Goal: Information Seeking & Learning: Find contact information

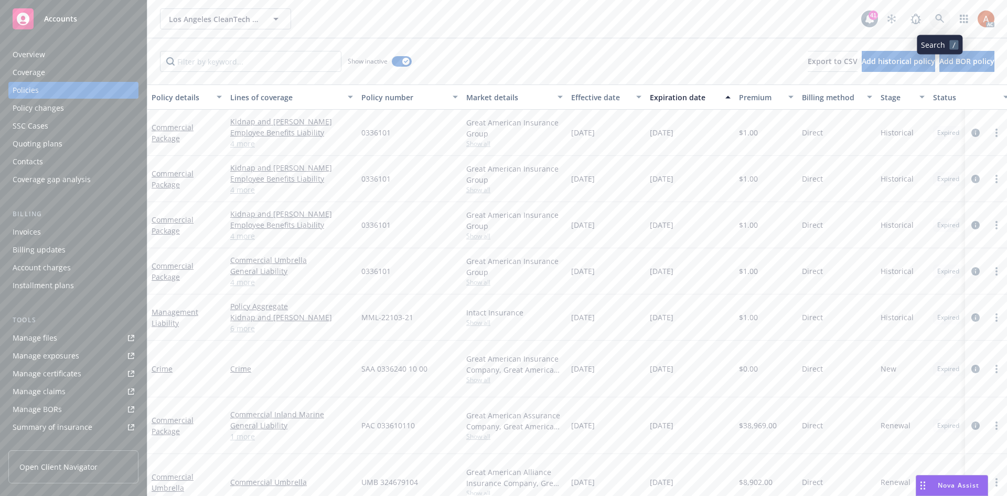
click at [944, 22] on icon at bounding box center [939, 18] width 9 height 9
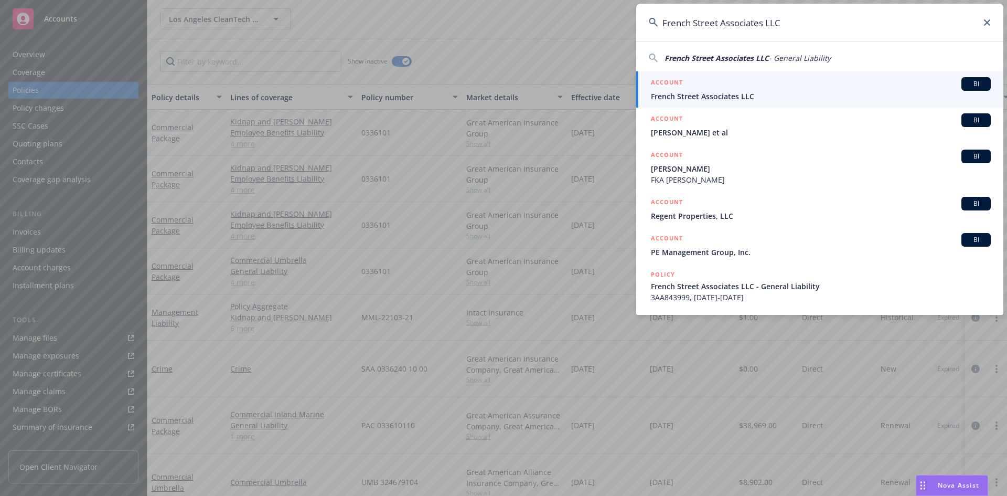
type input "French Street Associates LLC"
click at [662, 85] on h5 "ACCOUNT" at bounding box center [667, 83] width 32 height 13
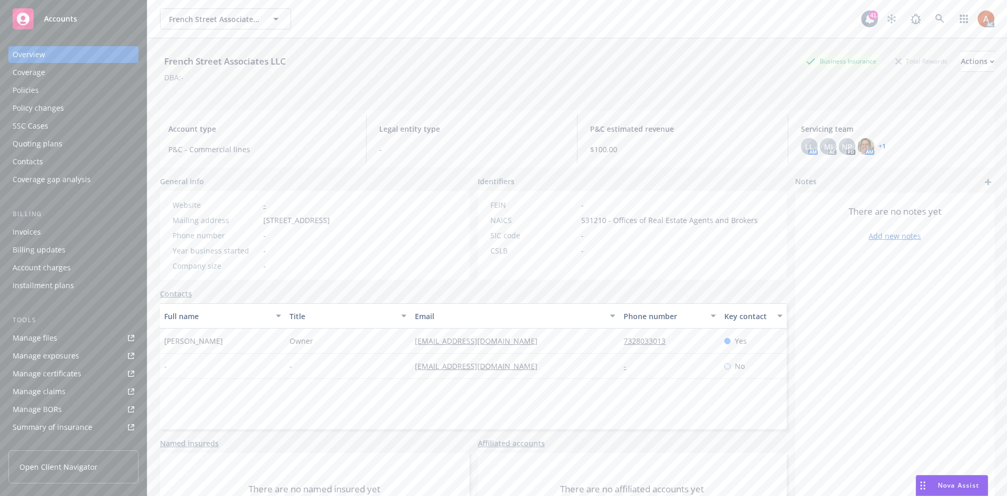
click at [36, 91] on div "Policies" at bounding box center [26, 90] width 26 height 17
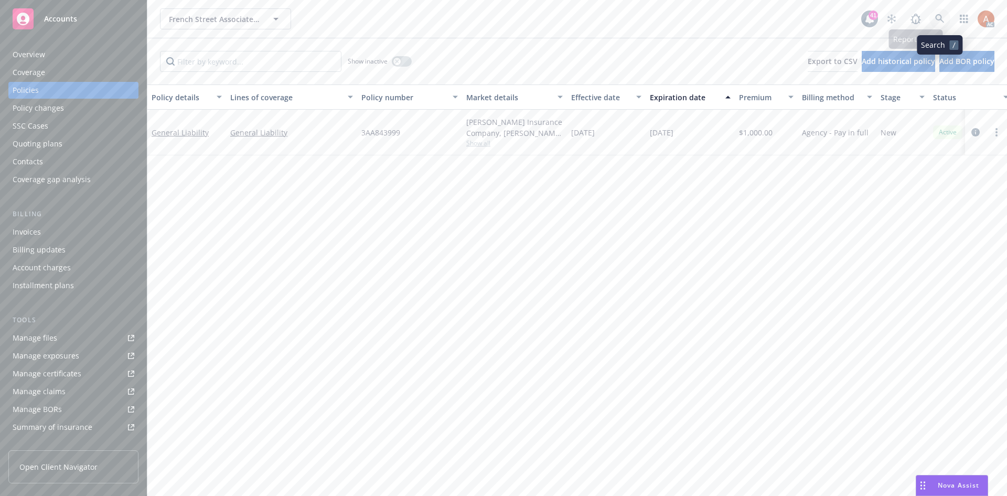
click at [936, 15] on icon at bounding box center [939, 18] width 9 height 9
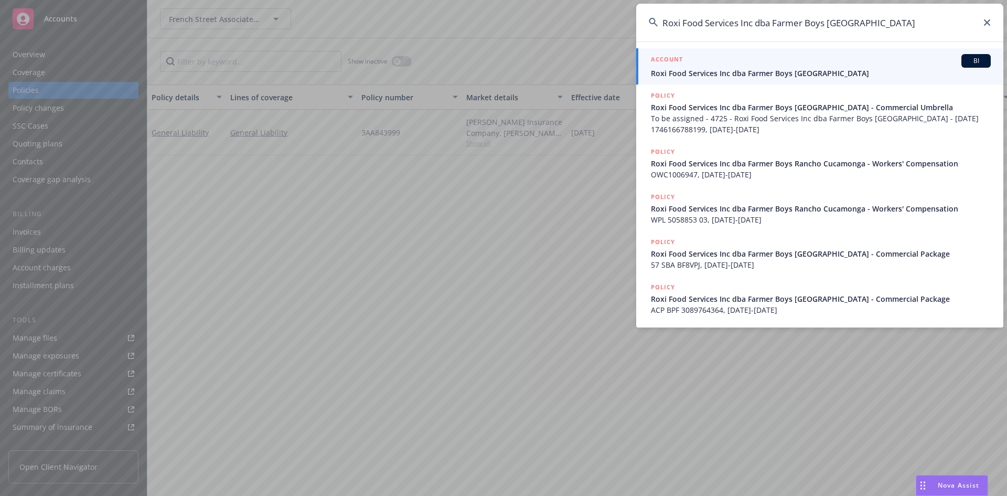
type input "Roxi Food Services Inc dba Farmer Boys Rancho Cucamonga"
click at [670, 61] on h5 "ACCOUNT" at bounding box center [667, 60] width 32 height 13
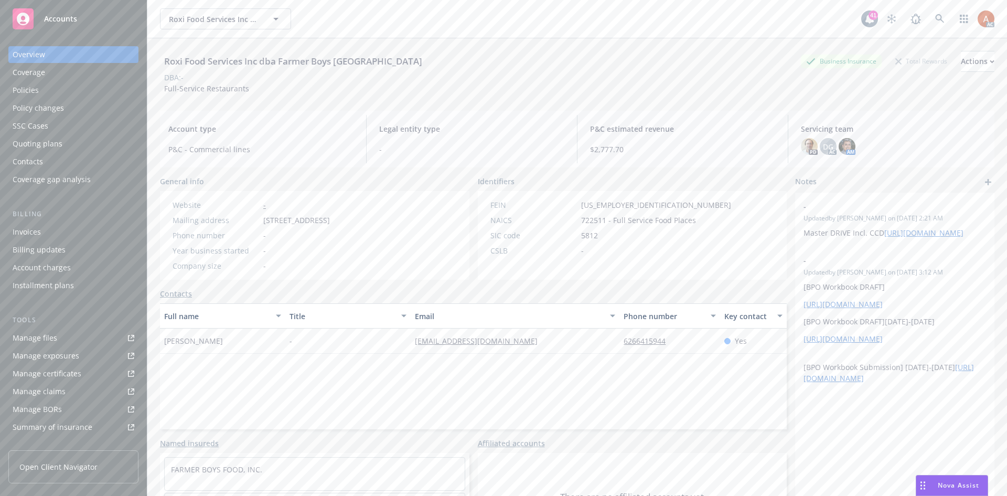
click at [29, 94] on div "Policies" at bounding box center [26, 90] width 26 height 17
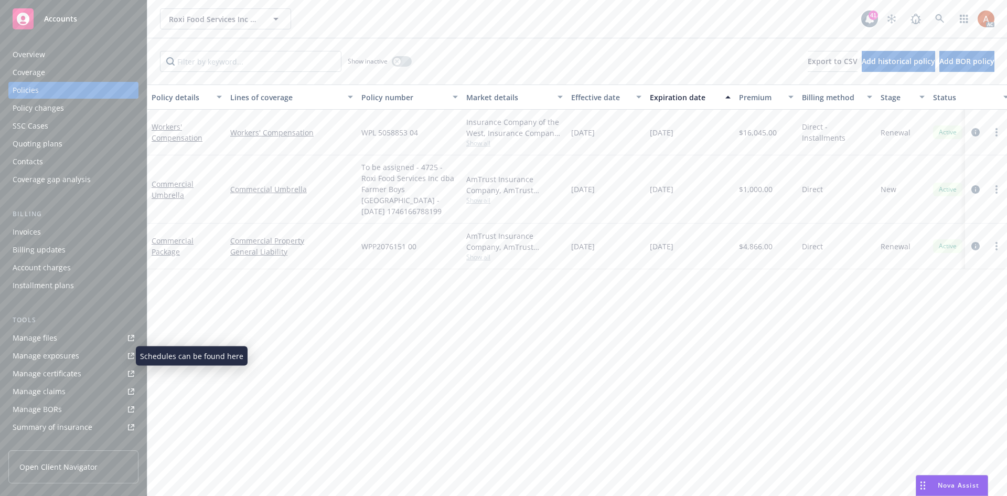
click at [53, 355] on div "Manage exposures" at bounding box center [46, 355] width 67 height 17
click at [33, 57] on div "Overview" at bounding box center [29, 54] width 33 height 17
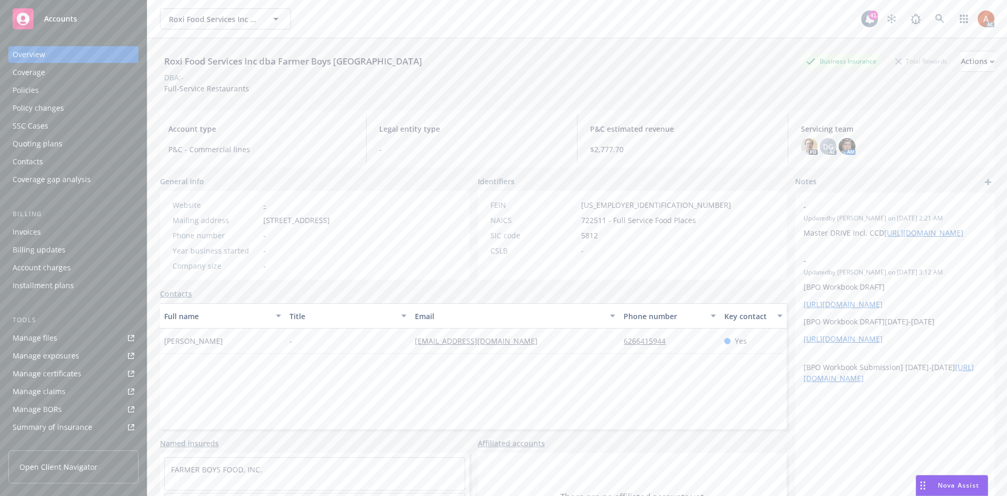
click at [34, 142] on div "Quoting plans" at bounding box center [38, 143] width 50 height 17
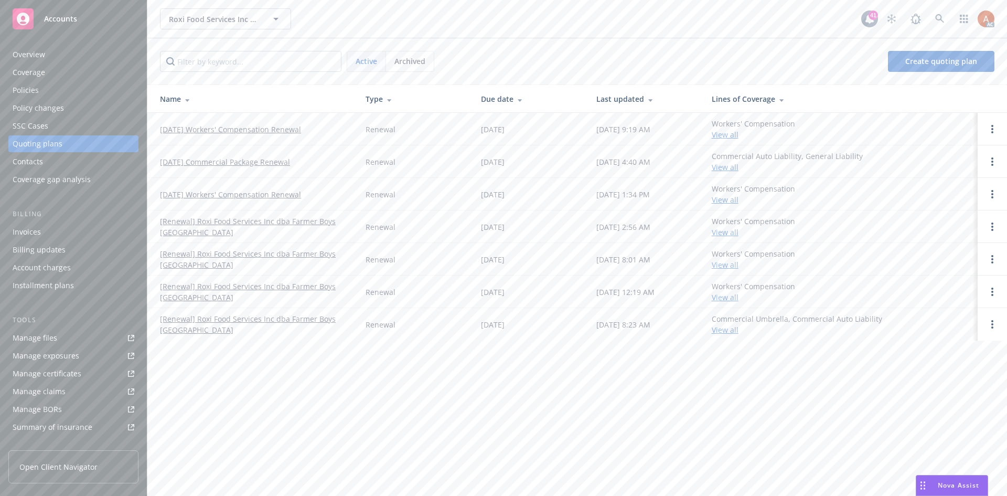
click at [218, 131] on link "01/01/26 Workers' Compensation Renewal" at bounding box center [230, 129] width 141 height 11
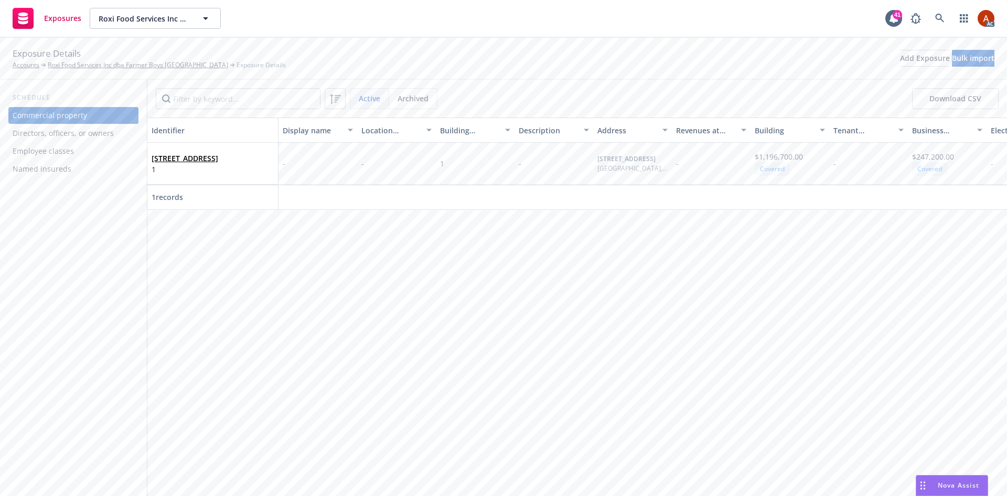
click at [38, 158] on div "Employee classes" at bounding box center [43, 151] width 61 height 17
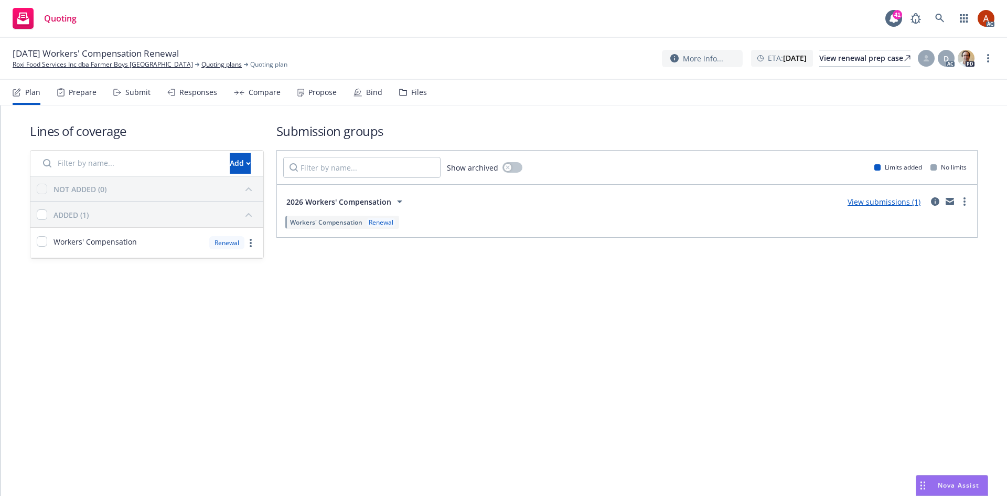
click at [67, 97] on div "Prepare" at bounding box center [76, 92] width 39 height 25
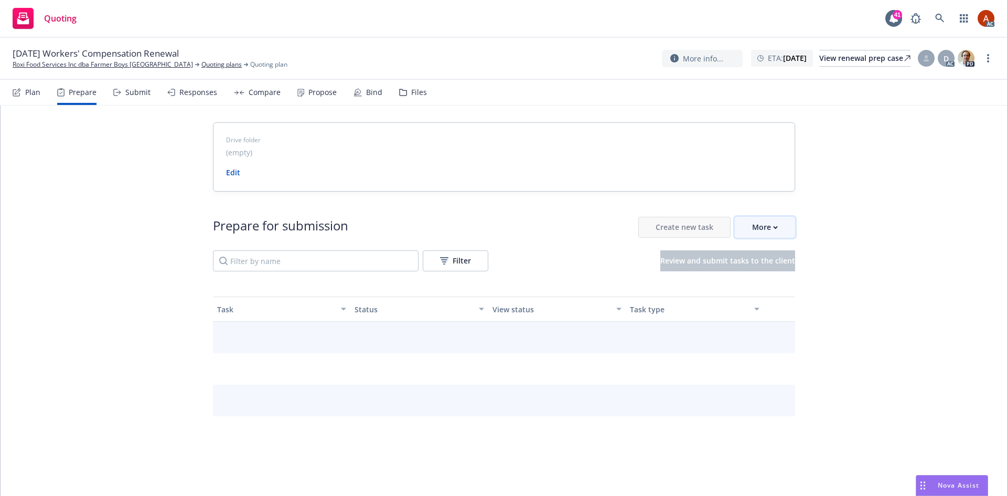
click at [773, 227] on icon "button" at bounding box center [775, 228] width 5 height 4
click at [766, 280] on span "Go to Indio account" at bounding box center [777, 275] width 93 height 10
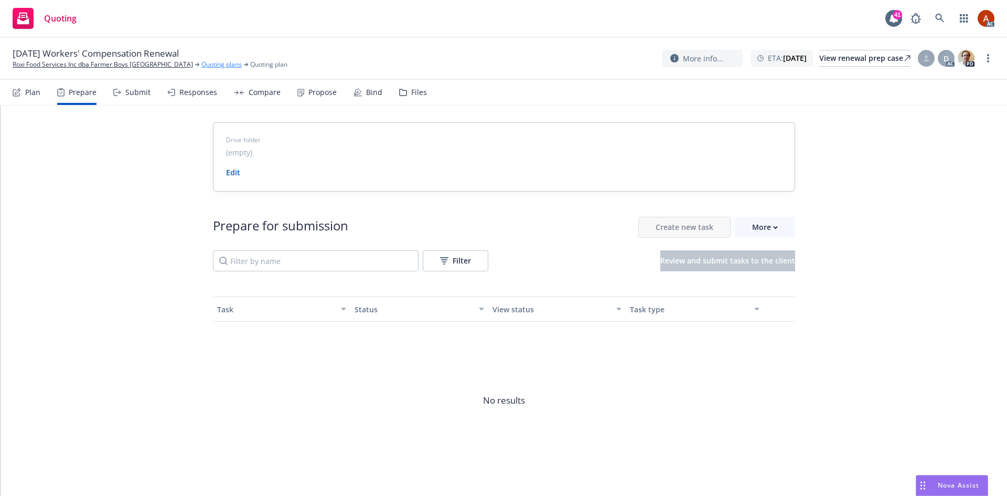
click at [213, 65] on link "Quoting plans" at bounding box center [221, 64] width 40 height 9
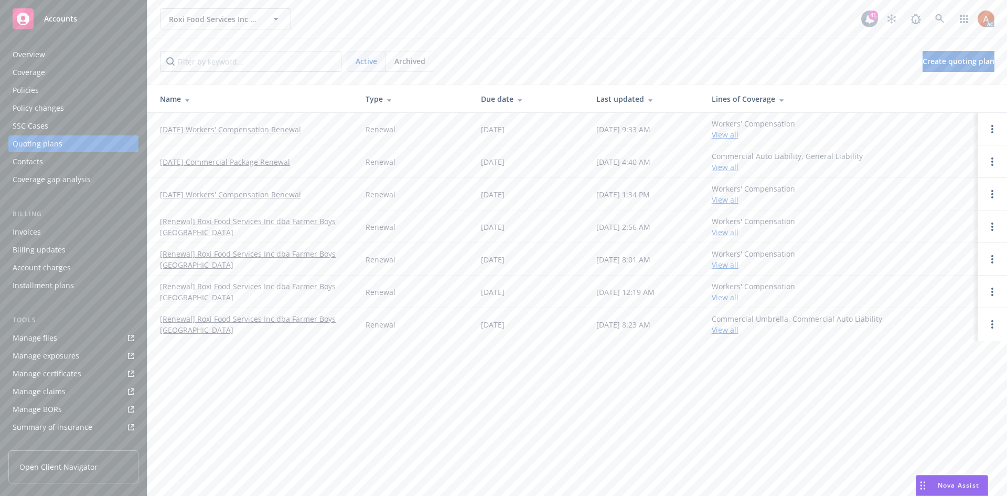
click at [24, 52] on div "Overview" at bounding box center [29, 54] width 33 height 17
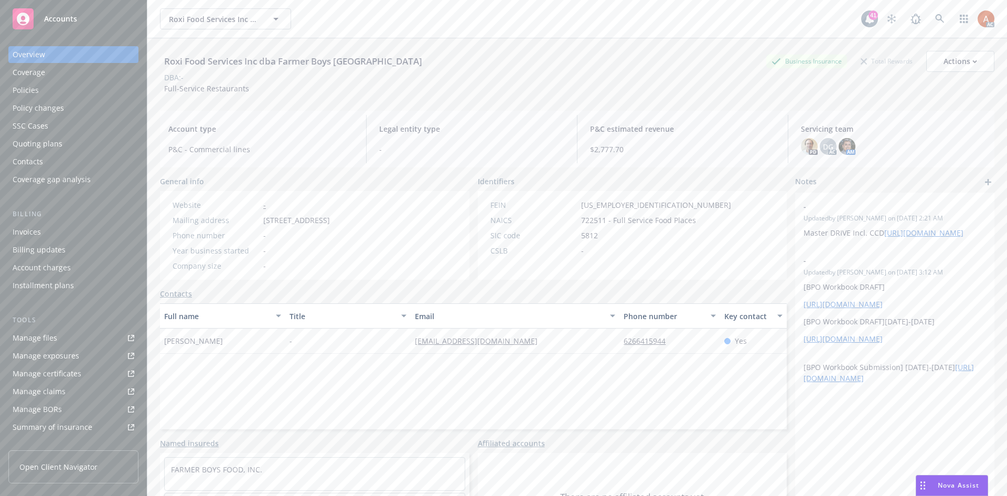
drag, startPoint x: 417, startPoint y: 399, endPoint x: 400, endPoint y: 349, distance: 52.6
click at [416, 399] on div "Full name Title Email Phone number Key contact Roxi Floutsis - farmerboysrancho…" at bounding box center [473, 366] width 627 height 126
drag, startPoint x: 400, startPoint y: 344, endPoint x: 564, endPoint y: 339, distance: 164.7
click at [564, 339] on div "Roxi Floutsis - farmerboysrancho@gmail.com 6266415944 Yes" at bounding box center [473, 340] width 627 height 25
copy div "[EMAIL_ADDRESS][DOMAIN_NAME]"
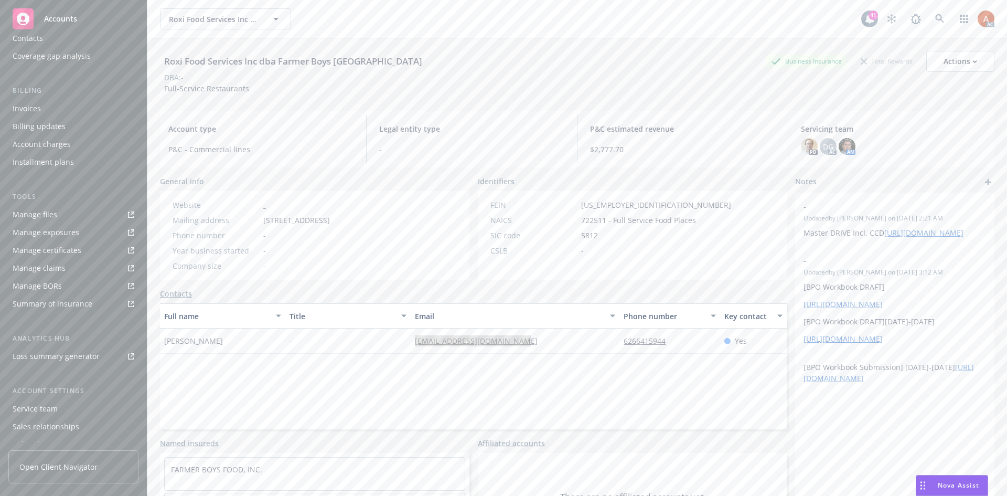
scroll to position [170, 0]
click at [35, 360] on div "Service team" at bounding box center [35, 361] width 45 height 17
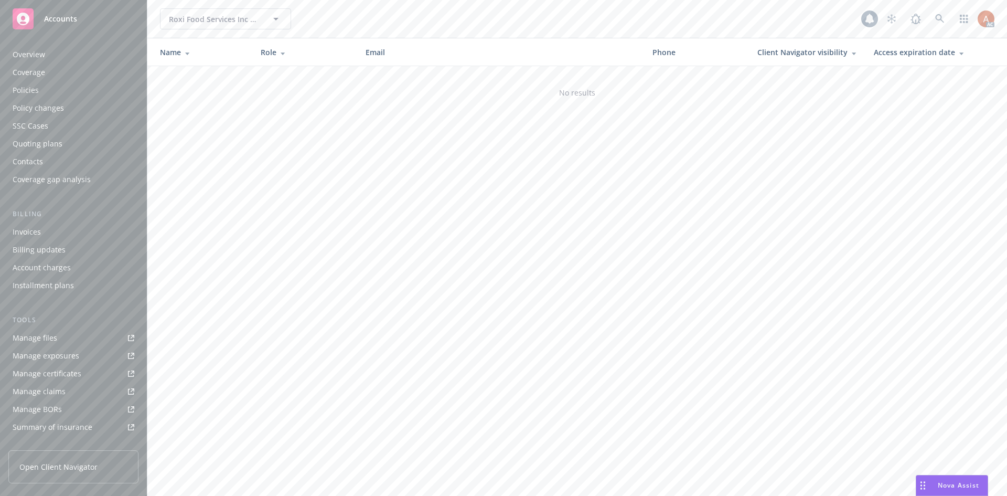
scroll to position [170, 0]
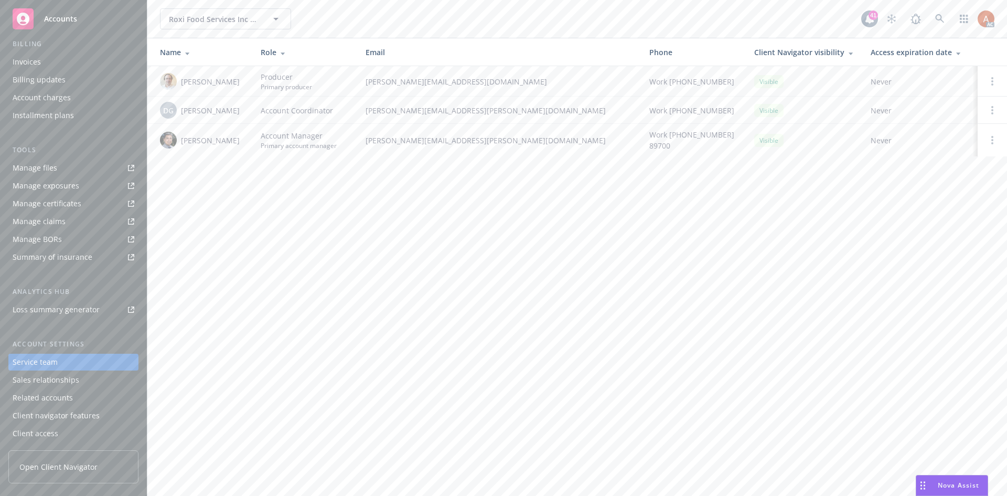
drag, startPoint x: 181, startPoint y: 109, endPoint x: 242, endPoint y: 113, distance: 60.4
click at [242, 113] on div "DG Denisse Gonzales" at bounding box center [202, 110] width 84 height 17
copy span "Denisse Gonzales"
drag, startPoint x: 180, startPoint y: 138, endPoint x: 229, endPoint y: 142, distance: 48.4
click at [229, 142] on div "Marlowe Milo" at bounding box center [202, 140] width 84 height 17
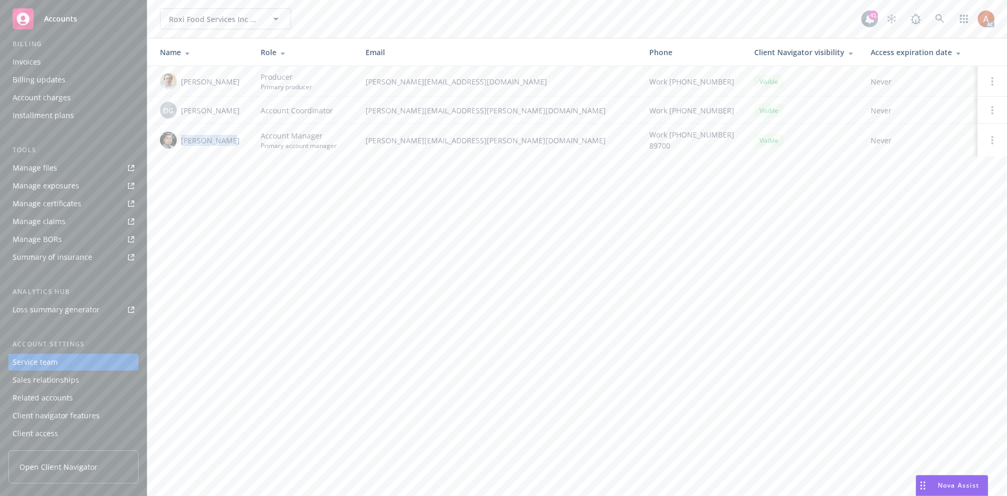
copy span "Marlowe Milo"
click at [41, 140] on div "Quoting plans" at bounding box center [38, 143] width 50 height 17
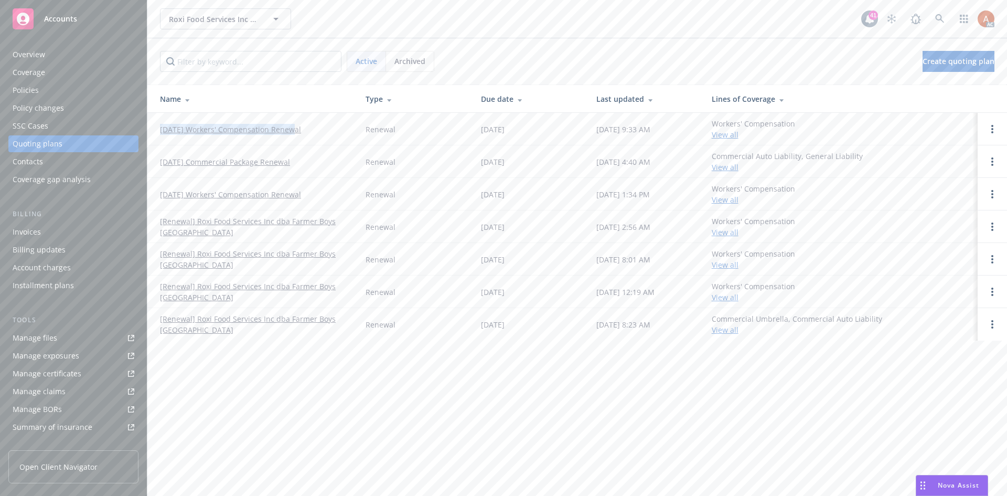
drag, startPoint x: 157, startPoint y: 128, endPoint x: 291, endPoint y: 134, distance: 133.8
click at [291, 134] on td "01/01/26 Workers' Compensation Renewal" at bounding box center [252, 129] width 210 height 33
click at [276, 143] on td "01/01/26 Workers' Compensation Renewal" at bounding box center [252, 129] width 210 height 33
drag, startPoint x: 157, startPoint y: 126, endPoint x: 320, endPoint y: 134, distance: 163.8
click at [320, 134] on td "01/01/26 Workers' Compensation Renewal" at bounding box center [252, 129] width 210 height 33
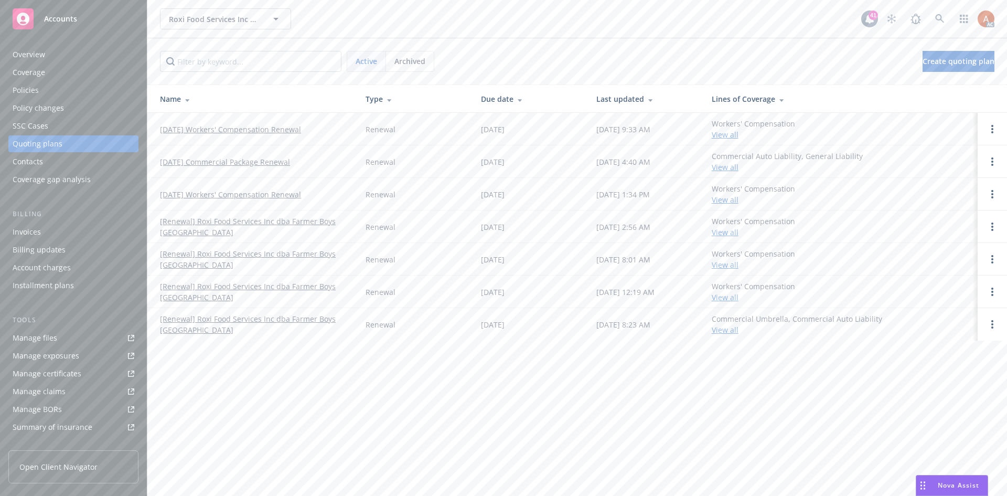
copy link "01/01/26 Workers' Compensation Renewal"
click at [18, 56] on div "Overview" at bounding box center [29, 54] width 33 height 17
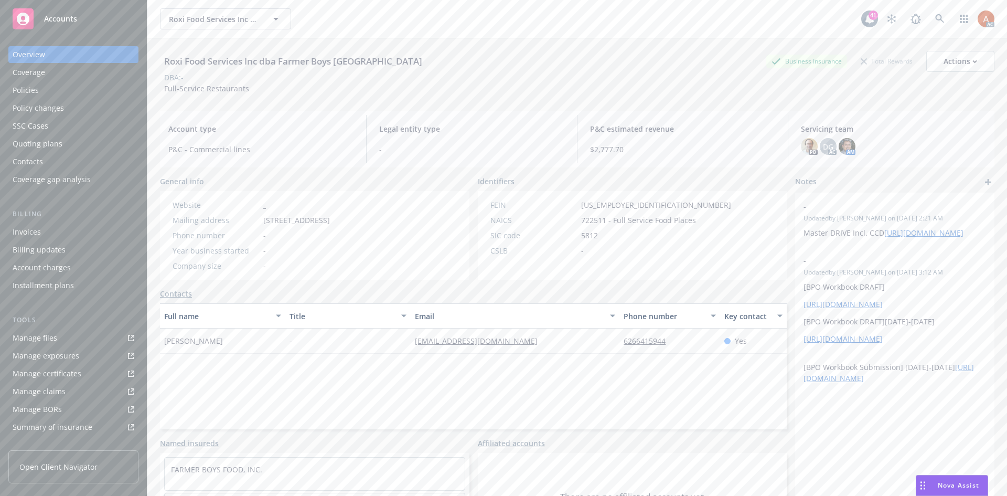
drag, startPoint x: 261, startPoint y: 222, endPoint x: 326, endPoint y: 223, distance: 65.6
click at [326, 223] on div "Mailing address 11499 Foothill Blvd, Rancho Cucamonga, CA, 91730" at bounding box center [251, 220] width 166 height 11
drag, startPoint x: 384, startPoint y: 258, endPoint x: 363, endPoint y: 232, distance: 33.2
click at [334, 255] on div "Website - Mailing address 11499 Foothill Blvd, Rancho Cucamonga, CA, 91730 Phon…" at bounding box center [251, 235] width 166 height 72
drag, startPoint x: 333, startPoint y: 218, endPoint x: 400, endPoint y: 220, distance: 66.6
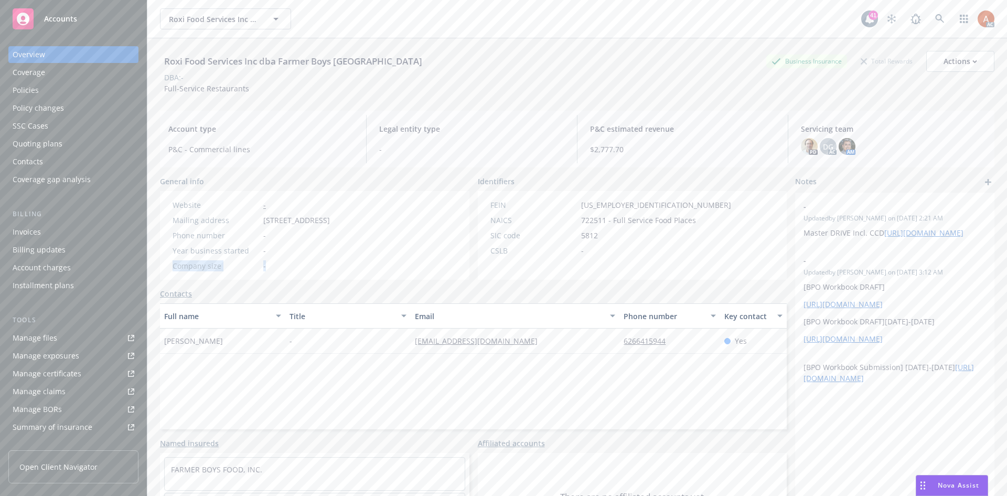
click at [330, 220] on span "11499 Foothill Blvd, Rancho Cucamonga, CA, 91730" at bounding box center [296, 220] width 67 height 11
copy span "Rancho Cucamonga"
click at [334, 258] on div "Website - Mailing address 11499 Foothill Blvd, Rancho Cucamonga, CA, 91730 Phon…" at bounding box center [251, 235] width 166 height 72
click at [586, 224] on span "722511 - Full Service Food Places" at bounding box center [638, 220] width 115 height 11
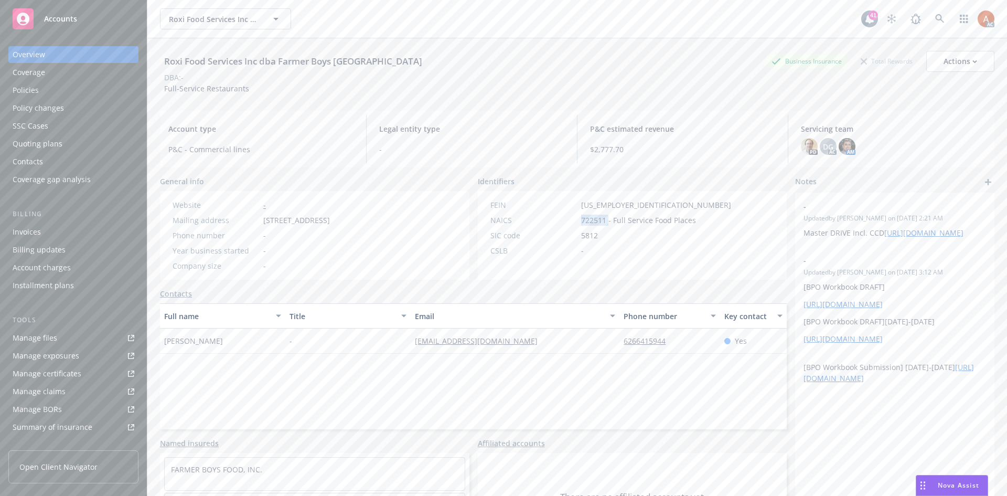
copy span "722511"
click at [585, 266] on div "FEIN 01-0663017 NAICS 722511 - Full Service Food Places SIC code 5812 CSLB -" at bounding box center [611, 235] width 266 height 89
drag, startPoint x: 611, startPoint y: 339, endPoint x: 682, endPoint y: 344, distance: 71.0
click at [682, 344] on div "[PERSON_NAME] - [EMAIL_ADDRESS][DOMAIN_NAME] 6266415944 Yes" at bounding box center [473, 340] width 627 height 25
copy div "6266415944"
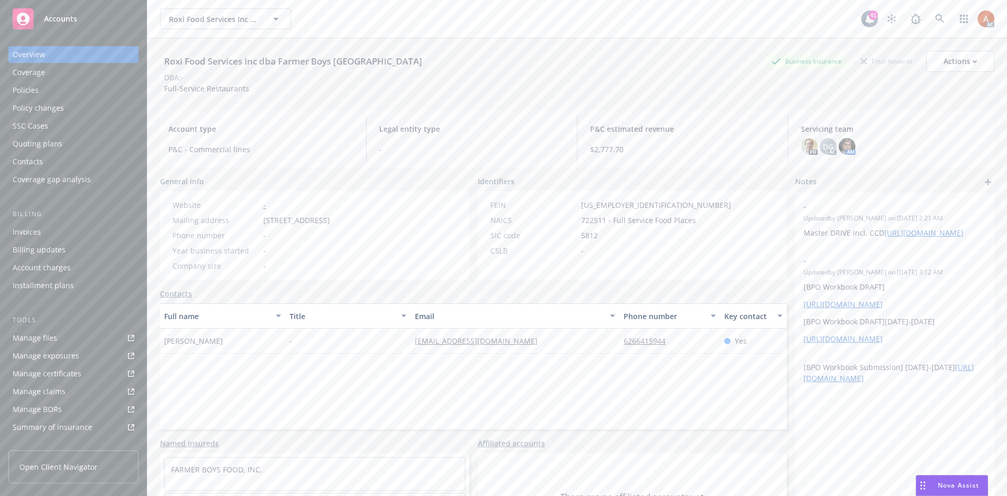
click at [586, 245] on div "CSLB -" at bounding box center [610, 250] width 249 height 11
drag, startPoint x: 577, startPoint y: 204, endPoint x: 628, endPoint y: 209, distance: 51.1
click at [628, 209] on div "FEIN 01-0663017" at bounding box center [610, 204] width 249 height 11
copy span "[US_EMPLOYER_IDENTIFICATION_NUMBER]"
drag, startPoint x: 164, startPoint y: 90, endPoint x: 290, endPoint y: 92, distance: 126.4
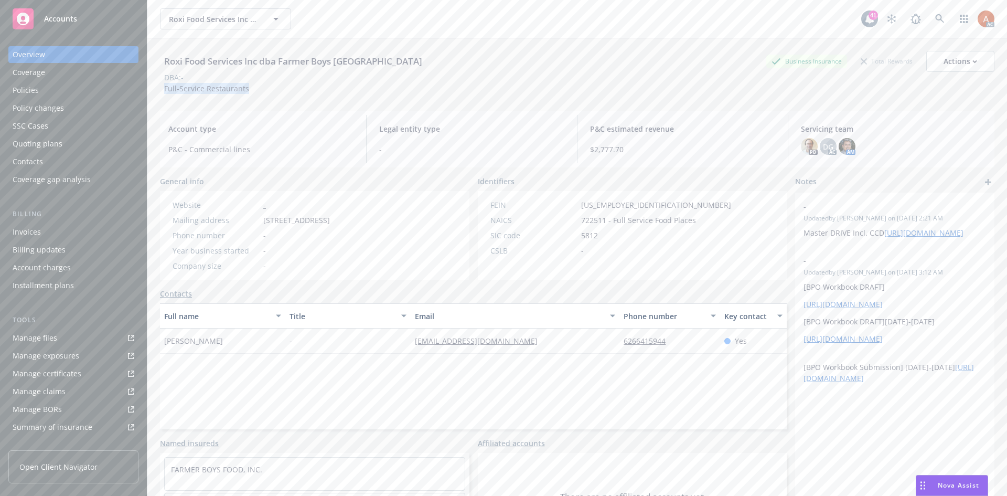
click at [290, 92] on div "Roxi Food Services Inc dba Farmer Boys Rancho Cucamonga Business Insurance Tota…" at bounding box center [577, 72] width 834 height 43
copy span "Full-Service Restaurants"
drag, startPoint x: 252, startPoint y: 372, endPoint x: 200, endPoint y: 352, distance: 56.3
click at [252, 372] on div "Full name Title Email Phone number Key contact Roxi Floutsis - farmerboysrancho…" at bounding box center [473, 366] width 627 height 126
drag, startPoint x: 164, startPoint y: 338, endPoint x: 243, endPoint y: 347, distance: 79.7
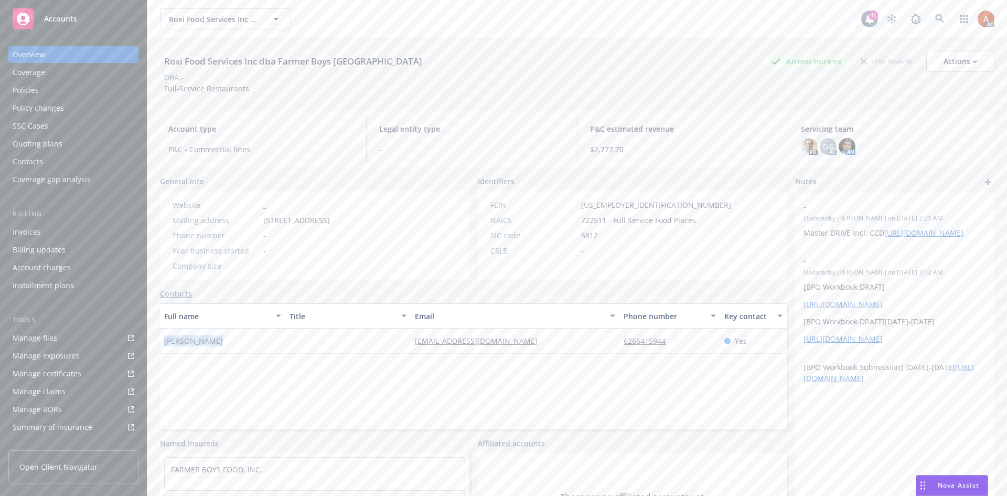
click at [243, 347] on div "Roxi Floutsis" at bounding box center [222, 340] width 125 height 25
copy span "Roxi Floutsis"
drag, startPoint x: 419, startPoint y: 392, endPoint x: 583, endPoint y: 368, distance: 166.4
click at [430, 389] on div "Full name Title Email Phone number Key contact Roxi Floutsis - farmerboysrancho…" at bounding box center [473, 366] width 627 height 126
click at [598, 398] on div "Full name Title Email Phone number Key contact Roxi Floutsis - farmerboysrancho…" at bounding box center [473, 366] width 627 height 126
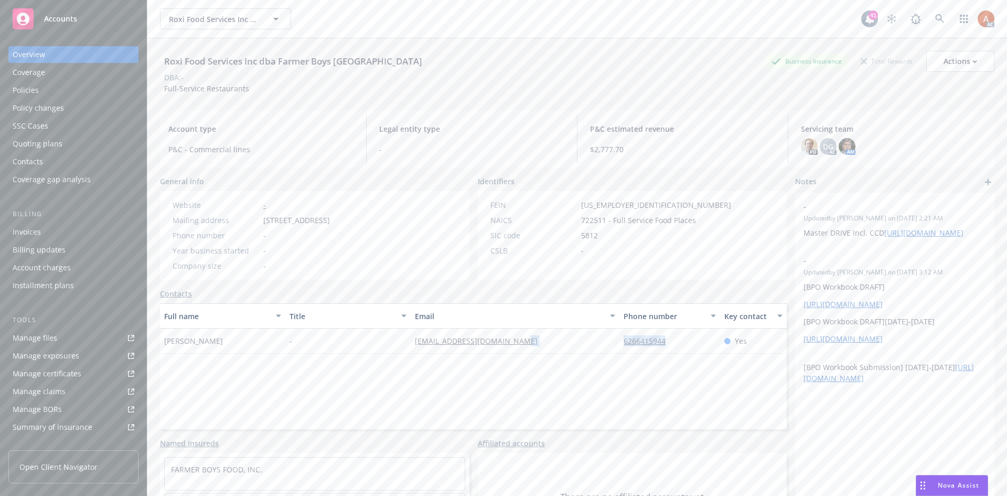
drag, startPoint x: 603, startPoint y: 344, endPoint x: 673, endPoint y: 341, distance: 69.8
click at [673, 341] on div "Roxi Floutsis - farmerboysrancho@gmail.com 6266415944 Yes" at bounding box center [473, 340] width 627 height 25
click at [610, 383] on div "Full name Title Email Phone number Key contact Roxi Floutsis - farmerboysrancho…" at bounding box center [473, 366] width 627 height 126
drag, startPoint x: 383, startPoint y: 342, endPoint x: 545, endPoint y: 345, distance: 162.1
click at [545, 345] on div "Roxi Floutsis - farmerboysrancho@gmail.com 6266415944 Yes" at bounding box center [473, 340] width 627 height 25
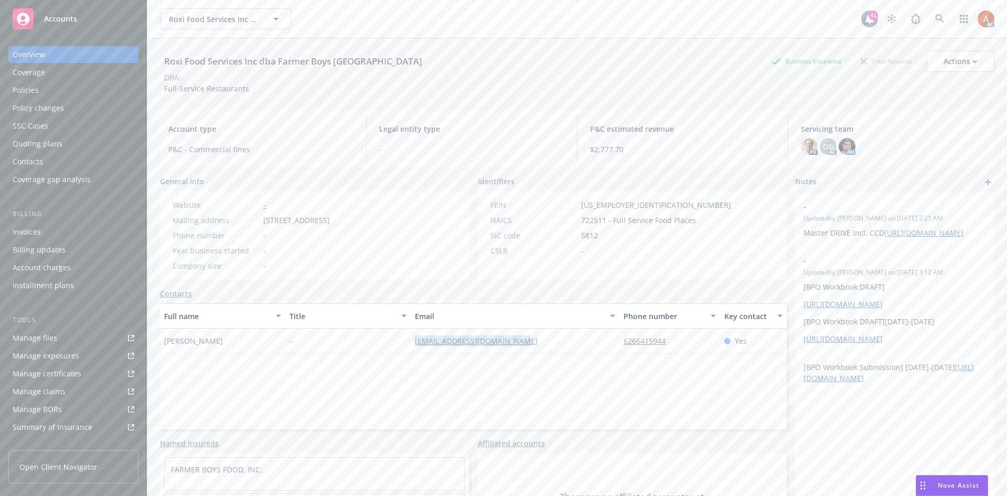
click at [26, 86] on div "Policies" at bounding box center [26, 90] width 26 height 17
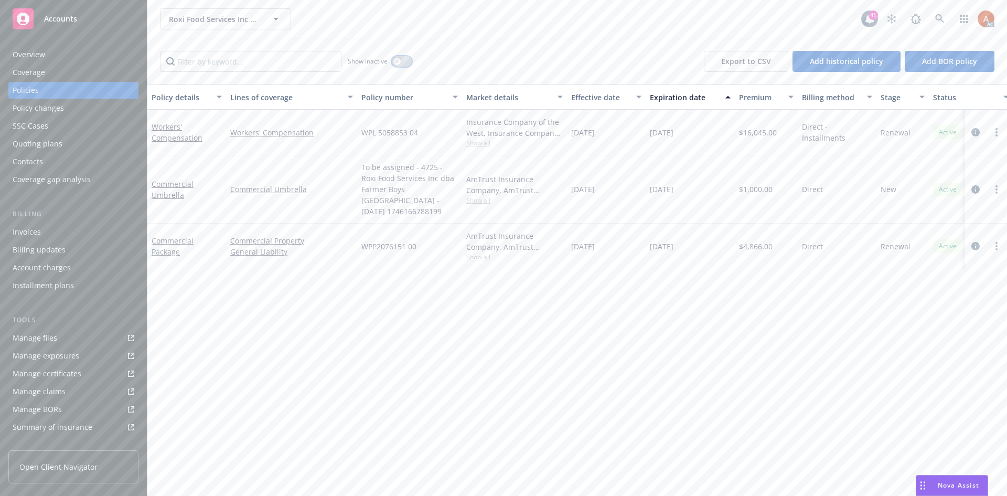
click at [394, 61] on div "button" at bounding box center [396, 61] width 7 height 7
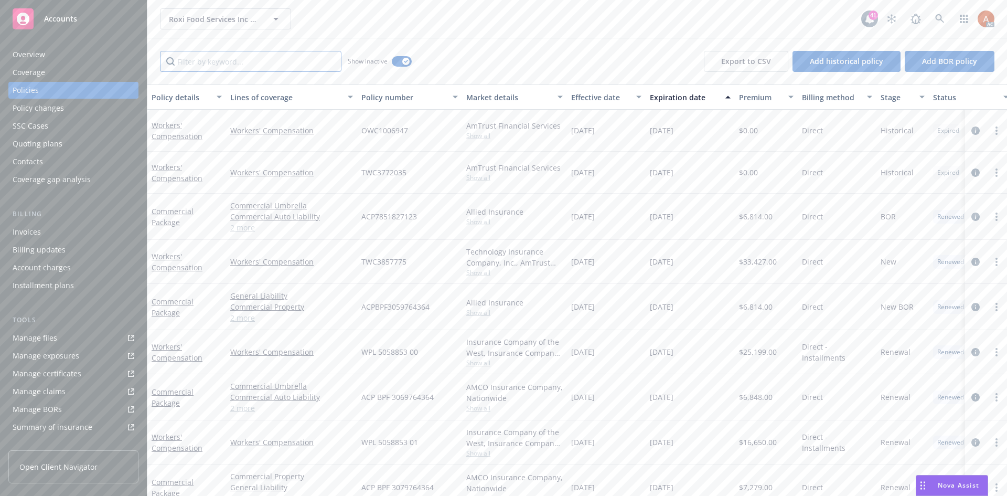
click at [265, 67] on input "Filter by keyword..." at bounding box center [250, 61] width 181 height 21
type input "worker"
click at [577, 99] on div "Effective date" at bounding box center [600, 97] width 59 height 11
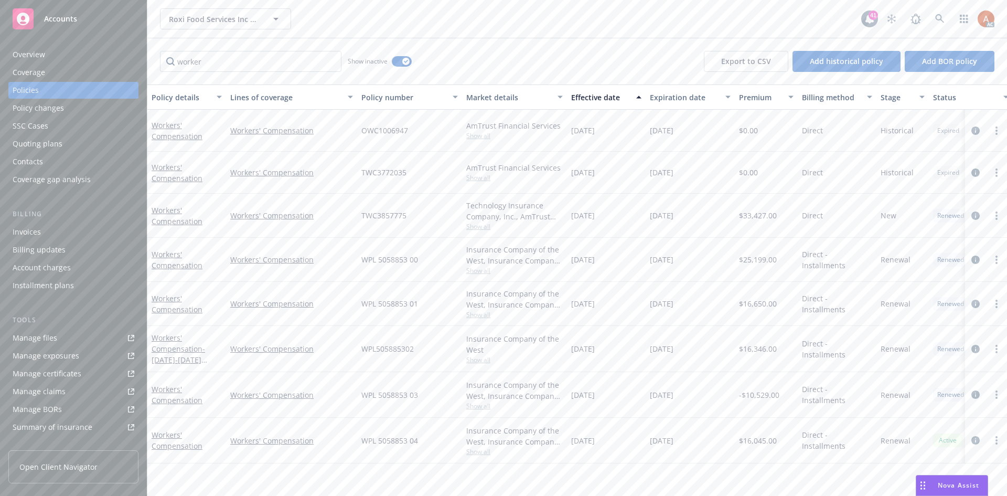
click at [577, 99] on div "Effective date" at bounding box center [600, 97] width 59 height 11
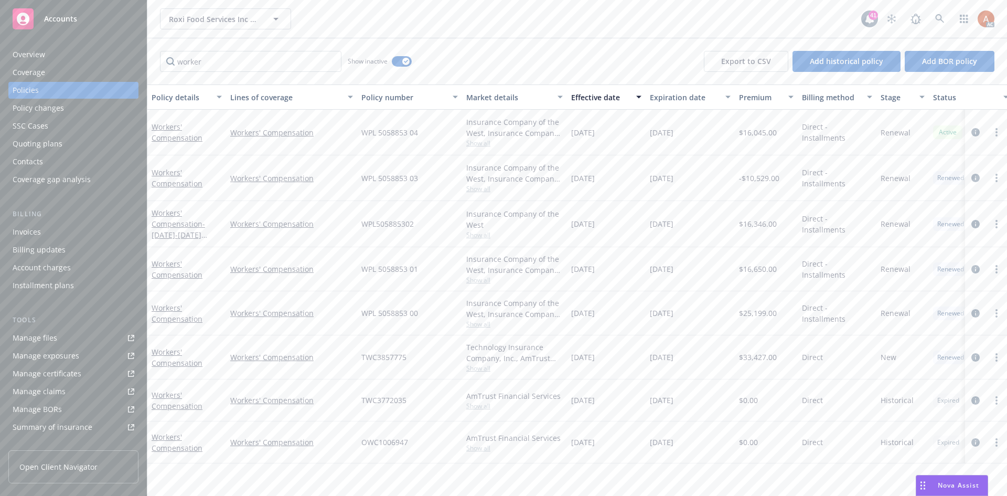
click at [481, 141] on span "Show all" at bounding box center [514, 142] width 97 height 9
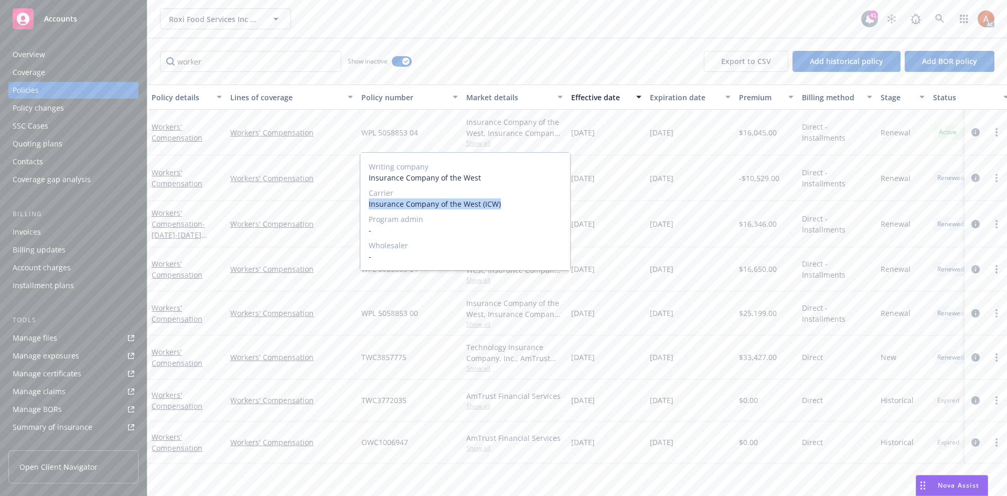
drag, startPoint x: 365, startPoint y: 203, endPoint x: 511, endPoint y: 205, distance: 146.3
click at [511, 205] on div "Writing company Insurance Company of the West Carrier Insurance Company of the …" at bounding box center [465, 211] width 210 height 117
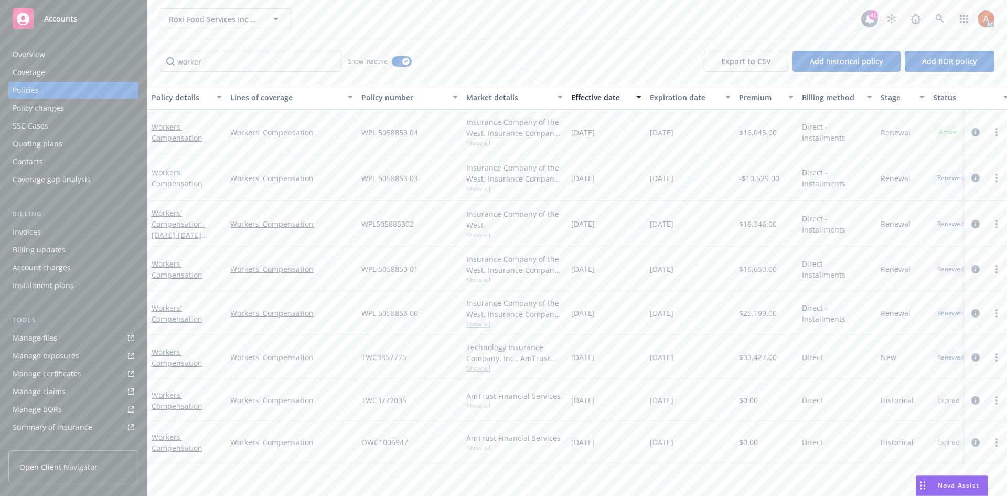
click at [514, 56] on div "worker Show inactive Export to CSV Add historical policy Add BOR policy" at bounding box center [577, 61] width 860 height 46
click at [483, 191] on span "Show all" at bounding box center [514, 188] width 97 height 9
click at [419, 159] on div "WPL 5058853 03" at bounding box center [409, 178] width 105 height 46
click at [483, 188] on span "Show all" at bounding box center [514, 188] width 97 height 9
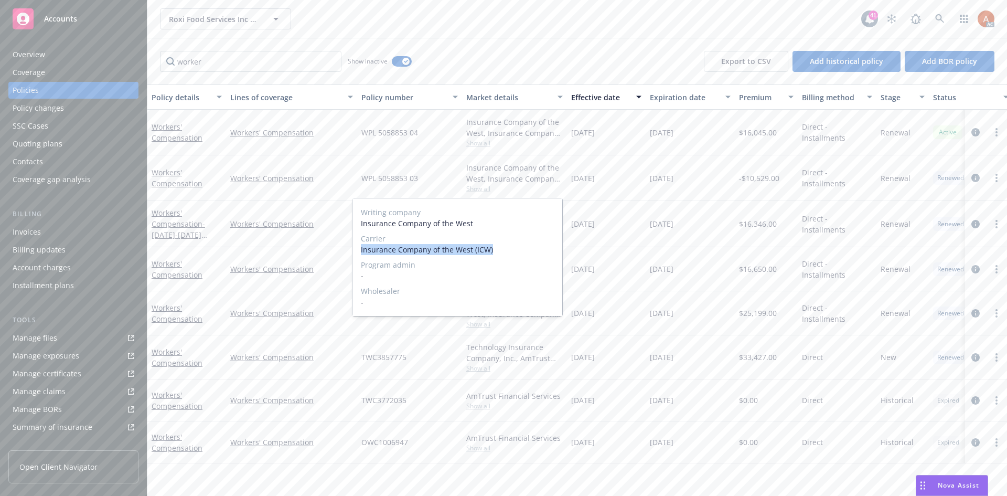
drag, startPoint x: 361, startPoint y: 250, endPoint x: 527, endPoint y: 249, distance: 166.3
click at [527, 249] on span "Insurance Company of the West (ICW)" at bounding box center [457, 249] width 193 height 11
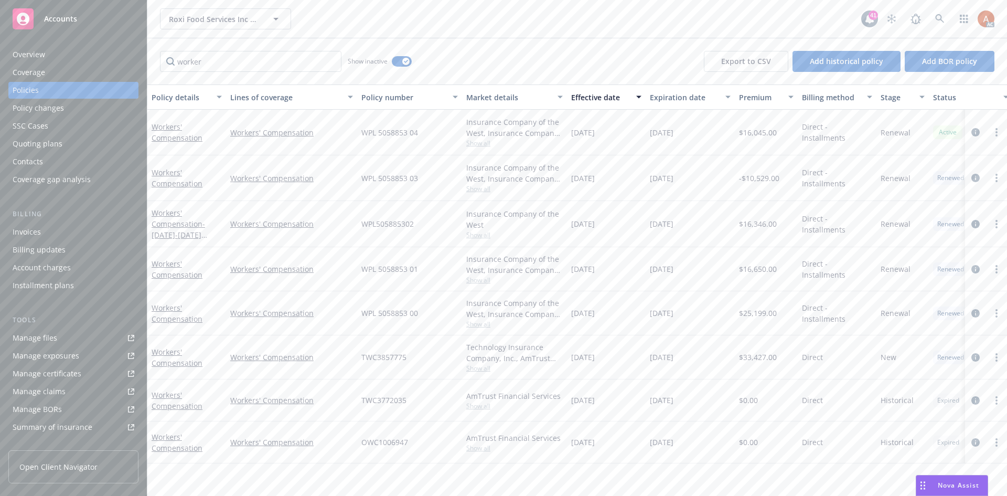
click at [455, 167] on div "WPL 5058853 03" at bounding box center [409, 178] width 105 height 46
click at [472, 192] on span "Show all" at bounding box center [514, 188] width 97 height 9
click at [474, 238] on span "Show all" at bounding box center [514, 234] width 97 height 9
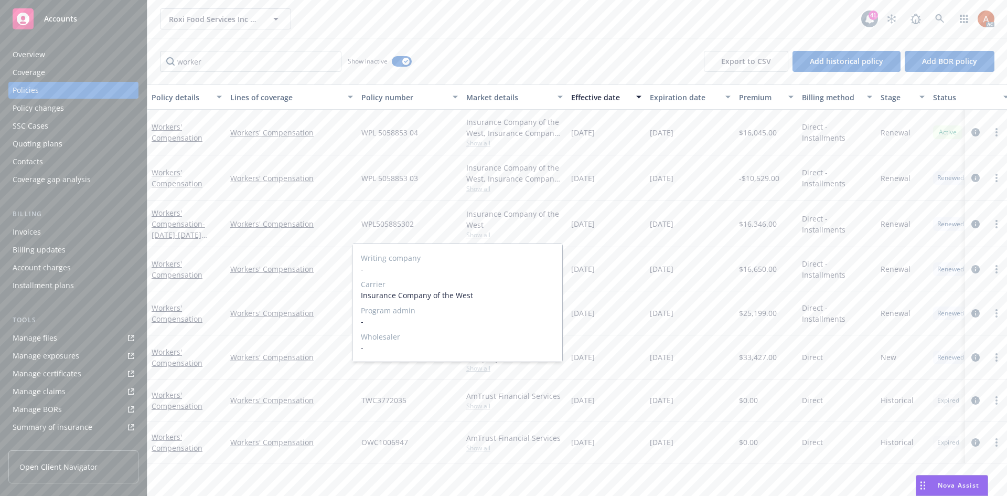
click at [474, 238] on span "Show all" at bounding box center [514, 234] width 97 height 9
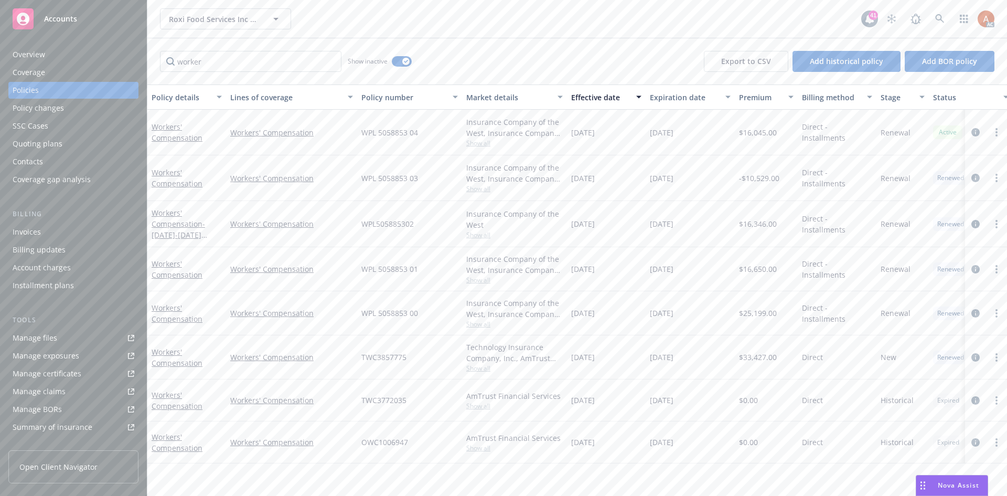
click at [477, 191] on span "Show all" at bounding box center [514, 188] width 97 height 9
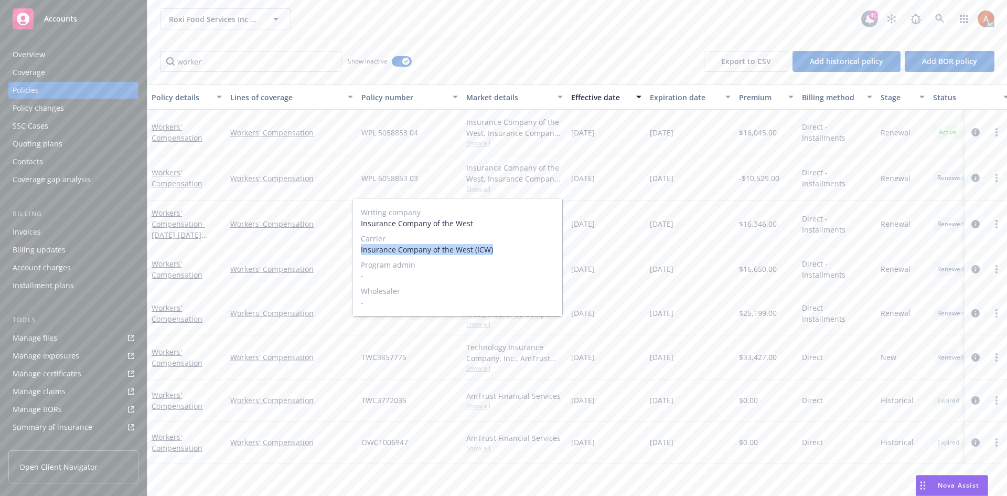
drag, startPoint x: 358, startPoint y: 249, endPoint x: 507, endPoint y: 250, distance: 148.4
click at [507, 250] on div "Writing company Insurance Company of the West Carrier Insurance Company of the …" at bounding box center [457, 256] width 210 height 117
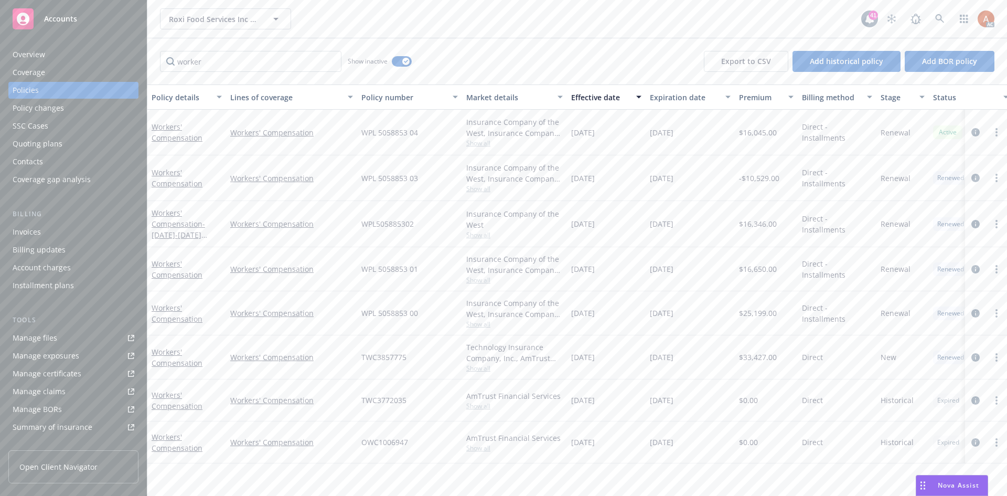
click at [408, 188] on div "WPL 5058853 03" at bounding box center [409, 178] width 105 height 46
click at [477, 283] on span "Show all" at bounding box center [514, 279] width 97 height 9
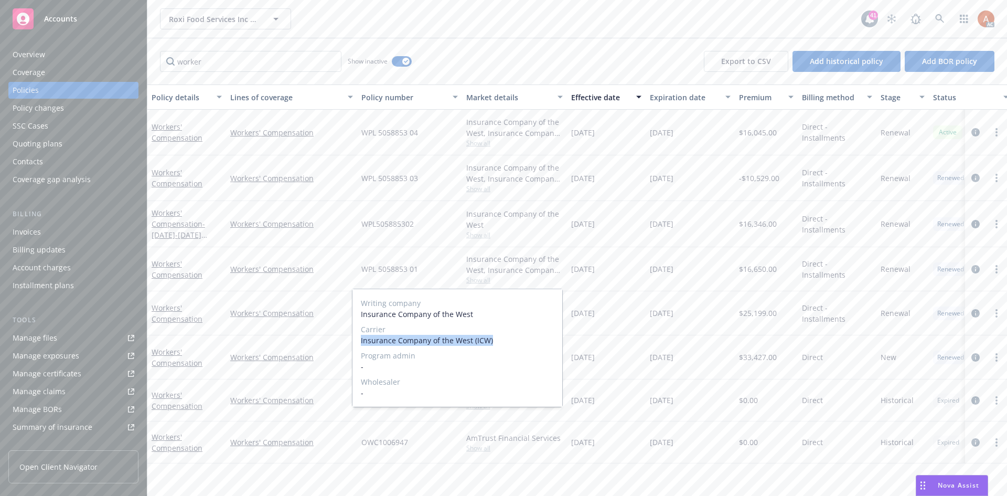
drag, startPoint x: 357, startPoint y: 340, endPoint x: 511, endPoint y: 343, distance: 153.7
click at [511, 343] on div "Writing company Insurance Company of the West Carrier Insurance Company of the …" at bounding box center [457, 347] width 210 height 117
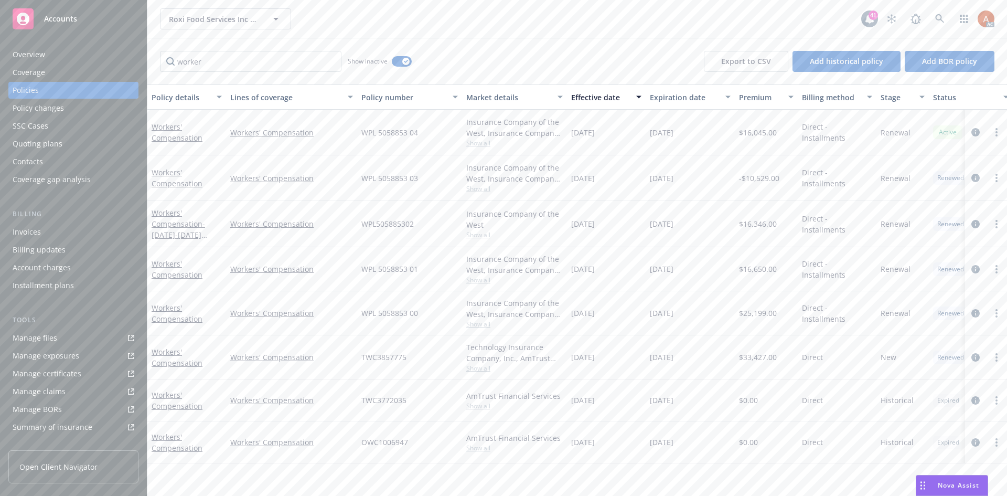
click at [622, 313] on div "01/01/2021" at bounding box center [606, 313] width 79 height 44
click at [477, 323] on span "Show all" at bounding box center [514, 323] width 97 height 9
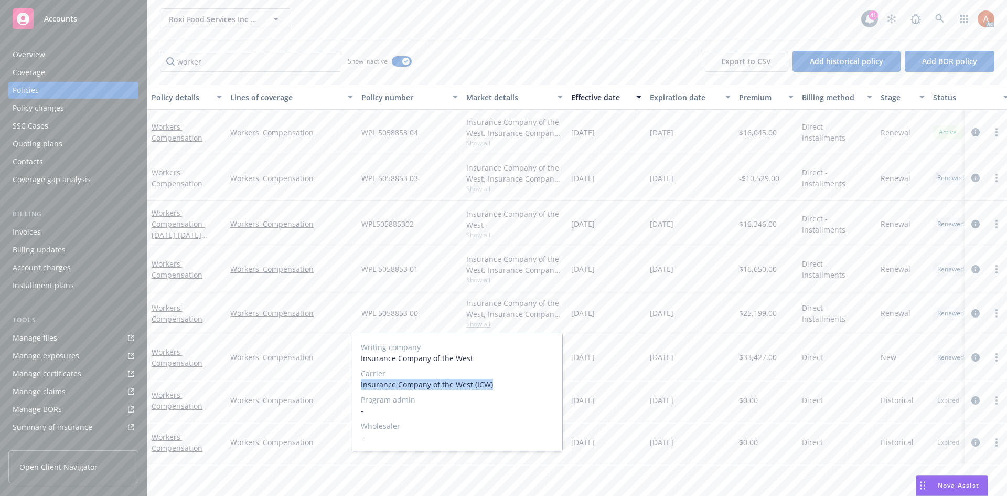
drag, startPoint x: 358, startPoint y: 385, endPoint x: 516, endPoint y: 384, distance: 157.3
click at [516, 384] on div "Writing company Insurance Company of the West Carrier Insurance Company of the …" at bounding box center [457, 391] width 210 height 117
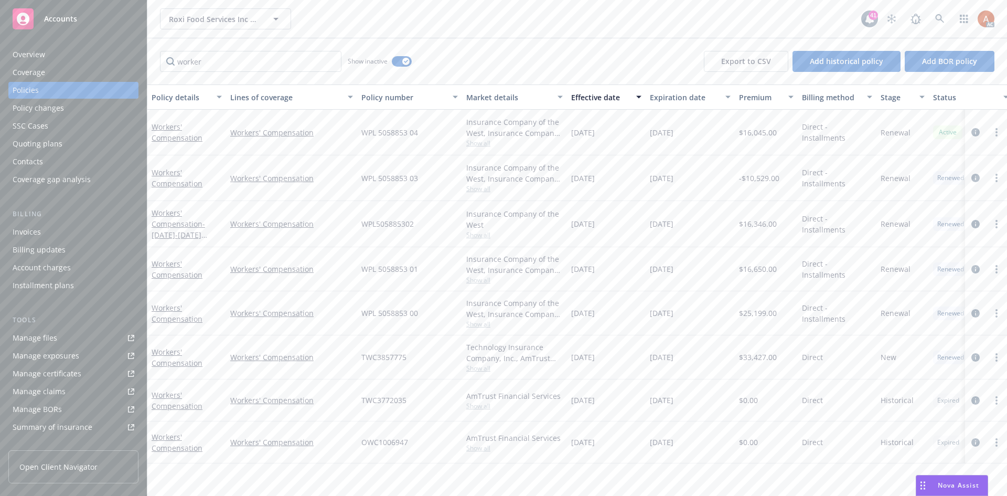
click at [615, 371] on div "01/01/2020" at bounding box center [606, 357] width 79 height 44
click at [489, 371] on span "Show all" at bounding box center [514, 367] width 97 height 9
drag, startPoint x: 362, startPoint y: 429, endPoint x: 469, endPoint y: 427, distance: 107.5
click at [469, 427] on div "Writing company Technology Insurance Company, Inc. Carrier AmTrust Financial Se…" at bounding box center [457, 435] width 210 height 117
click at [436, 160] on div "WPL 5058853 03" at bounding box center [409, 178] width 105 height 46
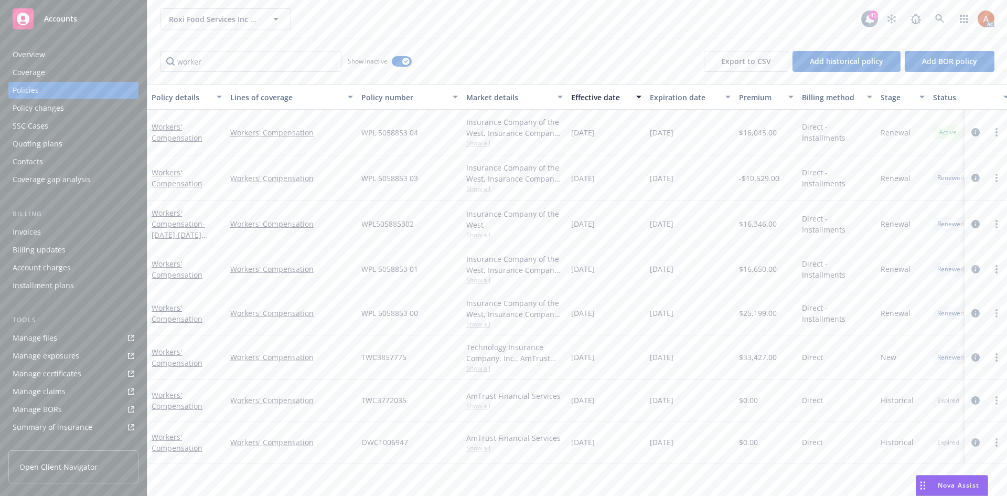
click at [481, 142] on span "Show all" at bounding box center [514, 142] width 97 height 9
click at [473, 188] on span "Show all" at bounding box center [514, 188] width 97 height 9
click at [478, 237] on span "Show all" at bounding box center [514, 234] width 97 height 9
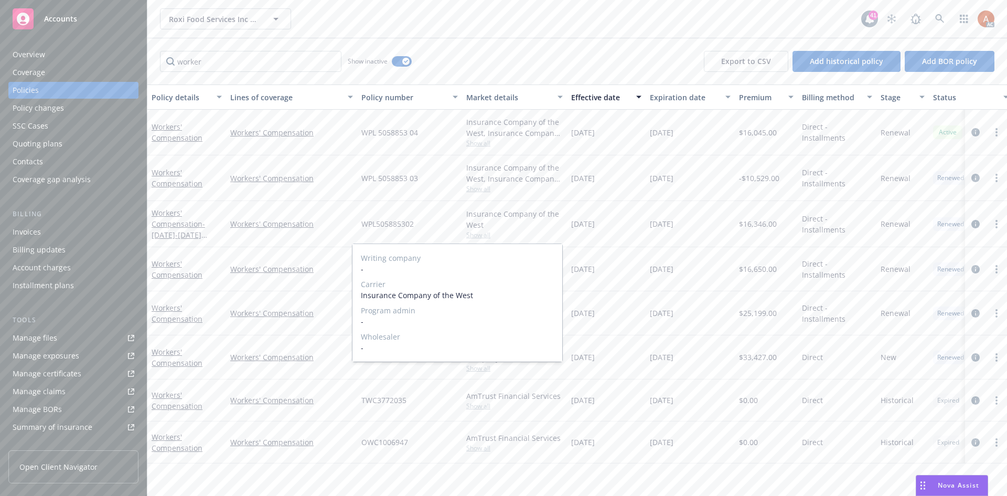
click at [478, 237] on span "Show all" at bounding box center [514, 234] width 97 height 9
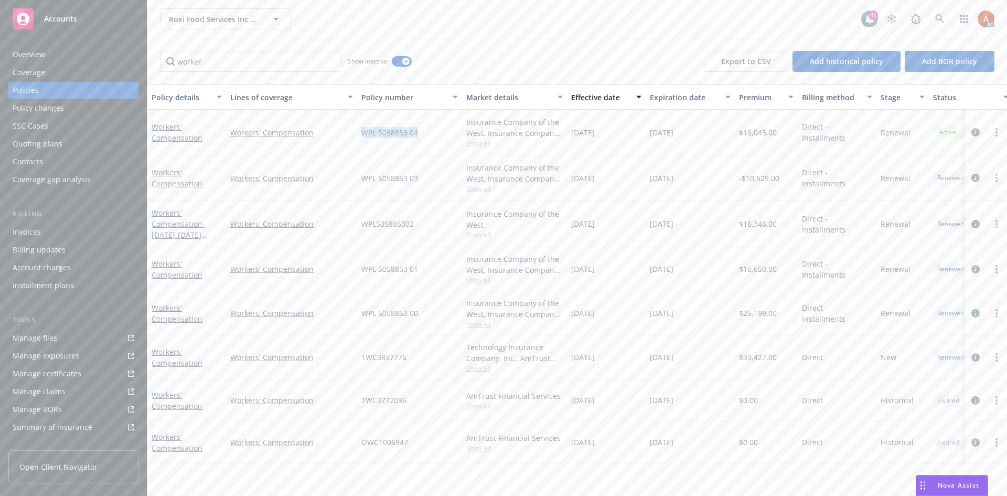
drag, startPoint x: 362, startPoint y: 132, endPoint x: 423, endPoint y: 132, distance: 61.4
click at [423, 132] on div "WPL 5058853 04" at bounding box center [409, 133] width 105 height 46
drag, startPoint x: 376, startPoint y: 161, endPoint x: 370, endPoint y: 164, distance: 5.9
click at [376, 161] on div "WPL 5058853 03" at bounding box center [409, 178] width 105 height 46
drag, startPoint x: 360, startPoint y: 178, endPoint x: 459, endPoint y: 180, distance: 99.1
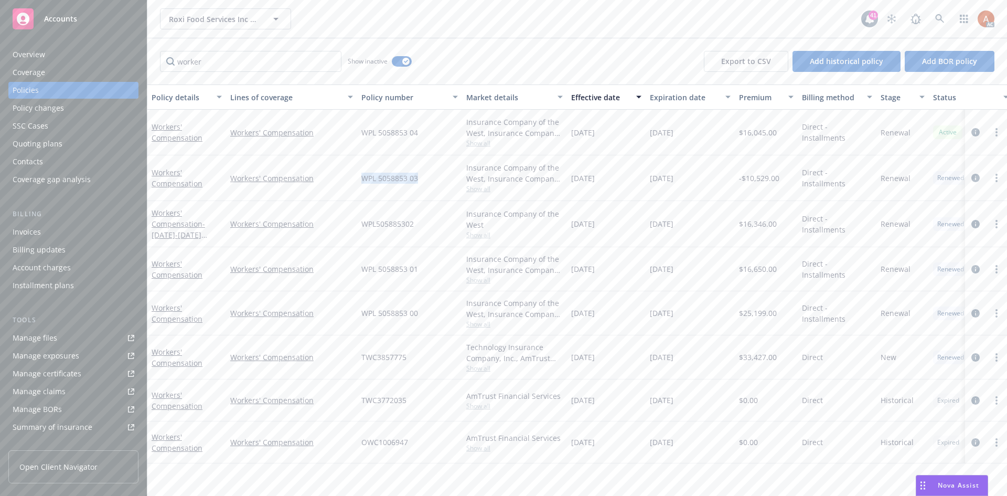
click at [460, 180] on div "WPL 5058853 03" at bounding box center [409, 178] width 105 height 46
click at [394, 213] on div "WPL505885302" at bounding box center [409, 224] width 105 height 46
click at [366, 224] on span "WPL505885302" at bounding box center [387, 223] width 52 height 11
click at [418, 271] on div "WPL 5058853 01" at bounding box center [409, 269] width 105 height 44
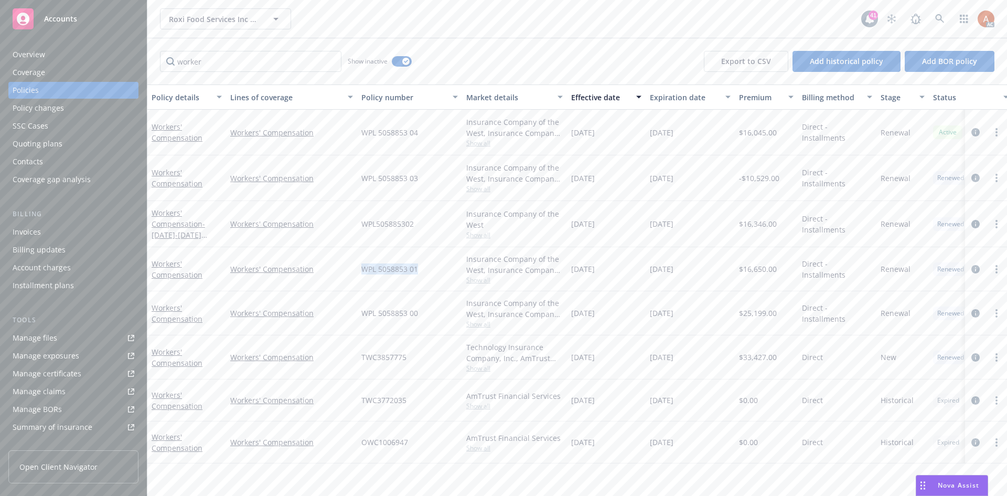
drag, startPoint x: 361, startPoint y: 268, endPoint x: 427, endPoint y: 268, distance: 65.6
click at [427, 268] on div "WPL 5058853 01" at bounding box center [409, 269] width 105 height 44
click at [401, 294] on div "WPL 5058853 00" at bounding box center [409, 313] width 105 height 44
drag, startPoint x: 357, startPoint y: 222, endPoint x: 427, endPoint y: 219, distance: 69.8
click at [427, 219] on div "WPL505885302" at bounding box center [409, 224] width 105 height 46
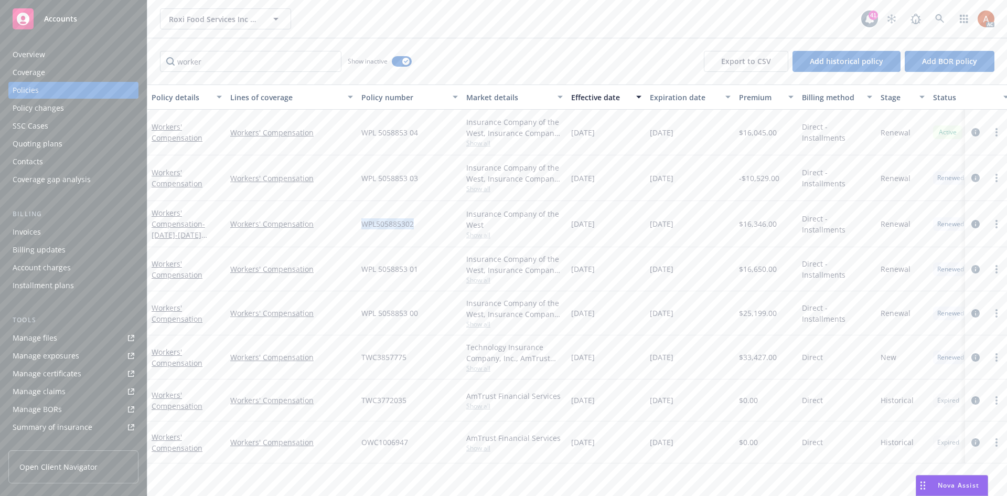
click at [409, 222] on span "WPL505885302" at bounding box center [387, 223] width 52 height 11
drag, startPoint x: 361, startPoint y: 226, endPoint x: 437, endPoint y: 221, distance: 76.7
click at [437, 221] on div "WPL505885302" at bounding box center [409, 224] width 105 height 46
click at [377, 259] on div "WPL 5058853 01" at bounding box center [409, 269] width 105 height 44
drag, startPoint x: 361, startPoint y: 267, endPoint x: 431, endPoint y: 271, distance: 69.9
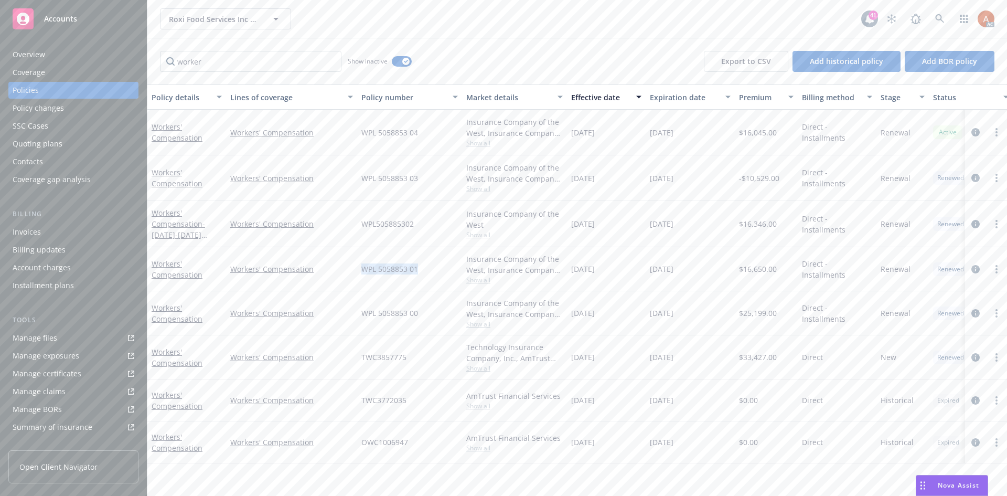
click at [431, 271] on div "WPL 5058853 01" at bounding box center [409, 269] width 105 height 44
drag, startPoint x: 424, startPoint y: 307, endPoint x: 403, endPoint y: 312, distance: 22.0
click at [424, 307] on div "WPL 5058853 00" at bounding box center [409, 313] width 105 height 44
drag, startPoint x: 358, startPoint y: 310, endPoint x: 431, endPoint y: 312, distance: 72.9
click at [431, 312] on div "WPL 5058853 00" at bounding box center [409, 313] width 105 height 44
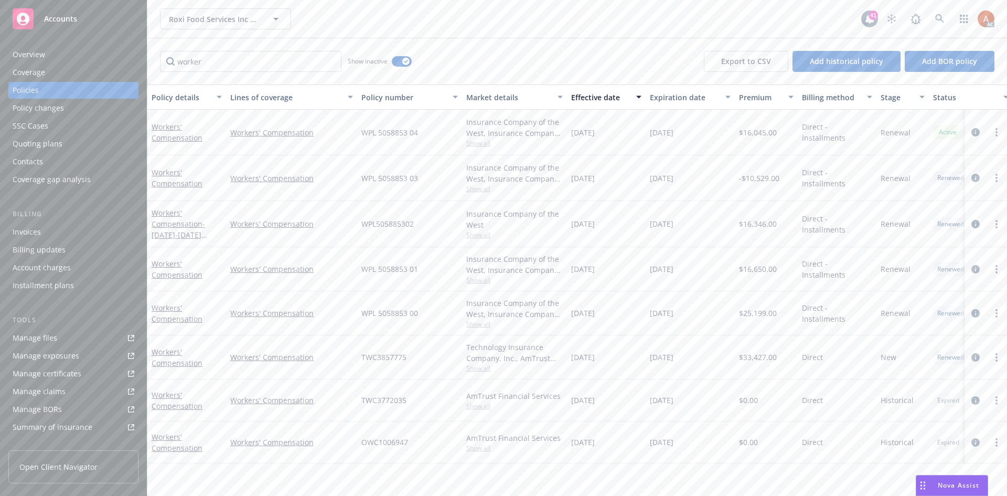
click at [762, 131] on span "$16,045.00" at bounding box center [758, 132] width 38 height 11
click at [759, 179] on span "-$10,529.00" at bounding box center [759, 178] width 40 height 11
click at [714, 209] on div "01/01/2024" at bounding box center [690, 224] width 89 height 46
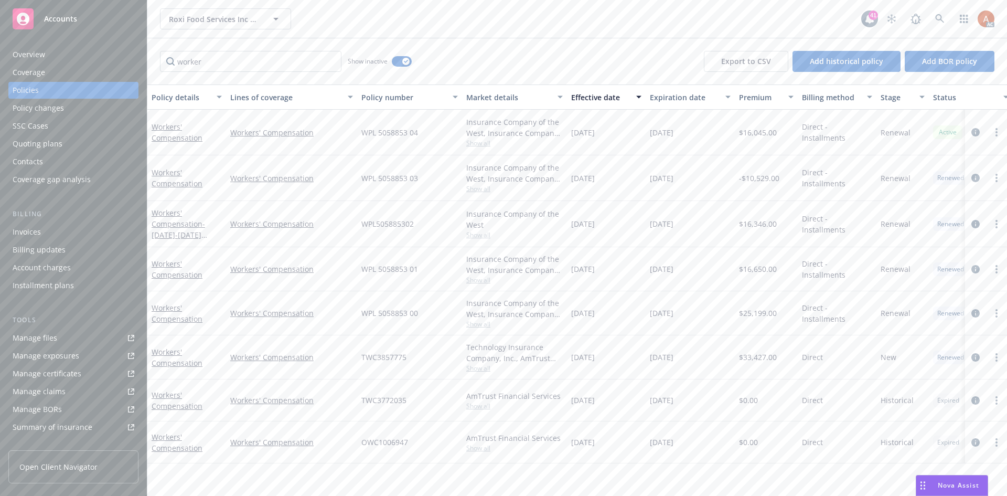
click at [761, 175] on span "-$10,529.00" at bounding box center [759, 178] width 40 height 11
click at [747, 223] on span "$16,346.00" at bounding box center [758, 223] width 38 height 11
click at [753, 267] on span "$16,650.00" at bounding box center [758, 268] width 38 height 11
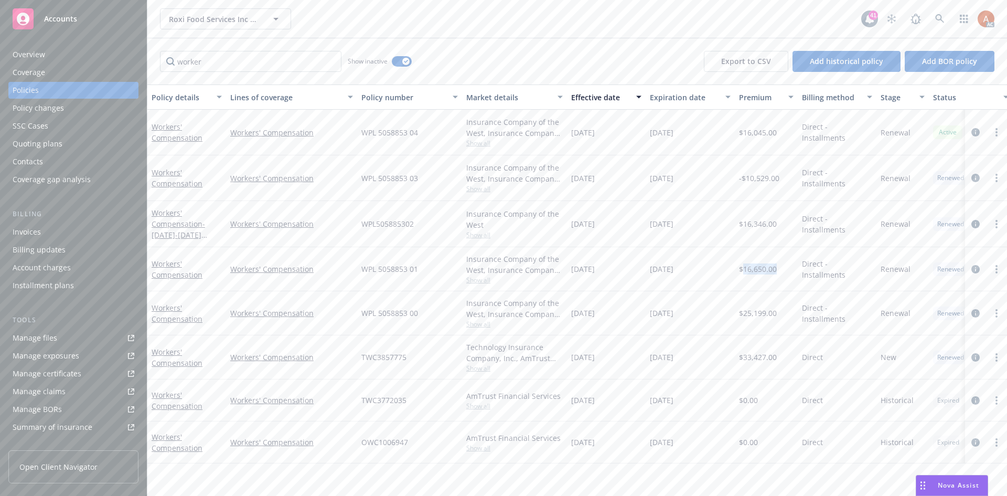
click at [753, 267] on span "$16,650.00" at bounding box center [758, 268] width 38 height 11
click at [749, 308] on span "$25,199.00" at bounding box center [758, 312] width 38 height 11
drag, startPoint x: 383, startPoint y: 163, endPoint x: 372, endPoint y: 179, distance: 19.2
click at [383, 163] on div "WPL 5058853 03" at bounding box center [409, 178] width 105 height 46
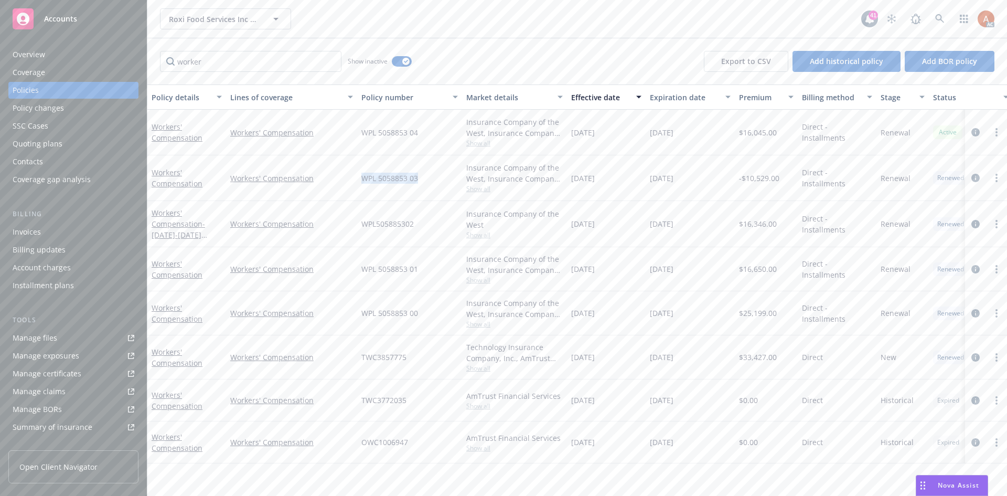
drag, startPoint x: 358, startPoint y: 178, endPoint x: 423, endPoint y: 174, distance: 65.1
click at [423, 174] on div "WPL 5058853 03" at bounding box center [409, 178] width 105 height 46
drag, startPoint x: 358, startPoint y: 222, endPoint x: 426, endPoint y: 226, distance: 67.7
click at [426, 226] on div "WPL505885302" at bounding box center [409, 224] width 105 height 46
click at [422, 261] on div "WPL 5058853 01" at bounding box center [409, 269] width 105 height 44
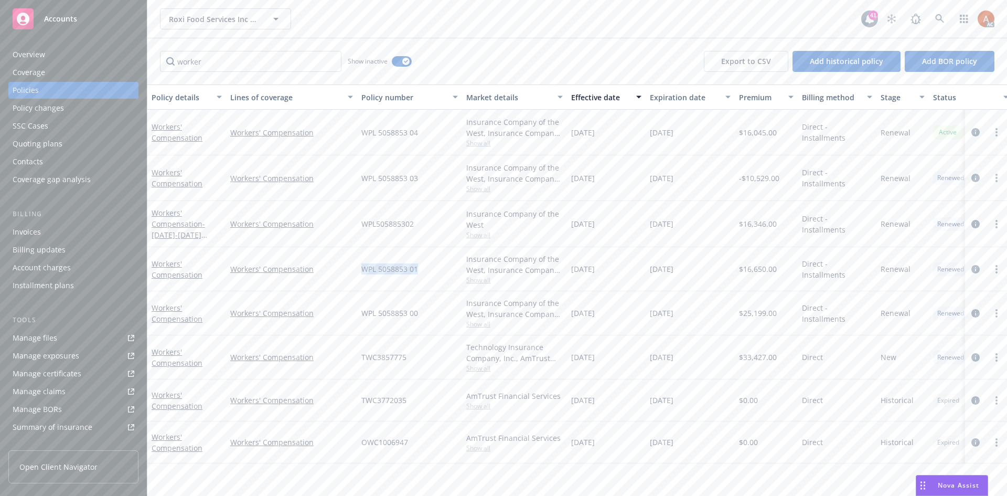
drag, startPoint x: 360, startPoint y: 270, endPoint x: 426, endPoint y: 270, distance: 65.6
click at [426, 270] on div "WPL 5058853 01" at bounding box center [409, 269] width 105 height 44
click at [420, 296] on div "WPL 5058853 00" at bounding box center [409, 313] width 105 height 44
drag, startPoint x: 358, startPoint y: 309, endPoint x: 433, endPoint y: 312, distance: 74.5
click at [433, 312] on div "WPL 5058853 00" at bounding box center [409, 313] width 105 height 44
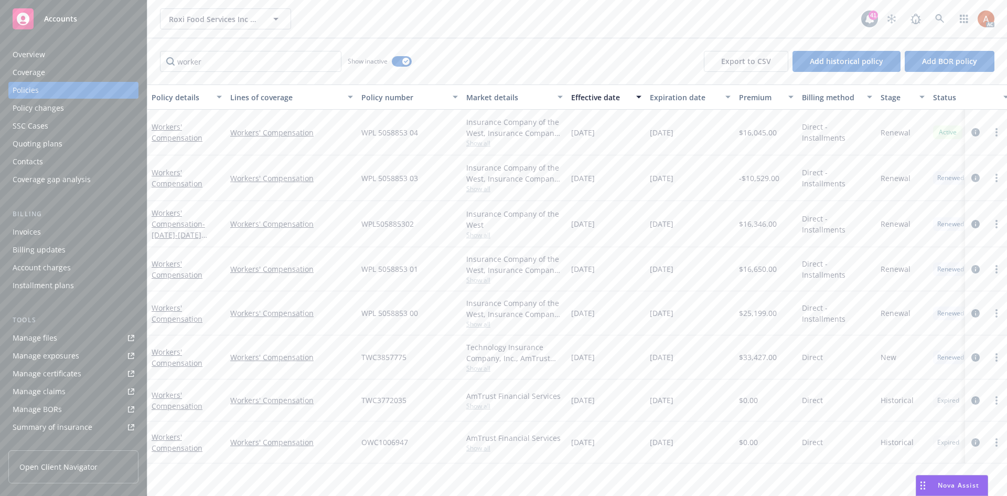
drag, startPoint x: 412, startPoint y: 355, endPoint x: 399, endPoint y: 357, distance: 12.8
click at [412, 355] on div "TWC3857775" at bounding box center [409, 357] width 105 height 44
click at [368, 357] on span "TWC3857775" at bounding box center [383, 356] width 45 height 11
click at [760, 131] on span "$16,045.00" at bounding box center [758, 132] width 38 height 11
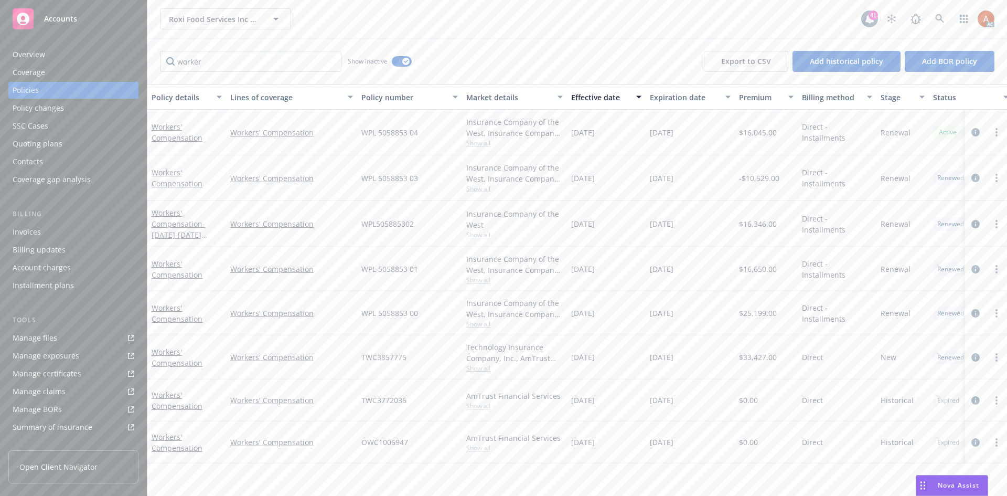
click at [759, 177] on span "-$10,529.00" at bounding box center [759, 178] width 40 height 11
click at [760, 224] on span "$16,346.00" at bounding box center [758, 223] width 38 height 11
click at [756, 267] on span "$16,650.00" at bounding box center [758, 268] width 38 height 11
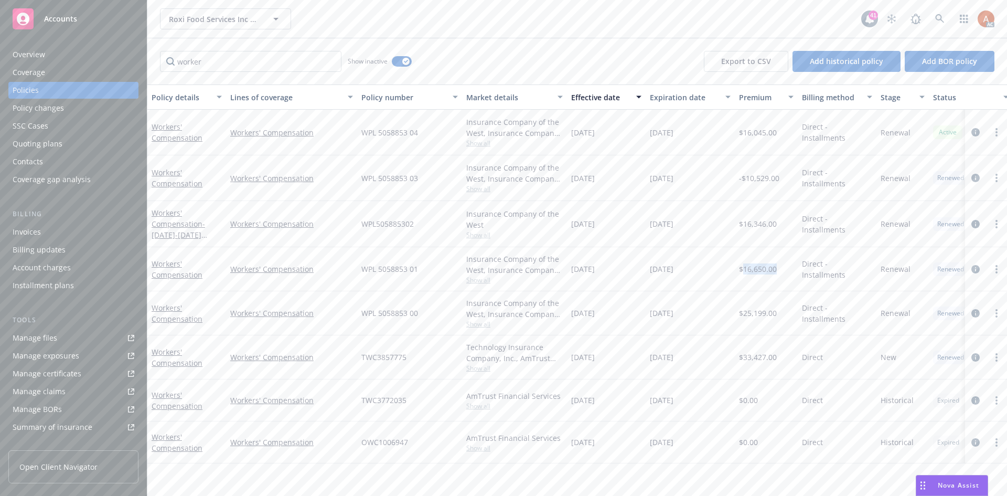
click at [756, 267] on span "$16,650.00" at bounding box center [758, 268] width 38 height 11
drag, startPoint x: 767, startPoint y: 296, endPoint x: 757, endPoint y: 276, distance: 22.1
click at [766, 296] on div "$25,199.00" at bounding box center [766, 313] width 63 height 44
click at [757, 269] on span "$16,650.00" at bounding box center [758, 268] width 38 height 11
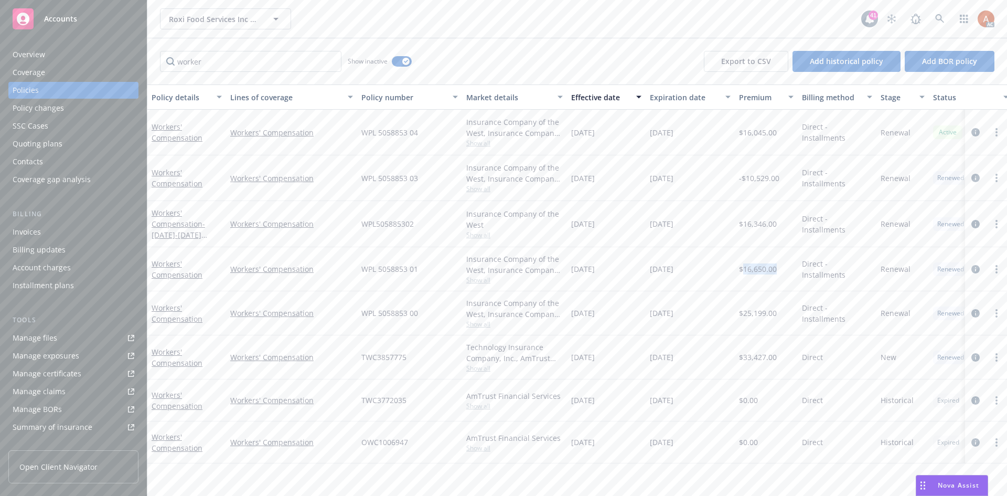
click at [757, 269] on span "$16,650.00" at bounding box center [758, 268] width 38 height 11
click at [753, 312] on span "$25,199.00" at bounding box center [758, 312] width 38 height 11
click at [781, 307] on div "$25,199.00" at bounding box center [766, 313] width 63 height 44
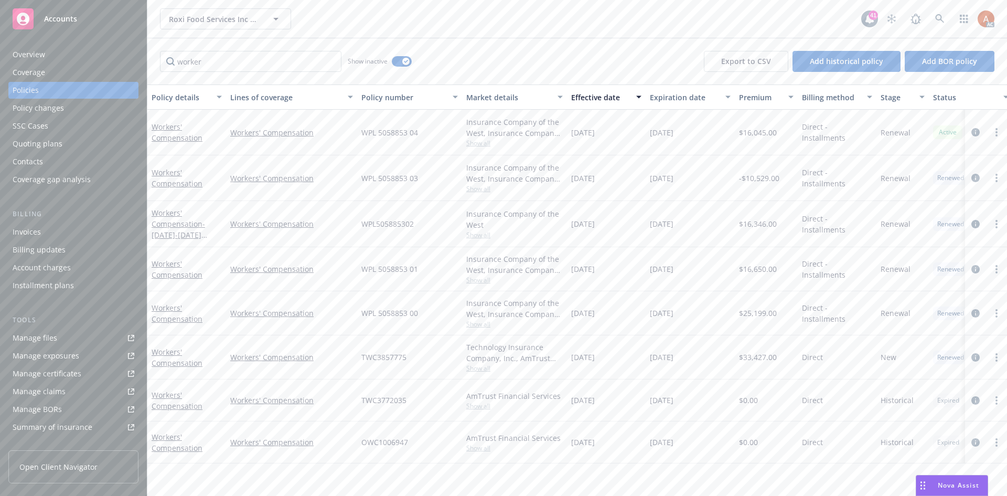
click at [759, 313] on span "$25,199.00" at bounding box center [758, 312] width 38 height 11
click at [762, 358] on span "$33,427.00" at bounding box center [758, 356] width 38 height 11
click at [478, 138] on span "Show all" at bounding box center [514, 142] width 97 height 9
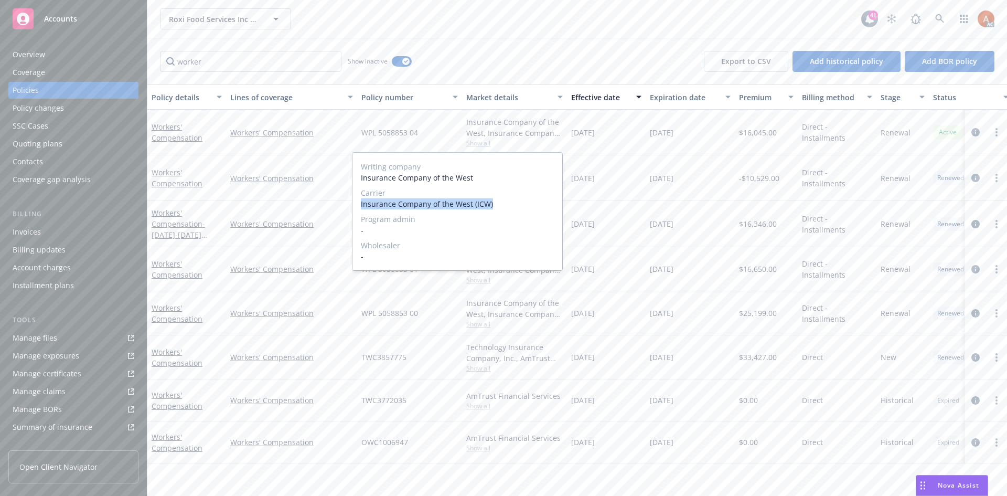
drag, startPoint x: 360, startPoint y: 203, endPoint x: 515, endPoint y: 206, distance: 154.8
click at [515, 206] on div "Writing company Insurance Company of the West Carrier Insurance Company of the …" at bounding box center [457, 211] width 210 height 117
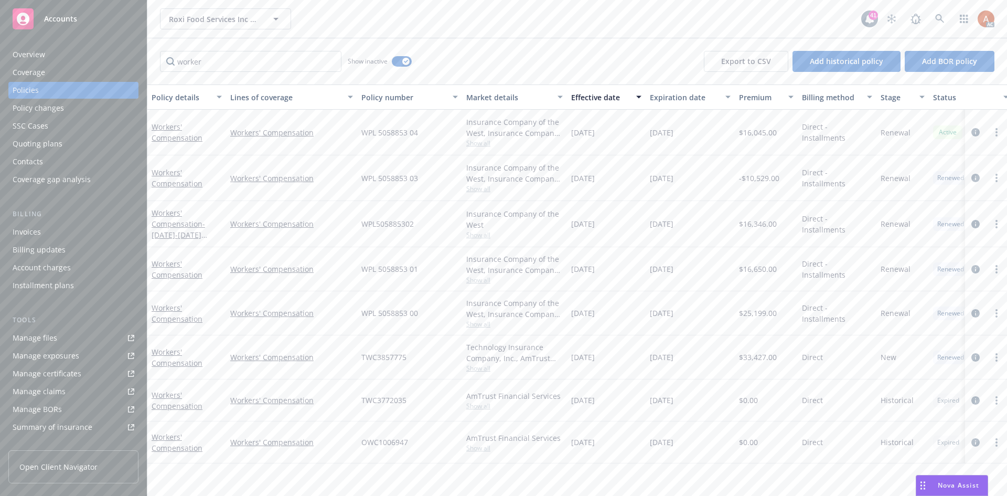
click at [584, 152] on div "01/01/2025" at bounding box center [606, 133] width 79 height 46
click at [480, 191] on span "Show all" at bounding box center [514, 188] width 97 height 9
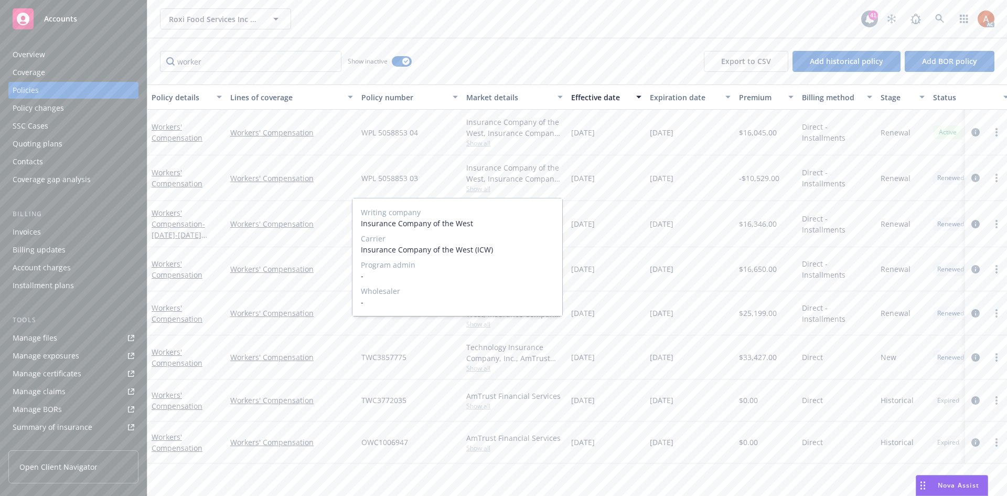
click at [479, 191] on span "Show all" at bounding box center [514, 188] width 97 height 9
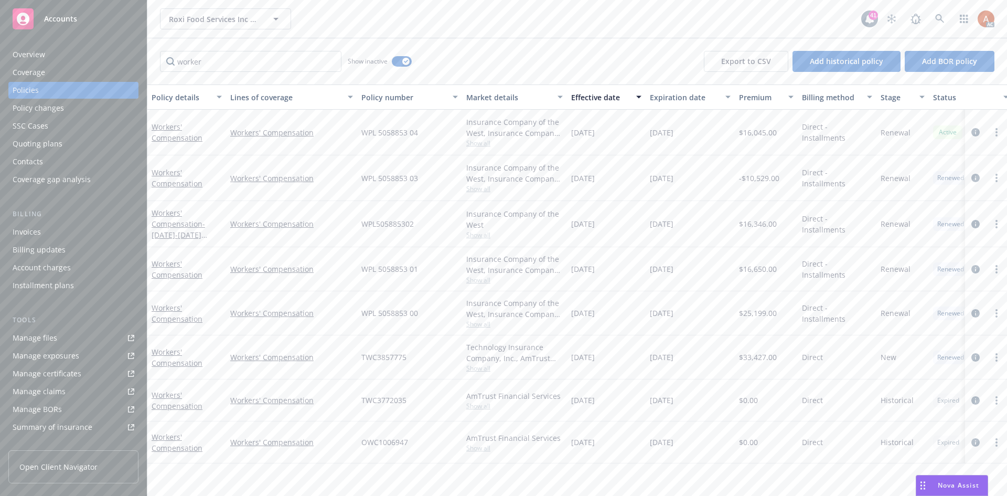
click at [479, 233] on span "Show all" at bounding box center [514, 234] width 97 height 9
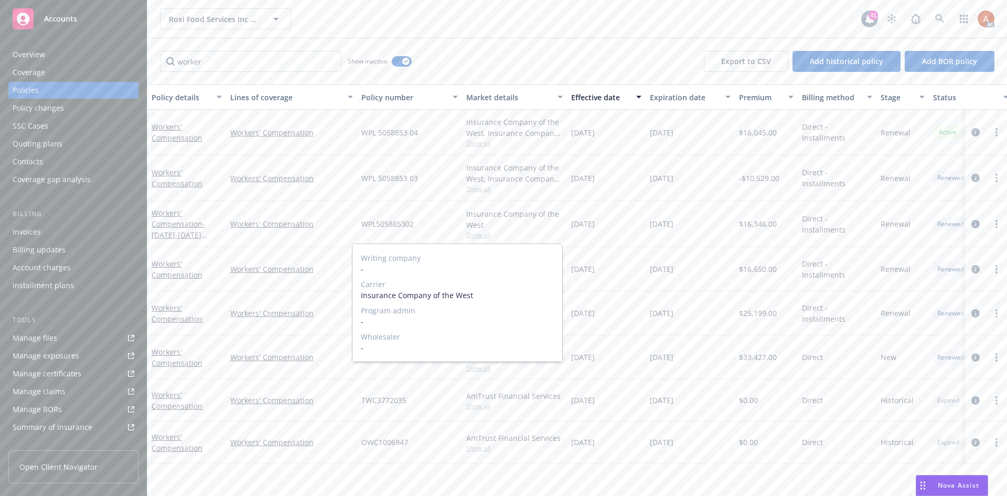
click at [479, 233] on span "Show all" at bounding box center [514, 234] width 97 height 9
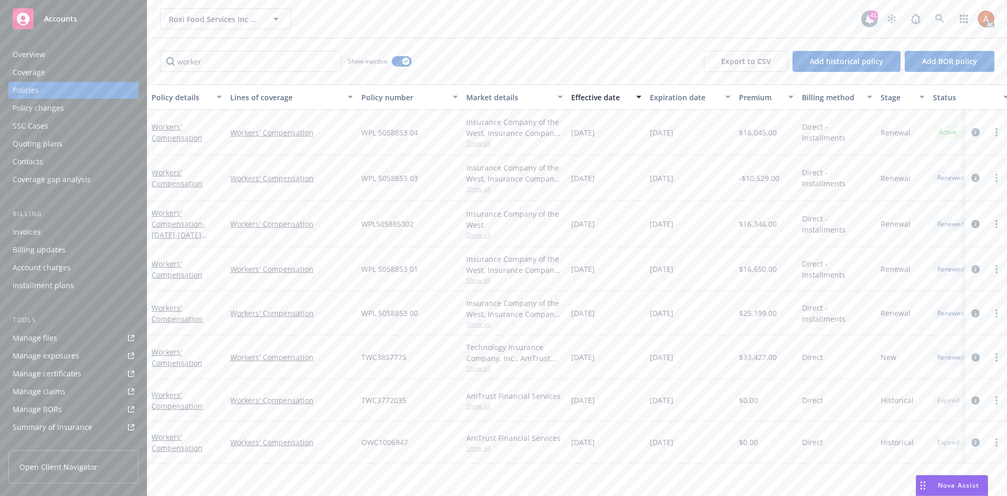
click at [477, 280] on span "Show all" at bounding box center [514, 279] width 97 height 9
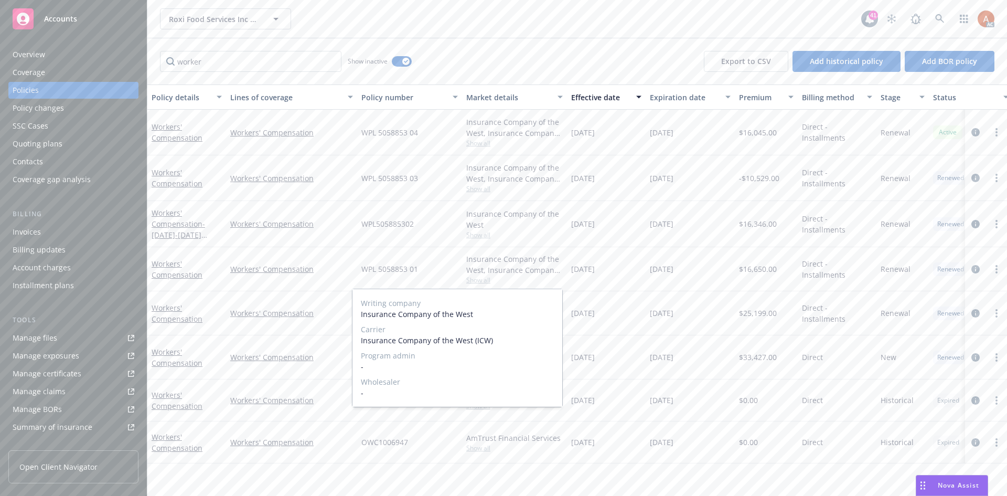
click at [477, 280] on span "Show all" at bounding box center [514, 279] width 97 height 9
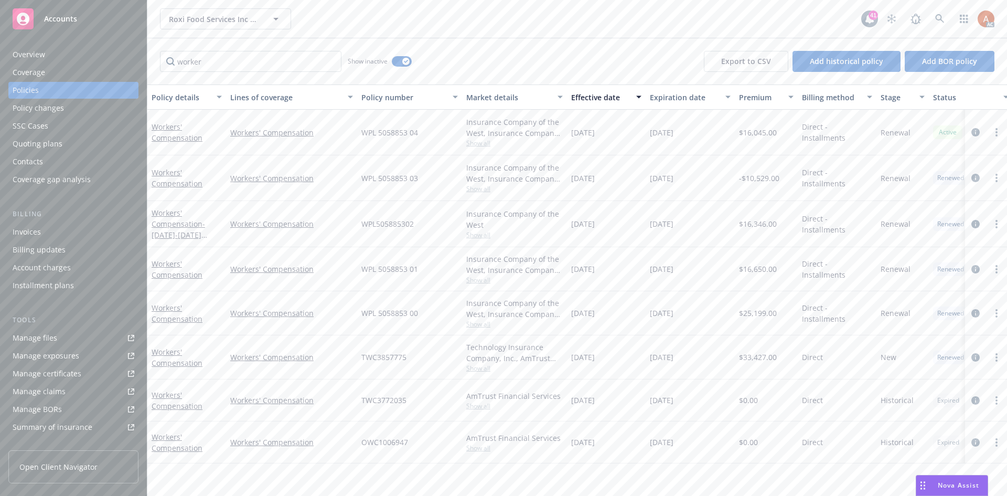
click at [477, 280] on span "Show all" at bounding box center [514, 279] width 97 height 9
click at [486, 235] on span "Show all" at bounding box center [514, 234] width 97 height 9
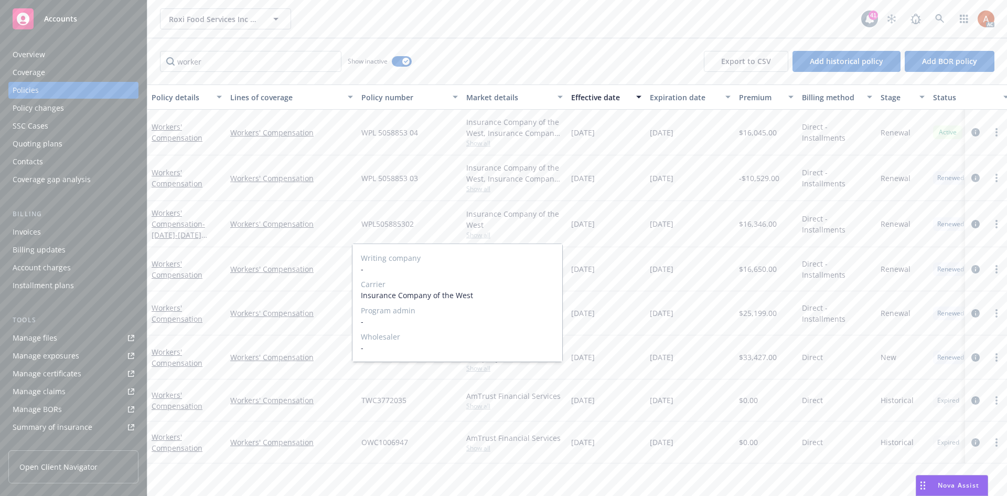
click at [486, 235] on span "Show all" at bounding box center [514, 234] width 97 height 9
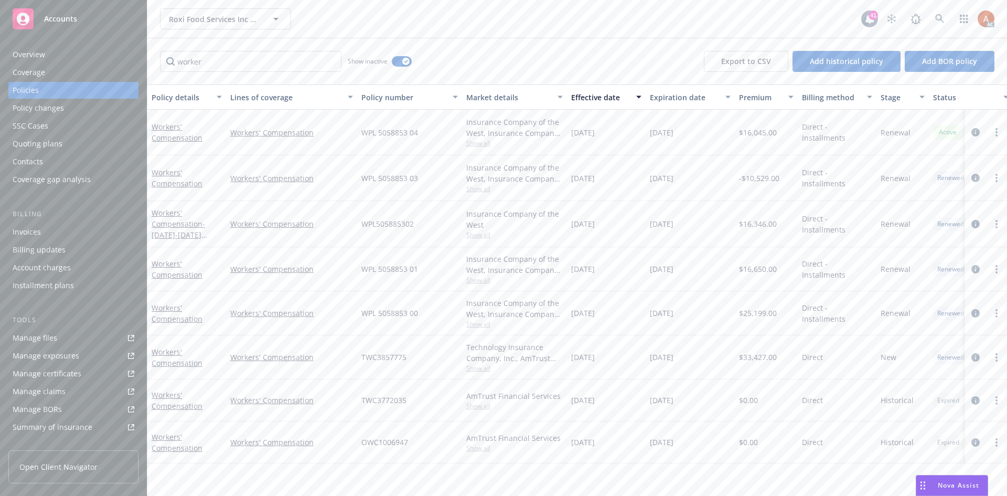
click at [473, 282] on span "Show all" at bounding box center [514, 279] width 97 height 9
click at [512, 275] on div "Insurance Company of the West, Insurance Company of the West (ICW)" at bounding box center [514, 264] width 97 height 22
click at [477, 283] on span "Show all" at bounding box center [514, 279] width 97 height 9
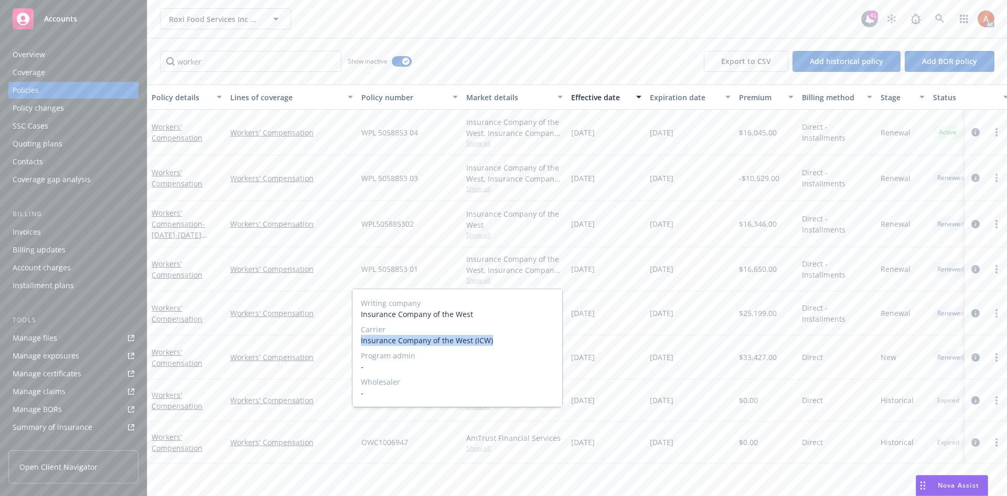
drag, startPoint x: 367, startPoint y: 343, endPoint x: 508, endPoint y: 342, distance: 141.1
click at [508, 342] on div "Writing company Insurance Company of the West Carrier Insurance Company of the …" at bounding box center [457, 347] width 210 height 117
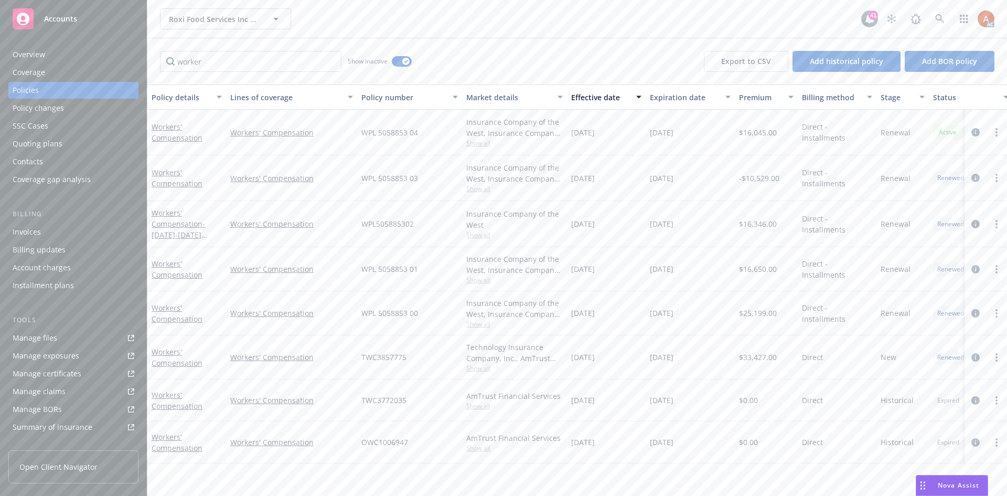
click at [628, 326] on div "01/01/2021" at bounding box center [606, 313] width 79 height 44
click at [469, 320] on span "Show all" at bounding box center [514, 323] width 97 height 9
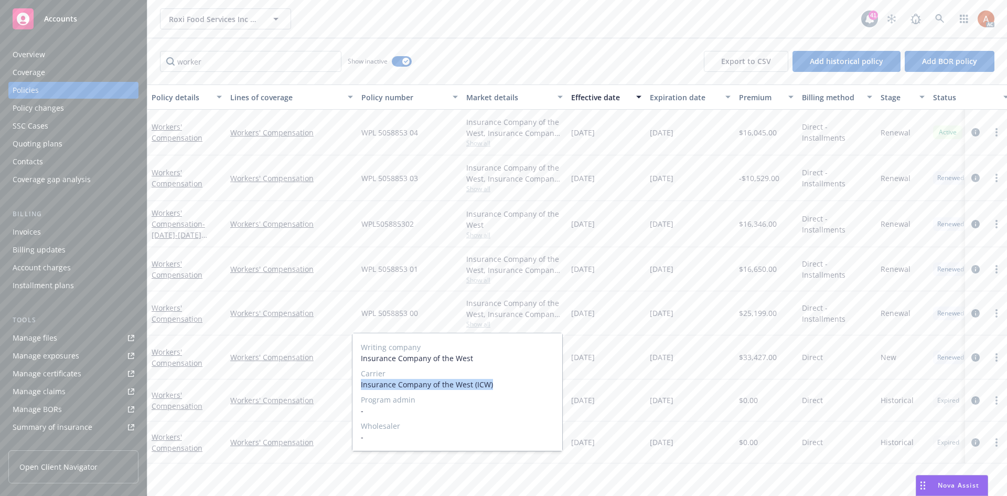
drag, startPoint x: 357, startPoint y: 386, endPoint x: 503, endPoint y: 383, distance: 145.8
click at [503, 383] on div "Writing company Insurance Company of the West Carrier Insurance Company of the …" at bounding box center [457, 391] width 210 height 117
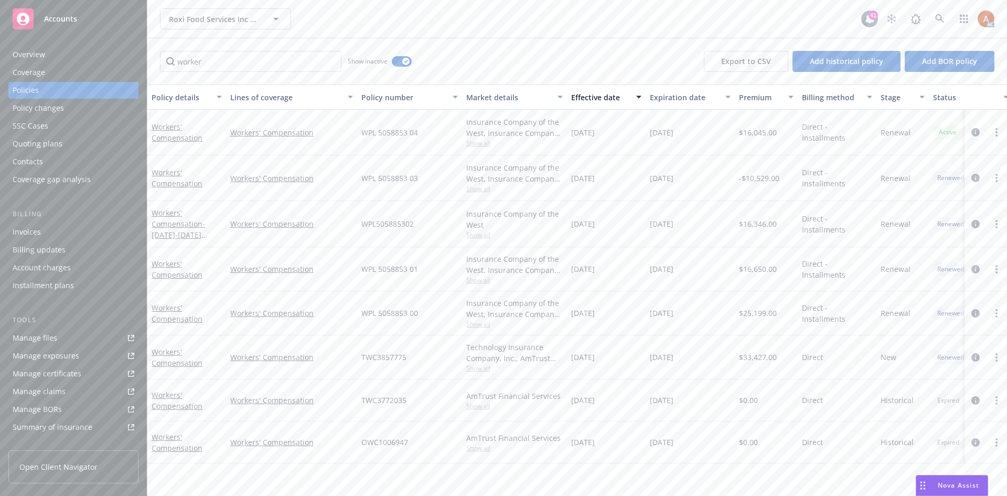
click at [598, 345] on div "01/01/2020" at bounding box center [606, 357] width 79 height 44
click at [481, 365] on span "Show all" at bounding box center [514, 367] width 97 height 9
click at [477, 366] on span "Show all" at bounding box center [514, 367] width 97 height 9
click at [487, 367] on span "Show all" at bounding box center [514, 367] width 97 height 9
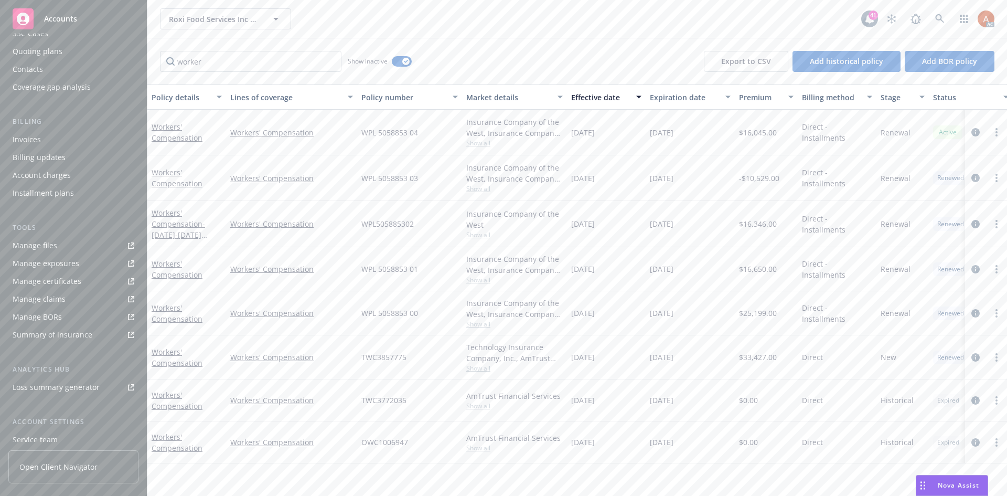
scroll to position [170, 0]
click at [35, 359] on div "Service team" at bounding box center [35, 361] width 45 height 17
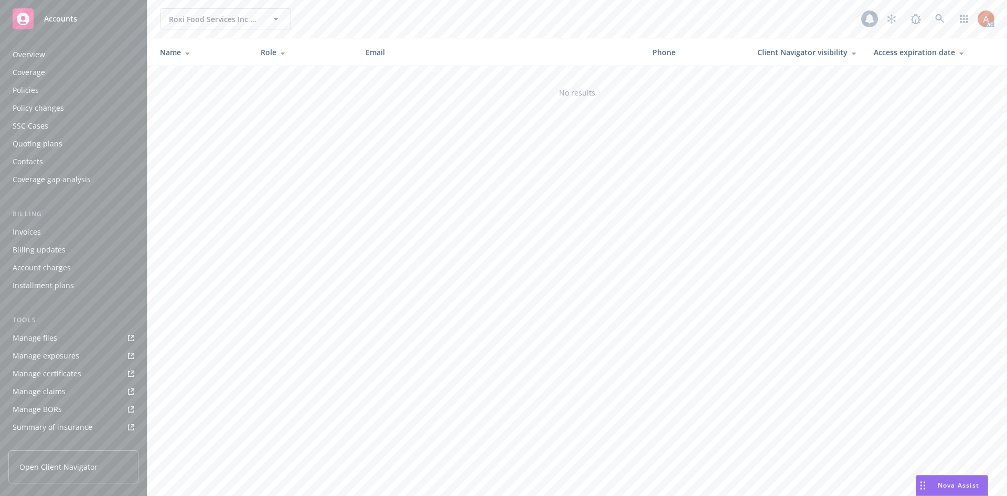
scroll to position [170, 0]
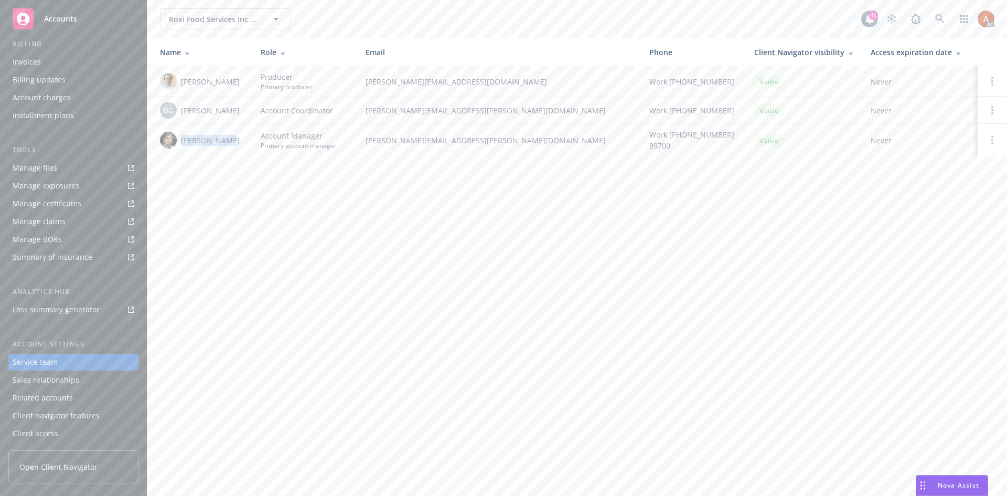
drag, startPoint x: 179, startPoint y: 142, endPoint x: 234, endPoint y: 138, distance: 55.2
click at [234, 138] on div "Marlowe Milo" at bounding box center [202, 140] width 84 height 17
drag, startPoint x: 473, startPoint y: 244, endPoint x: 464, endPoint y: 230, distance: 16.7
click at [473, 244] on div "Roxi Food Services Inc dba Farmer Boys Rancho Cucamonga Roxi Food Services Inc …" at bounding box center [577, 248] width 860 height 496
drag, startPoint x: 361, startPoint y: 138, endPoint x: 500, endPoint y: 140, distance: 139.0
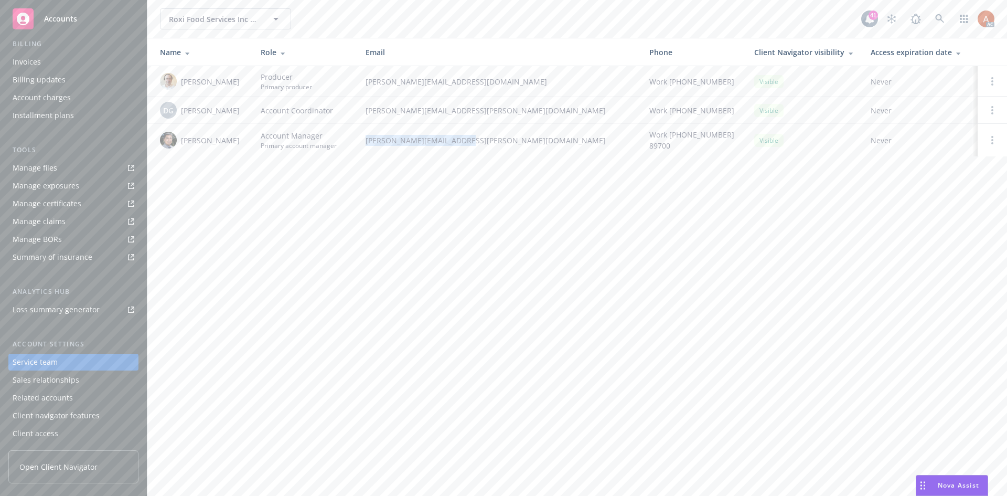
click at [500, 140] on td "marlowe.milo@newfront.com" at bounding box center [499, 140] width 284 height 33
click at [24, 90] on div "Policies" at bounding box center [26, 90] width 26 height 17
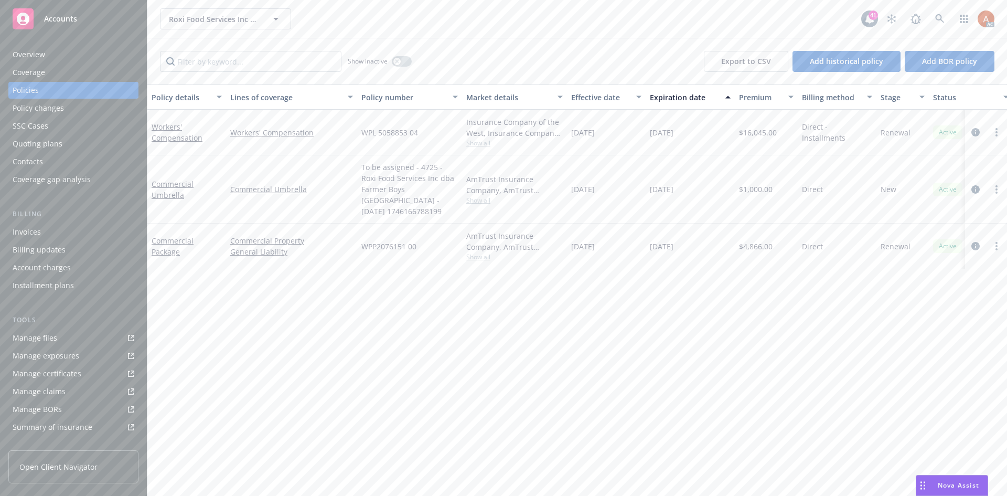
click at [37, 55] on div "Overview" at bounding box center [29, 54] width 33 height 17
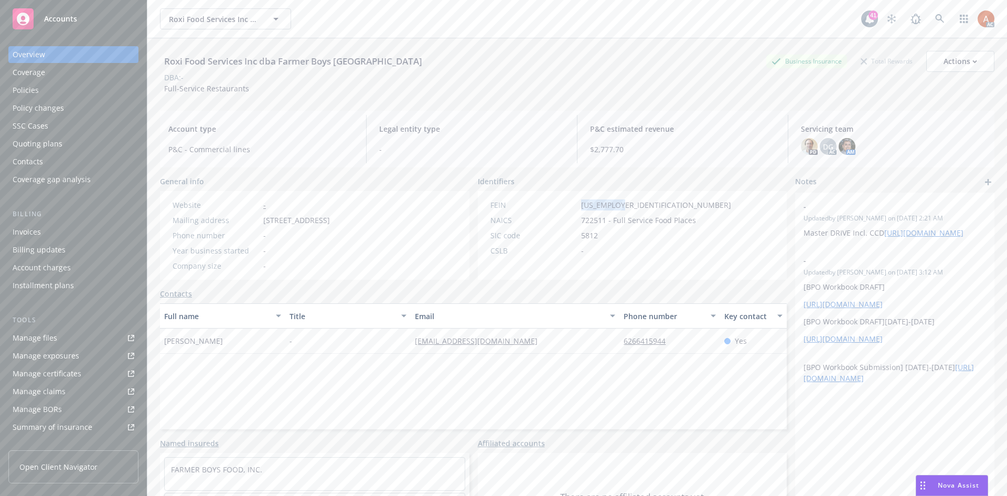
drag, startPoint x: 576, startPoint y: 204, endPoint x: 625, endPoint y: 203, distance: 48.8
click at [625, 203] on div "FEIN 01-0663017" at bounding box center [610, 204] width 249 height 11
click at [28, 87] on div "Policies" at bounding box center [26, 90] width 26 height 17
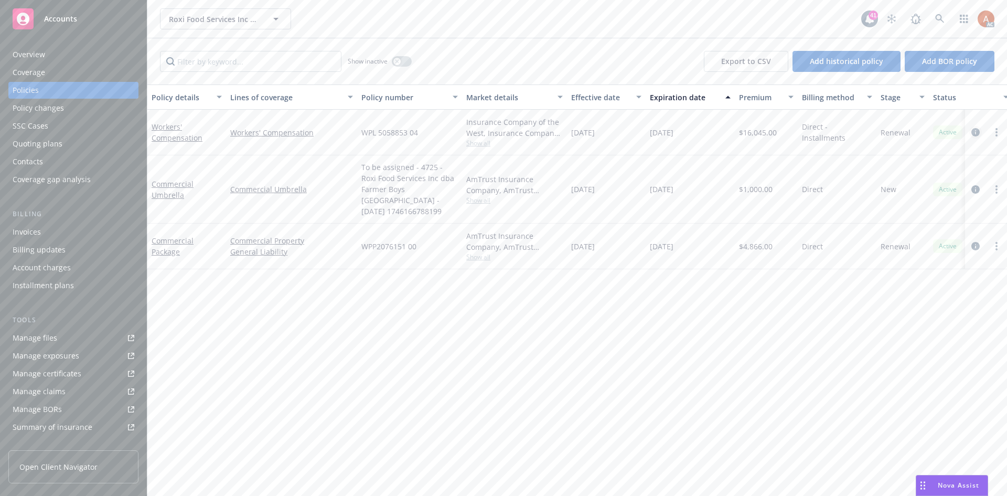
click at [979, 132] on icon "circleInformation" at bounding box center [975, 132] width 8 height 8
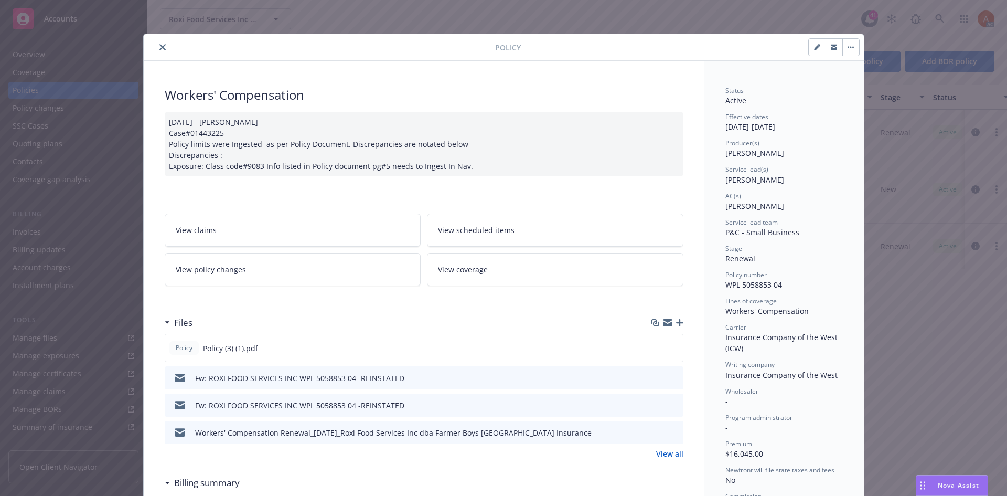
click at [669, 452] on link "View all" at bounding box center [669, 453] width 27 height 11
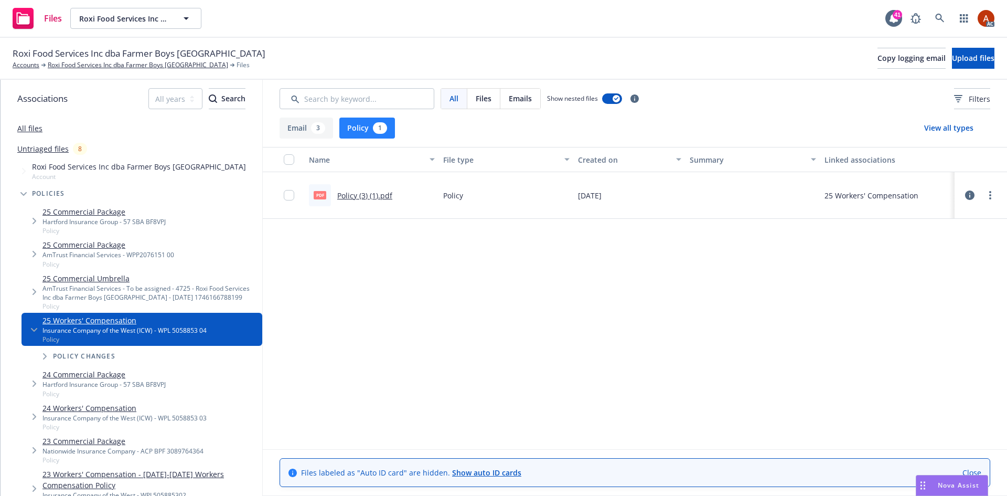
click at [349, 197] on link "Policy (3) (1).pdf" at bounding box center [364, 195] width 55 height 10
click at [135, 67] on link "Roxi Food Services Inc dba Farmer Boys [GEOGRAPHIC_DATA]" at bounding box center [138, 64] width 180 height 9
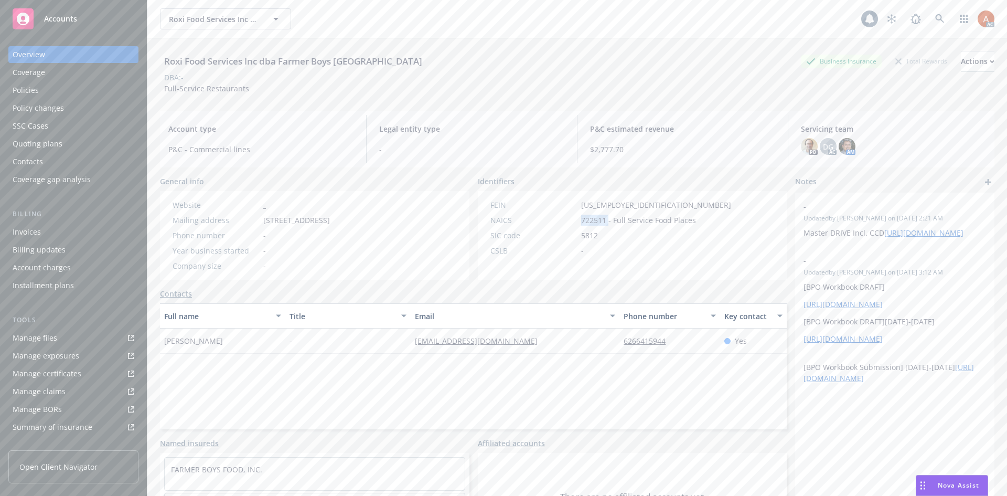
click at [589, 222] on span "722511 - Full Service Food Places" at bounding box center [638, 220] width 115 height 11
copy span "722511"
click at [48, 363] on div "Service team" at bounding box center [35, 361] width 45 height 17
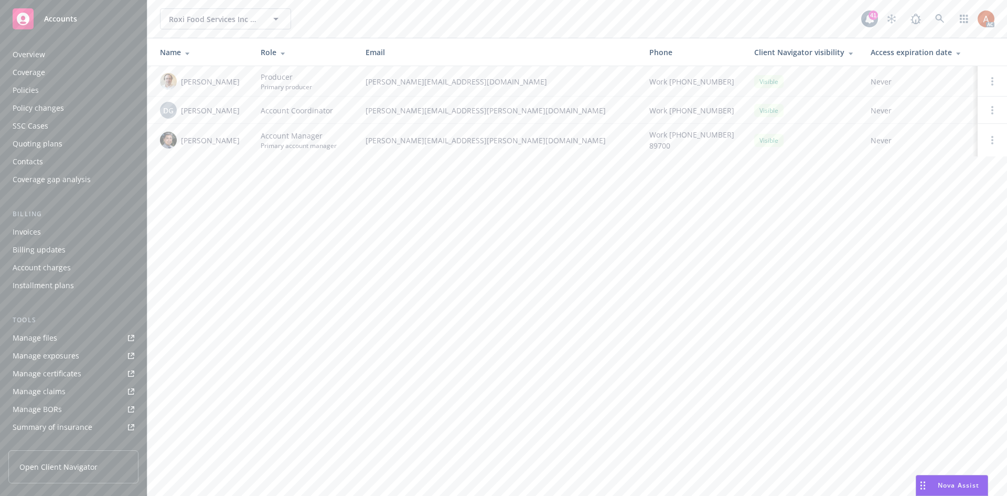
click at [14, 55] on div "Overview" at bounding box center [29, 54] width 33 height 17
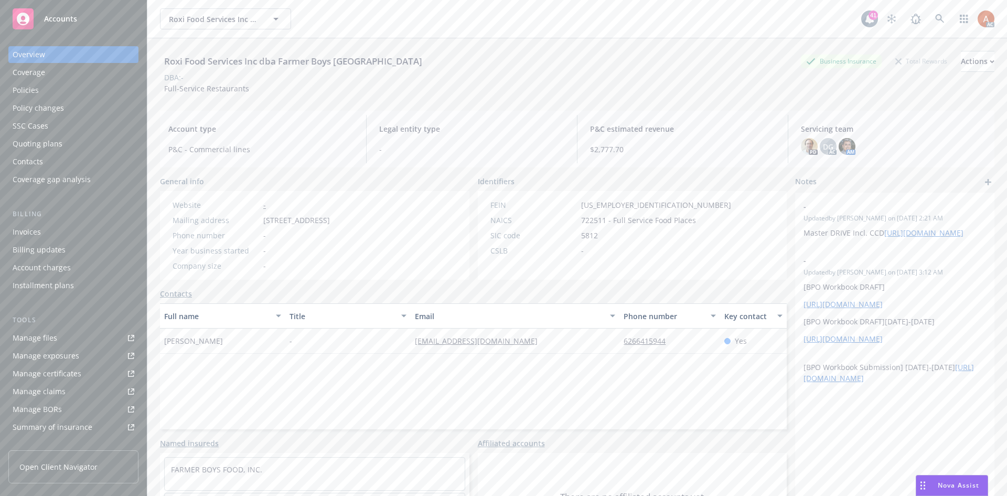
click at [45, 339] on div "Manage files" at bounding box center [35, 337] width 45 height 17
drag, startPoint x: 389, startPoint y: 342, endPoint x: 540, endPoint y: 344, distance: 150.5
click at [540, 344] on div "Roxi Floutsis - farmerboysrancho@gmail.com 6266415944 Yes" at bounding box center [473, 340] width 627 height 25
copy div "farmerboysrancho@gmail.com"
click at [30, 82] on div "Policies" at bounding box center [26, 90] width 26 height 17
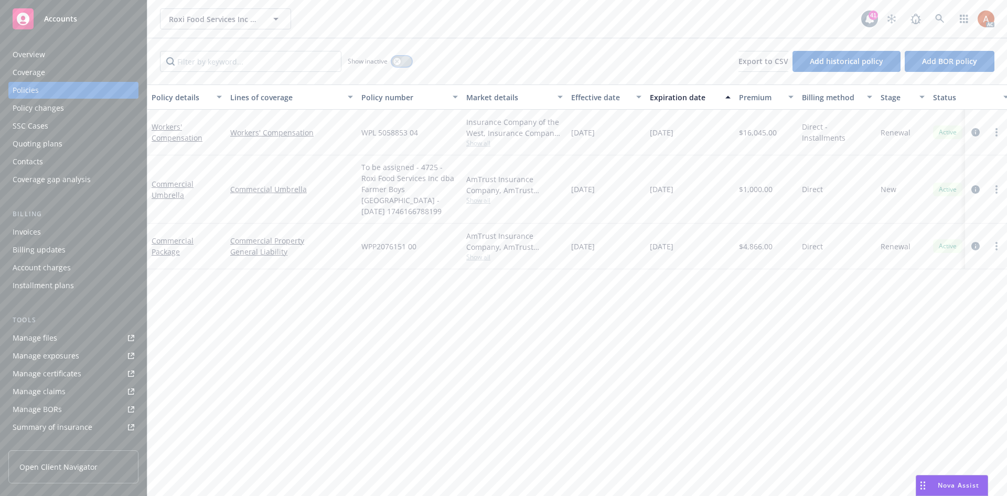
click at [400, 60] on div "button" at bounding box center [396, 61] width 7 height 7
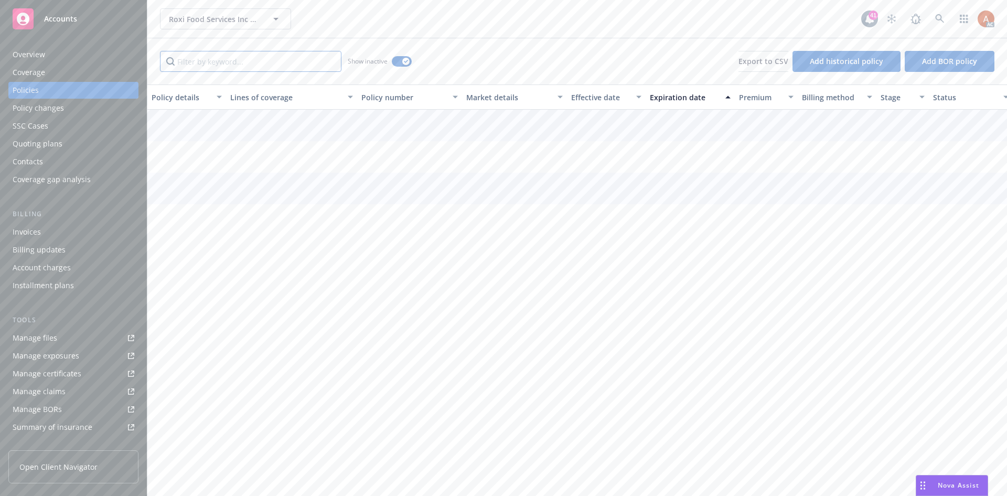
click at [293, 64] on input "Filter by keyword..." at bounding box center [250, 61] width 181 height 21
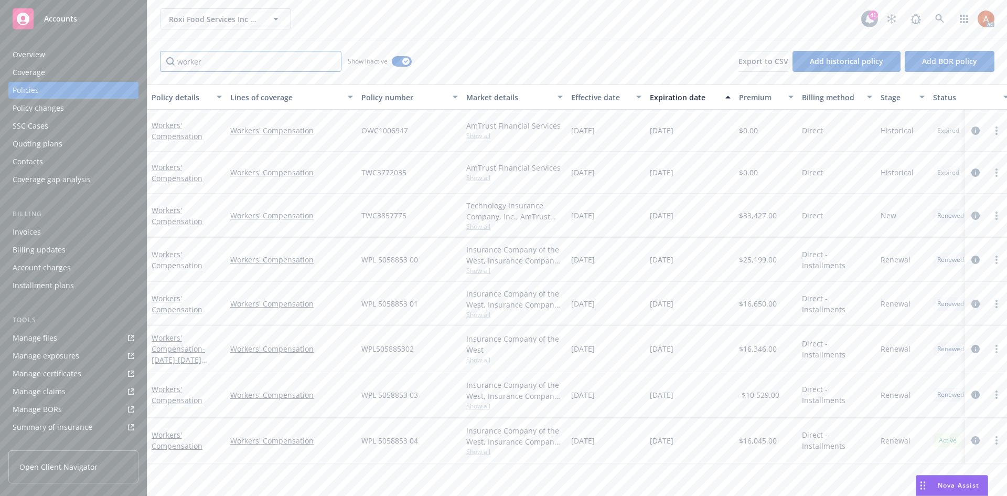
type input "worker"
click at [580, 95] on div "Effective date" at bounding box center [600, 97] width 59 height 11
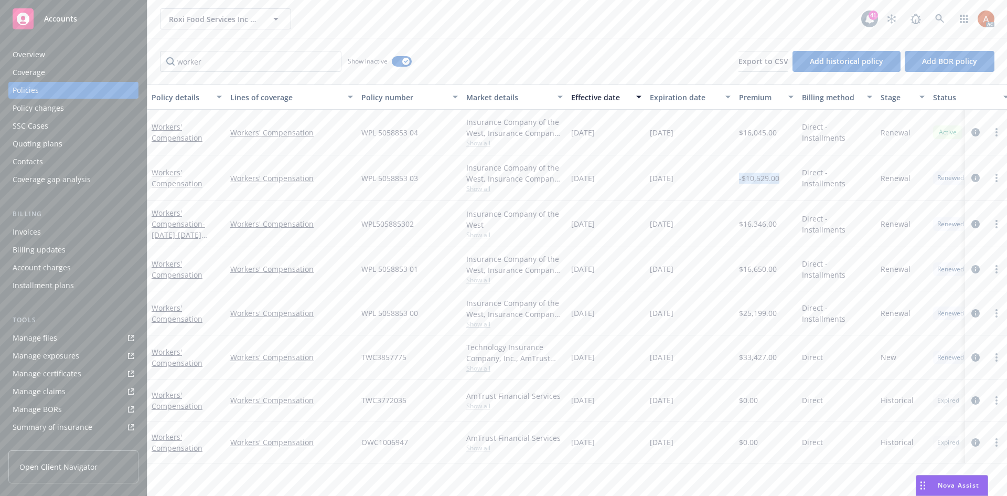
drag, startPoint x: 737, startPoint y: 178, endPoint x: 781, endPoint y: 180, distance: 44.1
click at [781, 180] on div "-$10,529.00" at bounding box center [766, 178] width 63 height 46
copy span "-$10,529.00"
click at [775, 197] on div "-$10,529.00" at bounding box center [766, 178] width 63 height 46
click at [765, 182] on span "-$10,529.00" at bounding box center [759, 178] width 40 height 11
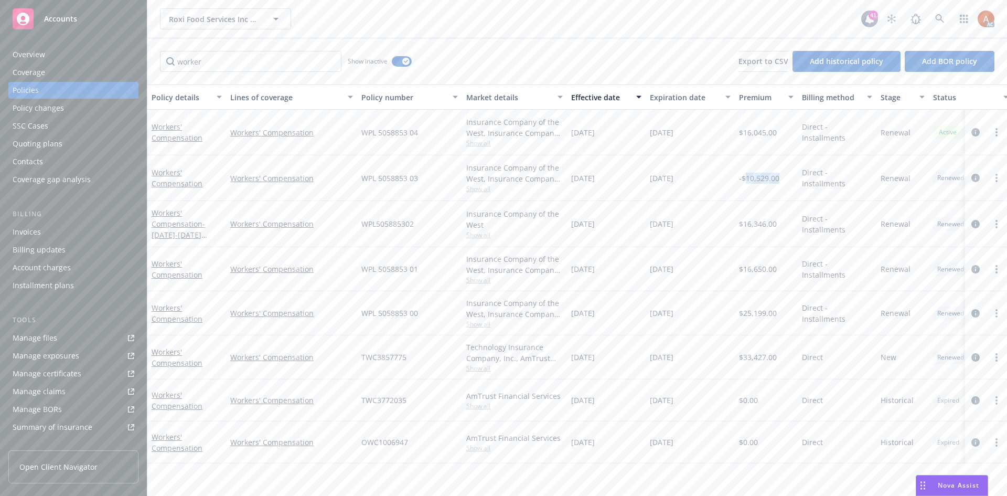
click at [765, 182] on span "-$10,529.00" at bounding box center [759, 178] width 40 height 11
copy span "10,529.00"
click at [736, 210] on div "$16,346.00" at bounding box center [766, 224] width 63 height 46
click at [754, 226] on span "$16,346.00" at bounding box center [758, 223] width 38 height 11
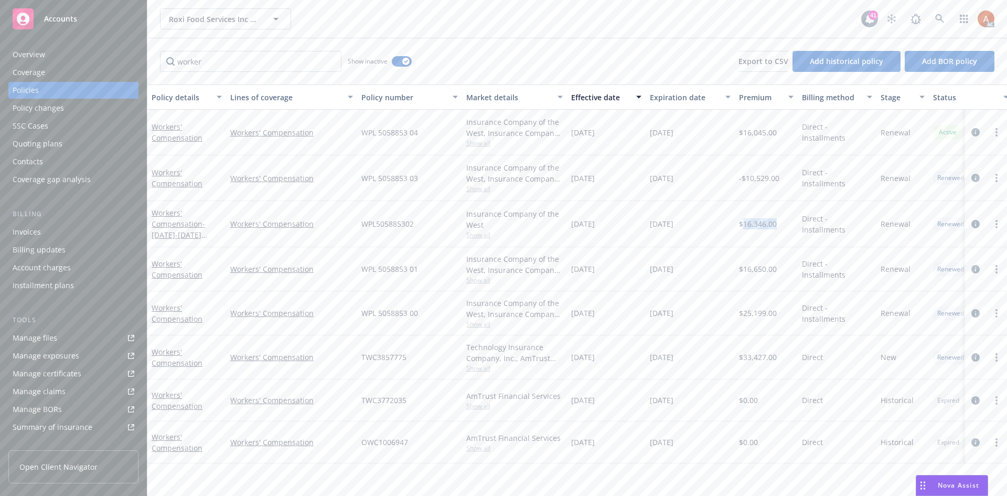
copy span "16,346.00"
click at [487, 187] on span "Show all" at bounding box center [514, 188] width 97 height 9
click at [492, 233] on span "Show all" at bounding box center [514, 234] width 97 height 9
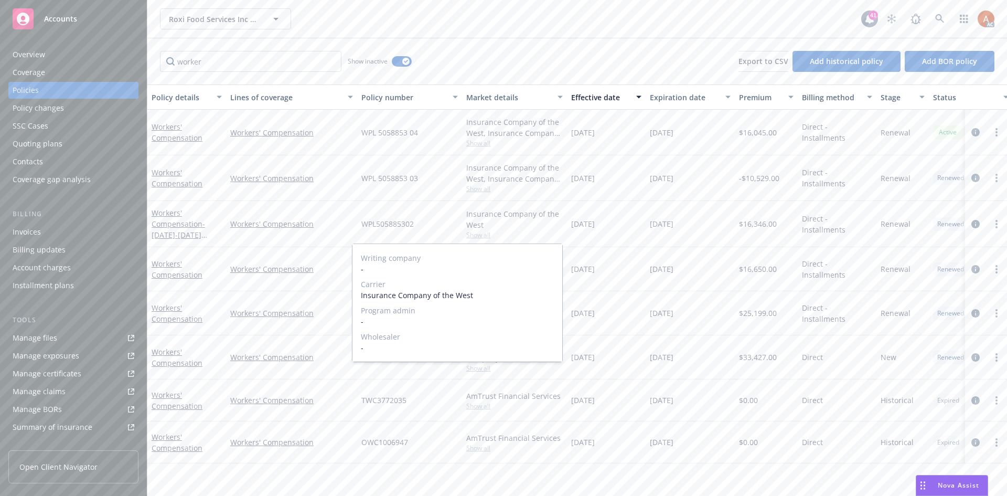
click at [492, 233] on span "Show all" at bounding box center [514, 234] width 97 height 9
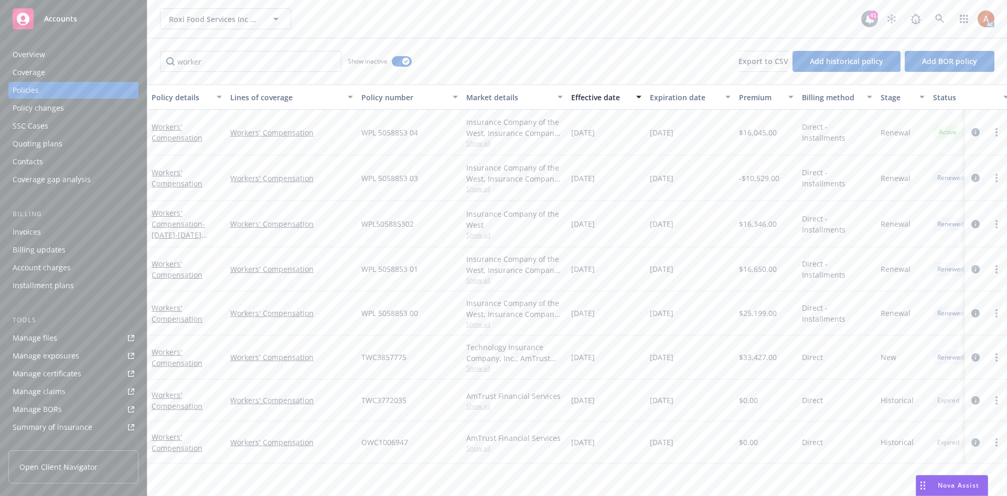
click at [472, 283] on span "Show all" at bounding box center [514, 279] width 97 height 9
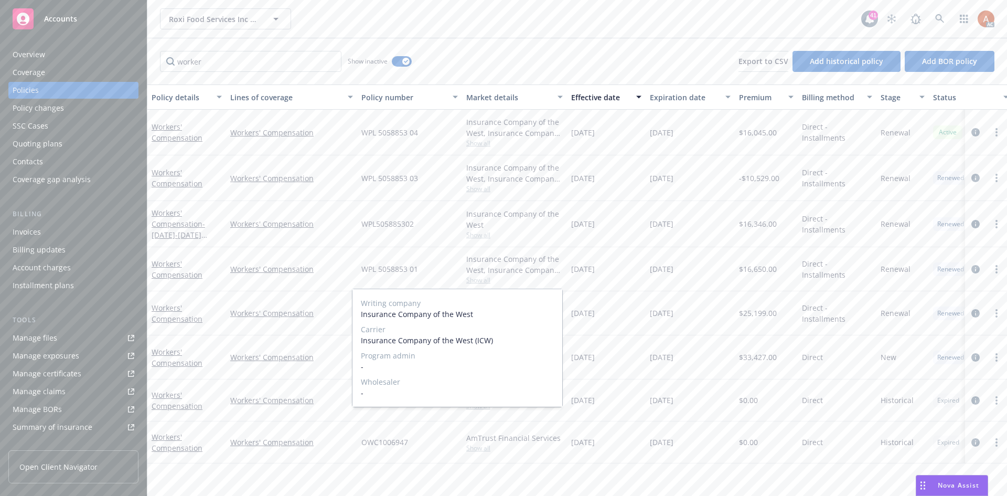
click at [472, 283] on span "Show all" at bounding box center [514, 279] width 97 height 9
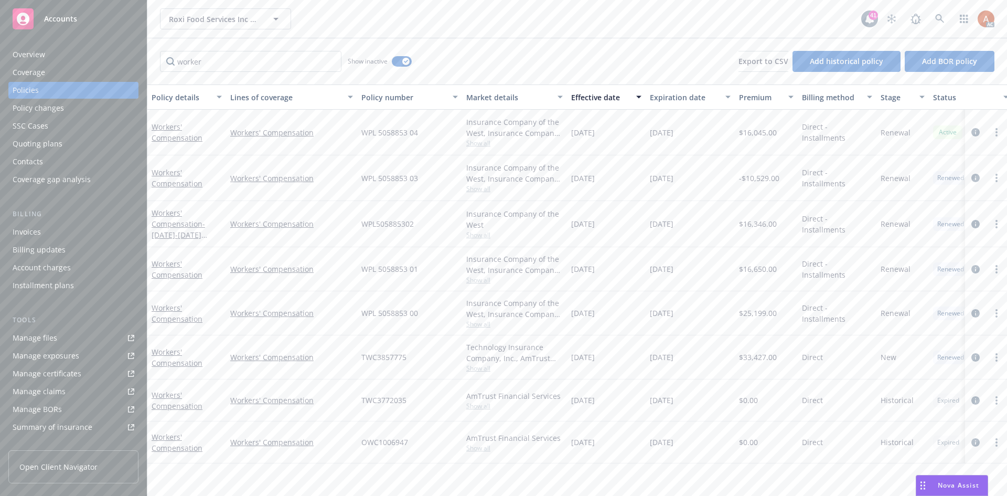
click at [479, 323] on span "Show all" at bounding box center [514, 323] width 97 height 9
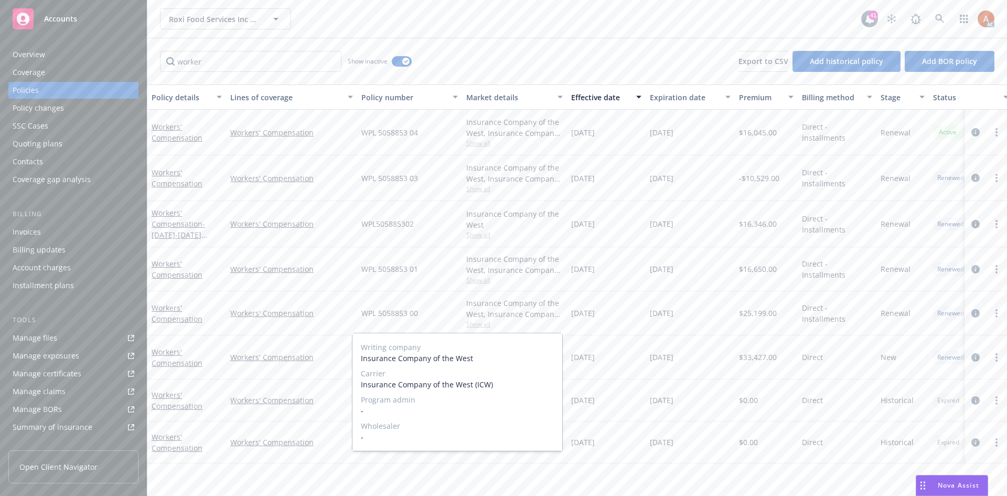
click at [479, 323] on span "Show all" at bounding box center [514, 323] width 97 height 9
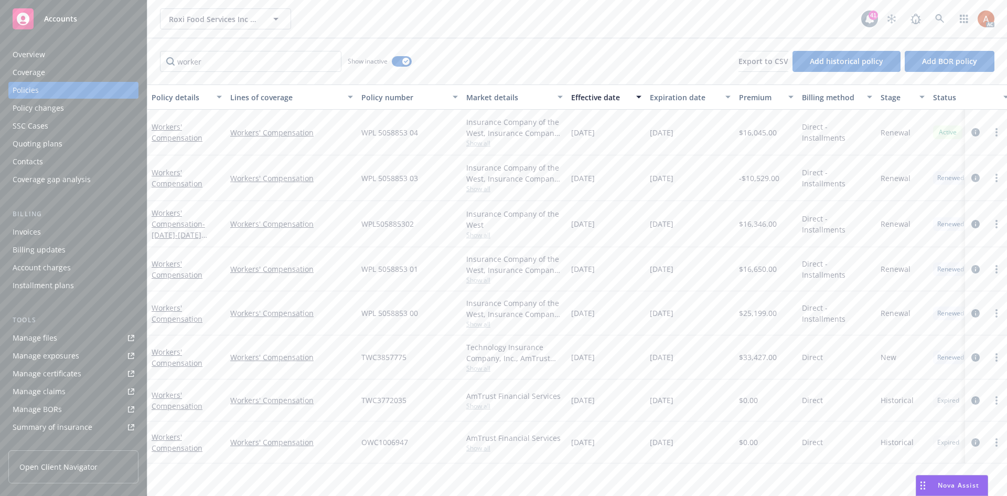
click at [43, 141] on div "Quoting plans" at bounding box center [38, 143] width 50 height 17
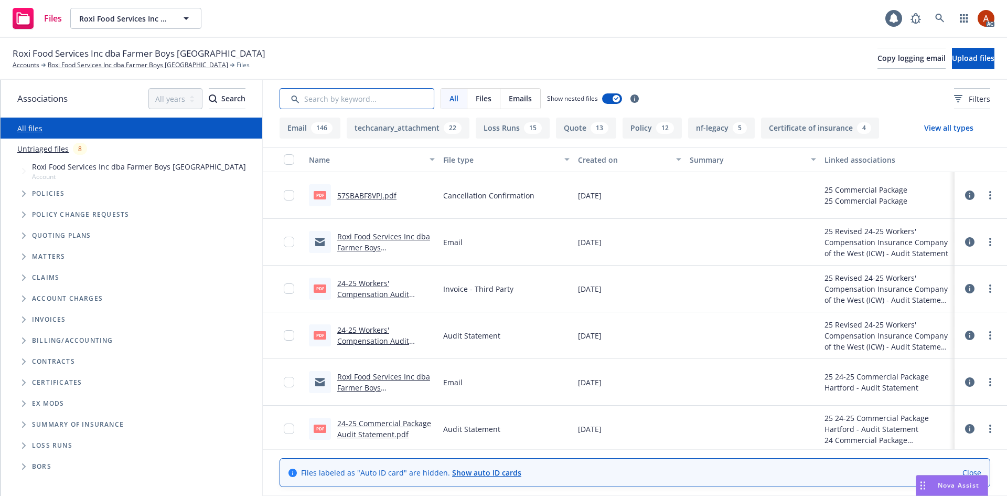
click at [366, 99] on input "Search by keyword..." at bounding box center [357, 98] width 155 height 21
type input "130"
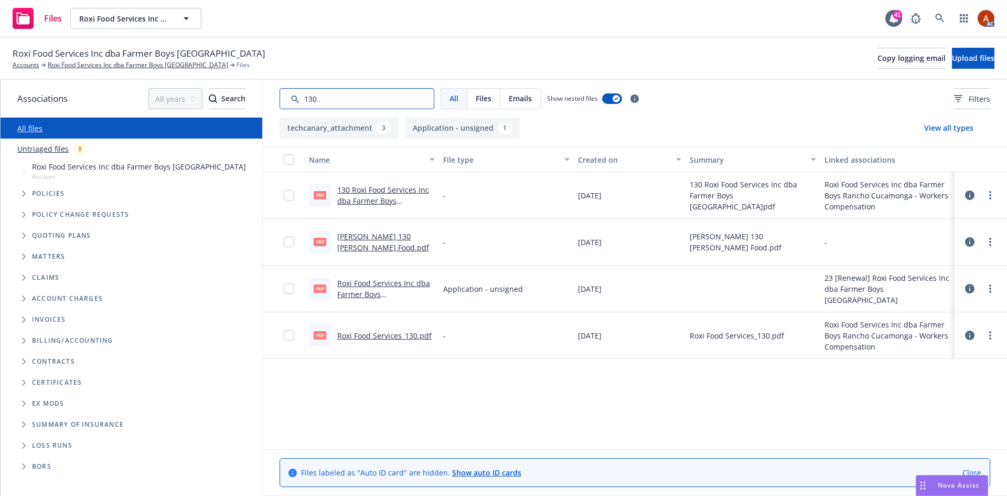
drag, startPoint x: 244, startPoint y: 92, endPoint x: 238, endPoint y: 92, distance: 6.8
click at [238, 92] on div "Associations All years 2027 2026 2025 2024 2023 2022 2021 2020 2019 2018 2017 2…" at bounding box center [504, 288] width 1006 height 416
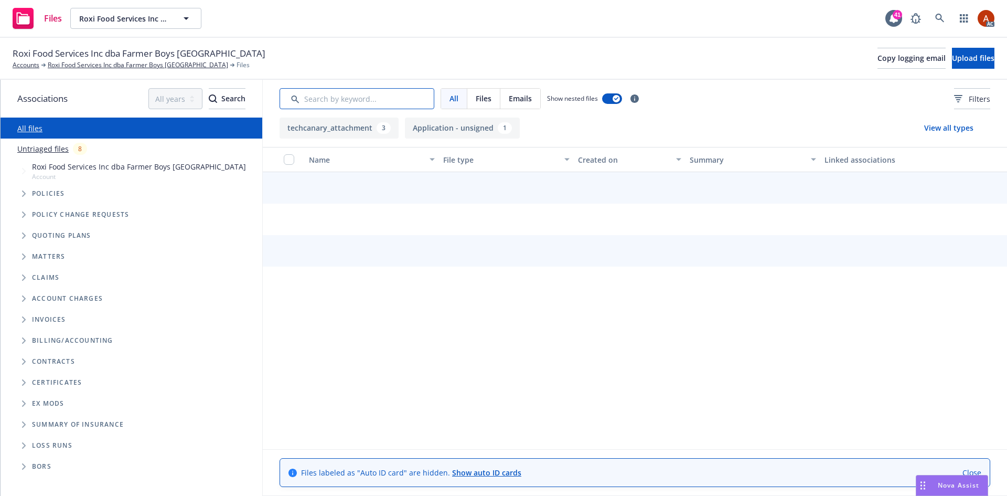
click at [315, 95] on input "Search by keyword..." at bounding box center [357, 98] width 155 height 21
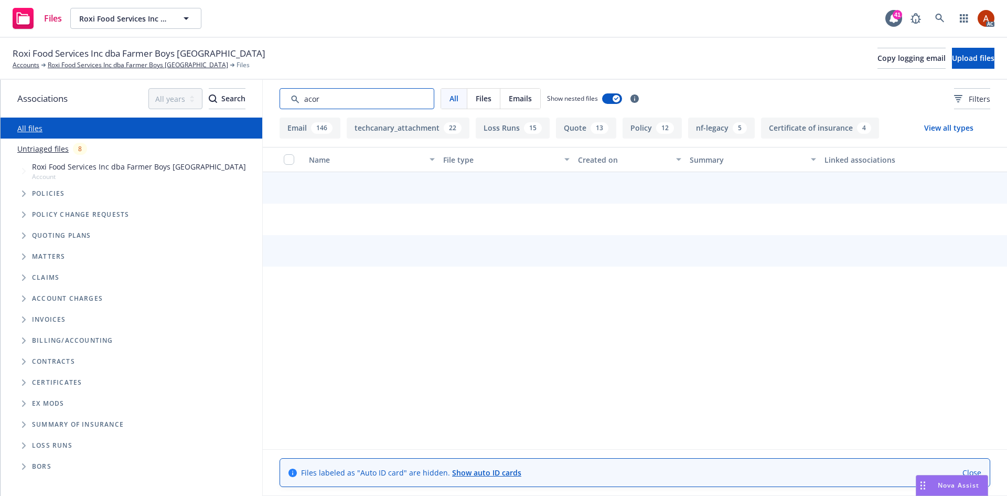
type input "acord"
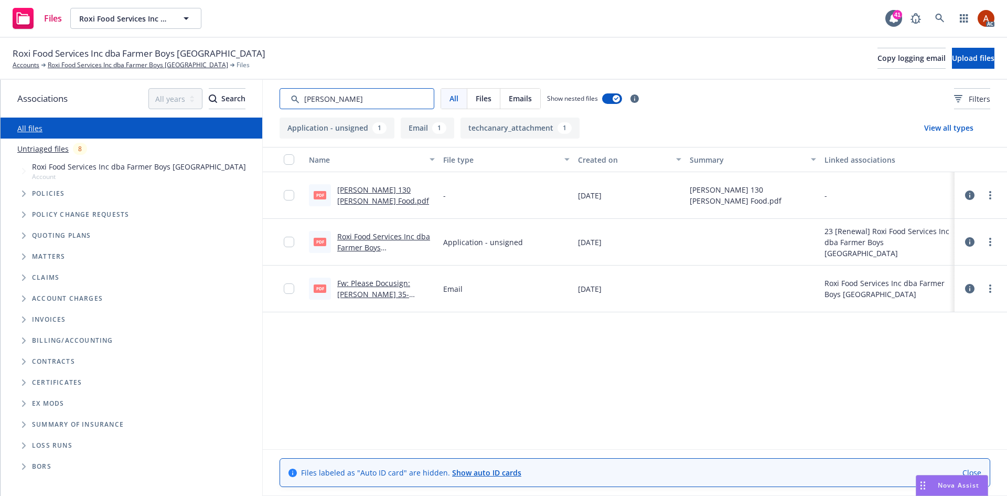
drag, startPoint x: 361, startPoint y: 98, endPoint x: 271, endPoint y: 92, distance: 90.4
click at [271, 92] on div "All Files Emails Show nested files Filters" at bounding box center [635, 99] width 744 height 38
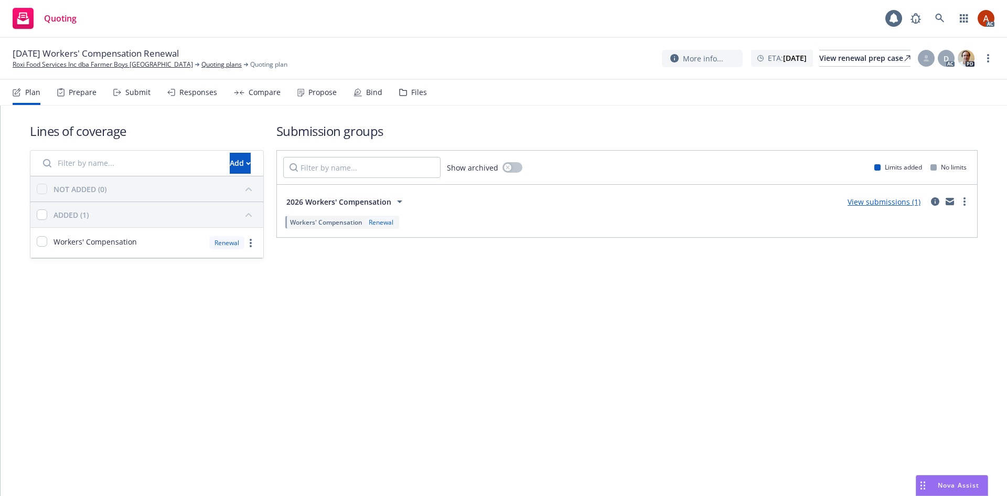
click at [65, 95] on div "Prepare" at bounding box center [76, 92] width 39 height 25
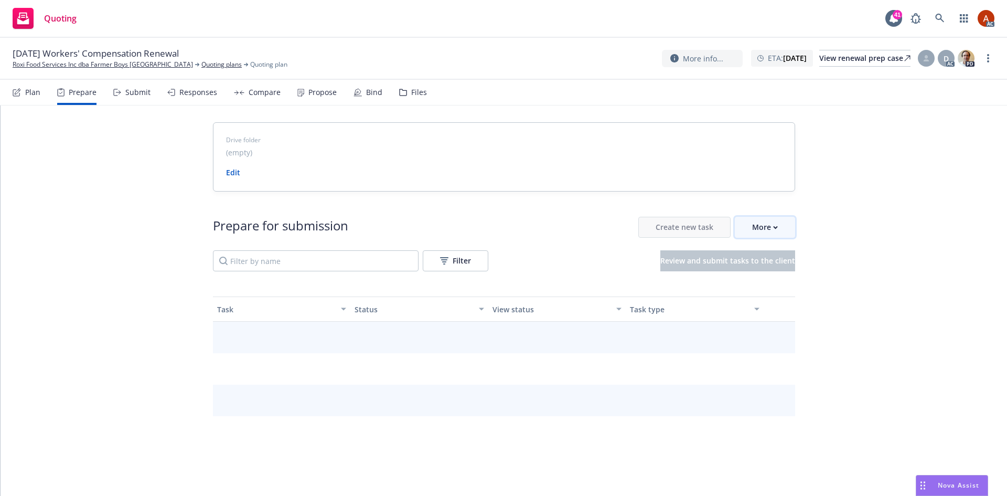
click at [776, 229] on button "More" at bounding box center [765, 227] width 60 height 21
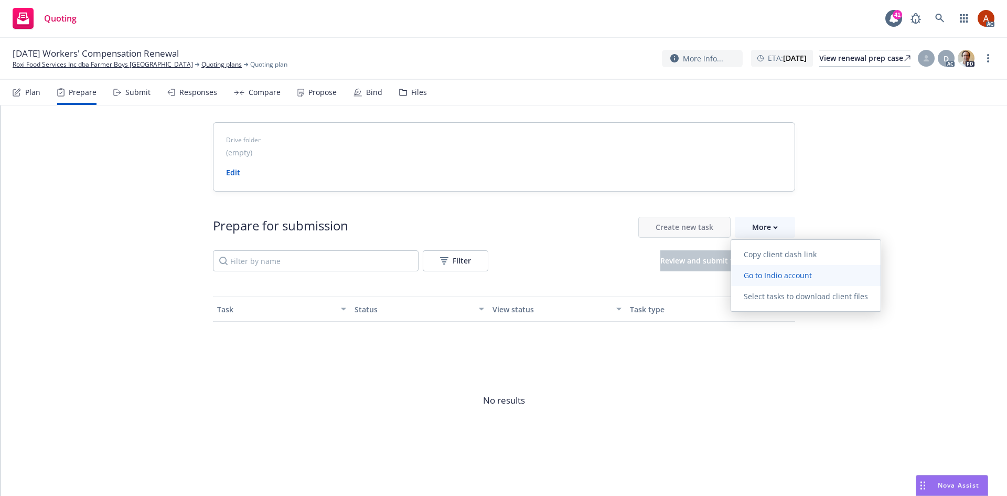
click at [791, 274] on span "Go to Indio account" at bounding box center [777, 275] width 93 height 10
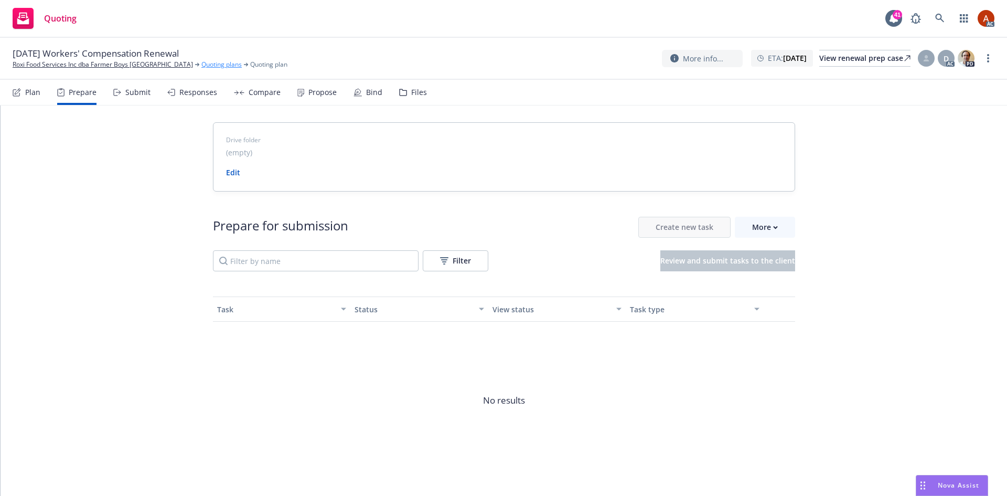
click at [221, 63] on link "Quoting plans" at bounding box center [221, 64] width 40 height 9
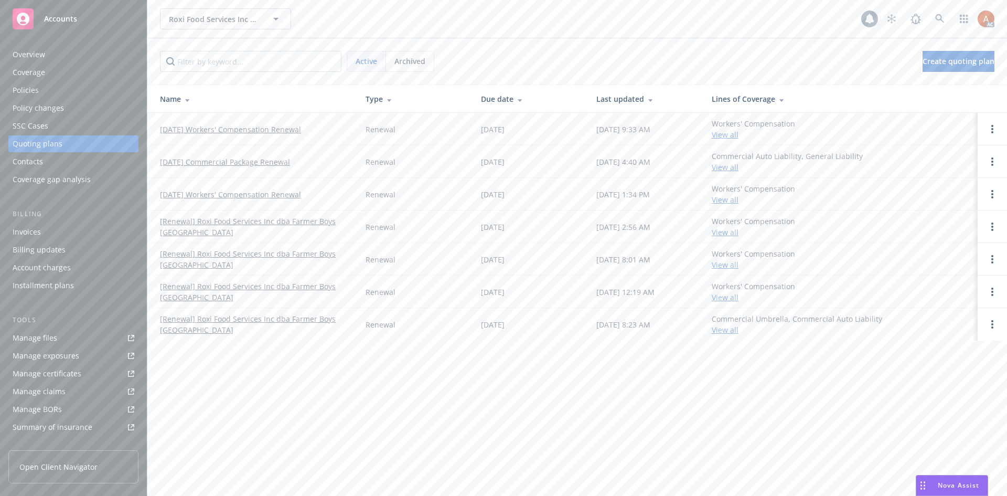
scroll to position [170, 0]
click at [47, 363] on div "Service team" at bounding box center [35, 361] width 45 height 17
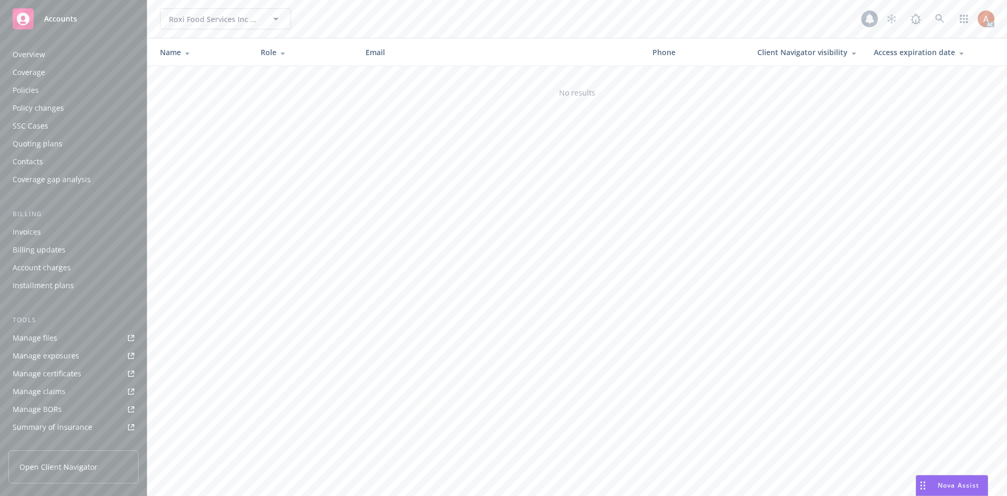
scroll to position [170, 0]
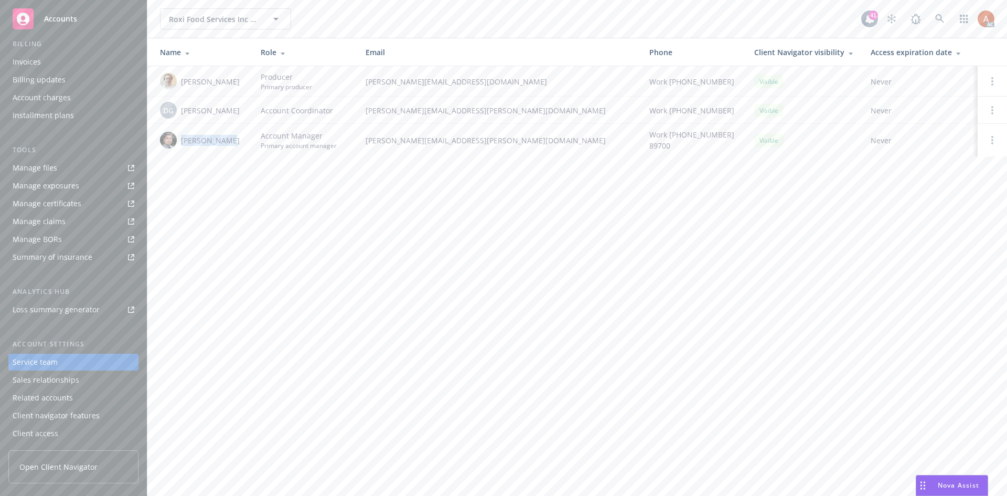
drag, startPoint x: 181, startPoint y: 143, endPoint x: 229, endPoint y: 142, distance: 47.2
click at [229, 142] on div "[PERSON_NAME]" at bounding box center [202, 140] width 84 height 17
copy span "[PERSON_NAME]"
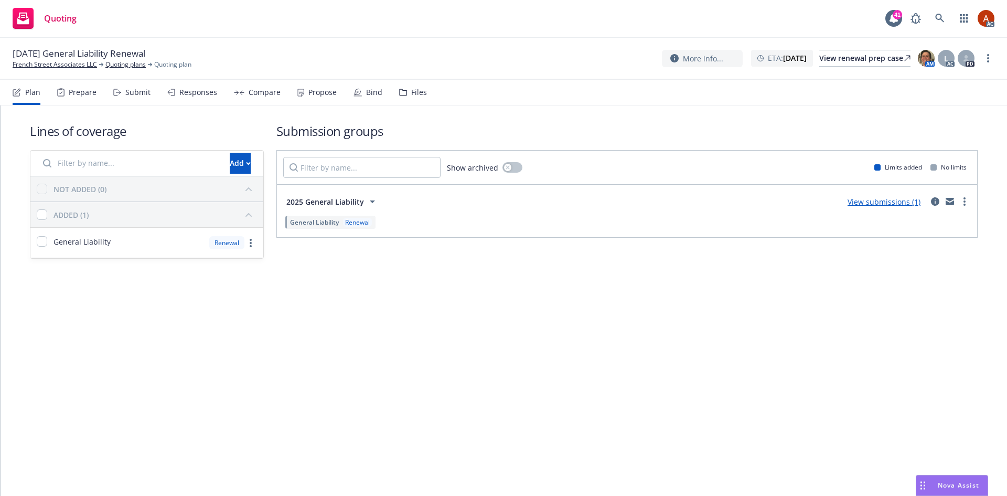
click at [82, 86] on div "Prepare" at bounding box center [76, 92] width 39 height 25
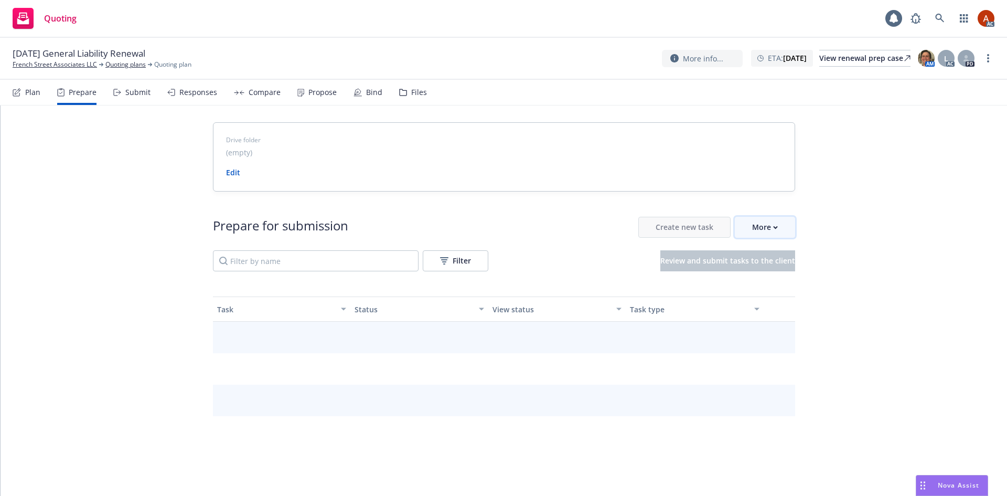
drag, startPoint x: 756, startPoint y: 224, endPoint x: 758, endPoint y: 233, distance: 9.8
click at [756, 224] on div "More" at bounding box center [765, 227] width 26 height 20
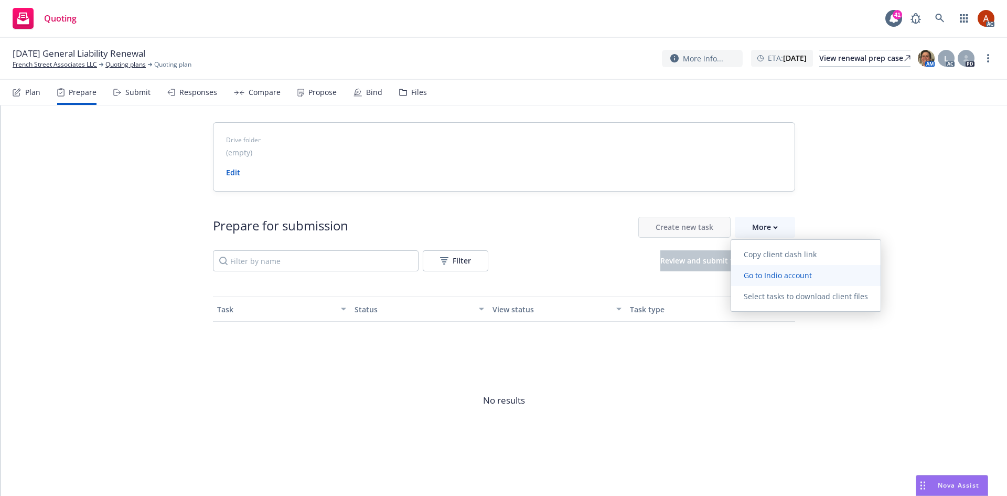
click at [773, 277] on span "Go to Indio account" at bounding box center [777, 275] width 93 height 10
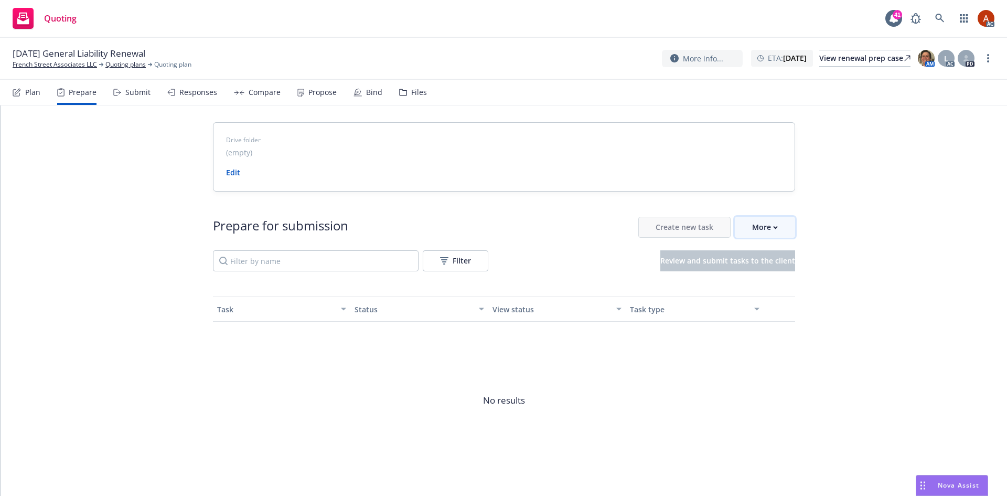
drag, startPoint x: 743, startPoint y: 223, endPoint x: 754, endPoint y: 236, distance: 17.1
click at [743, 223] on button "More" at bounding box center [765, 227] width 60 height 21
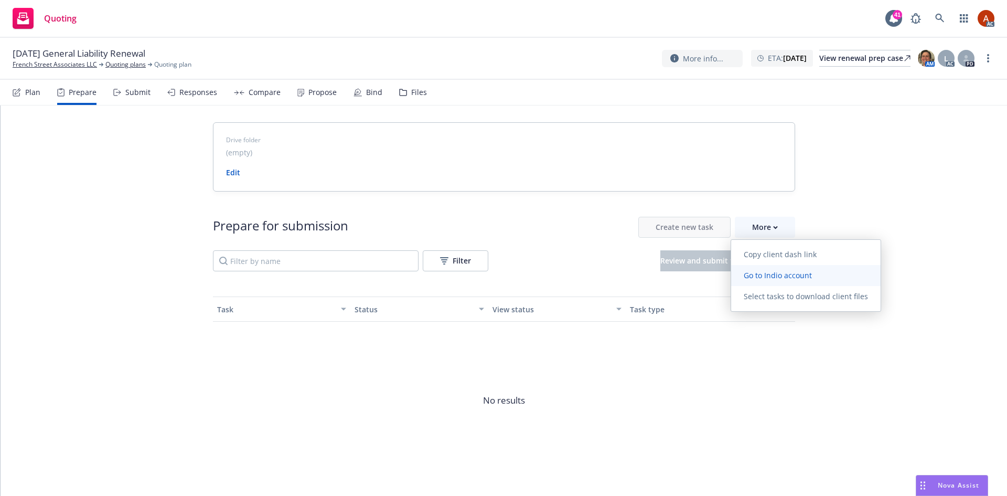
click at [788, 278] on span "Go to Indio account" at bounding box center [777, 275] width 93 height 10
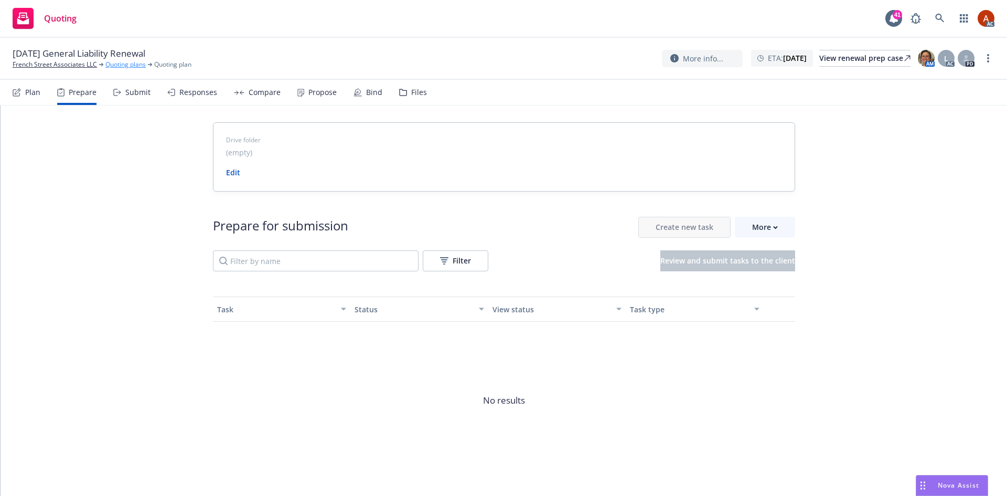
click at [116, 62] on link "Quoting plans" at bounding box center [125, 64] width 40 height 9
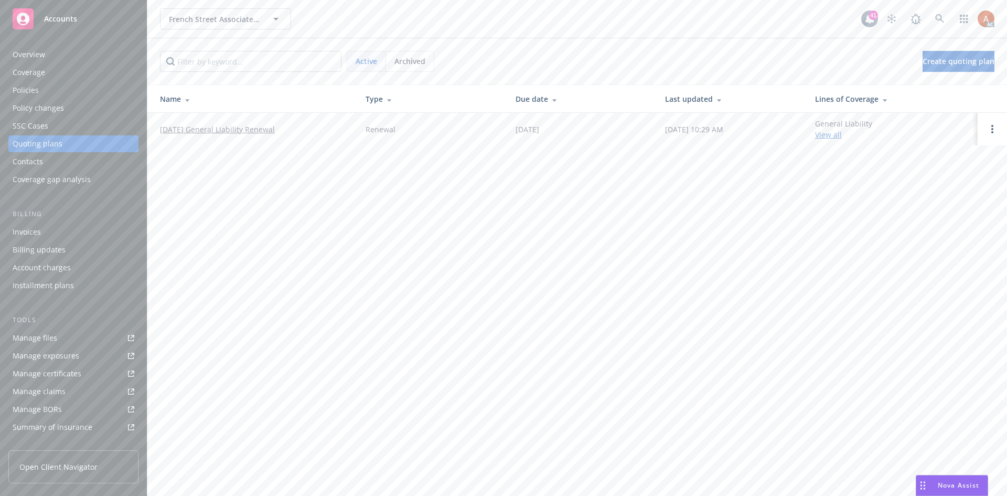
click at [39, 55] on div "Overview" at bounding box center [29, 54] width 33 height 17
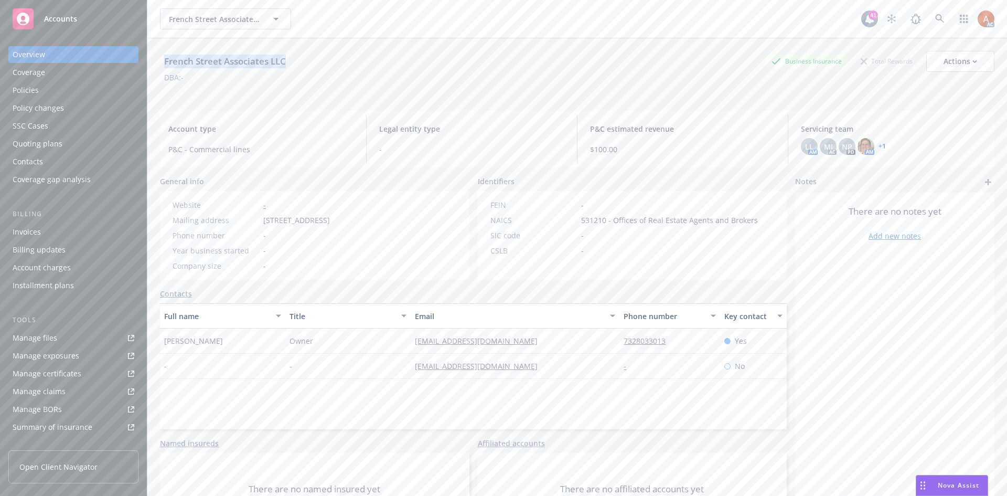
drag, startPoint x: 164, startPoint y: 56, endPoint x: 301, endPoint y: 56, distance: 136.9
click at [301, 56] on div "French Street Associates LLC Business Insurance Total Rewards Actions" at bounding box center [577, 61] width 834 height 21
copy div "French Street Associates LLC"
click at [20, 91] on div "Policies" at bounding box center [26, 90] width 26 height 17
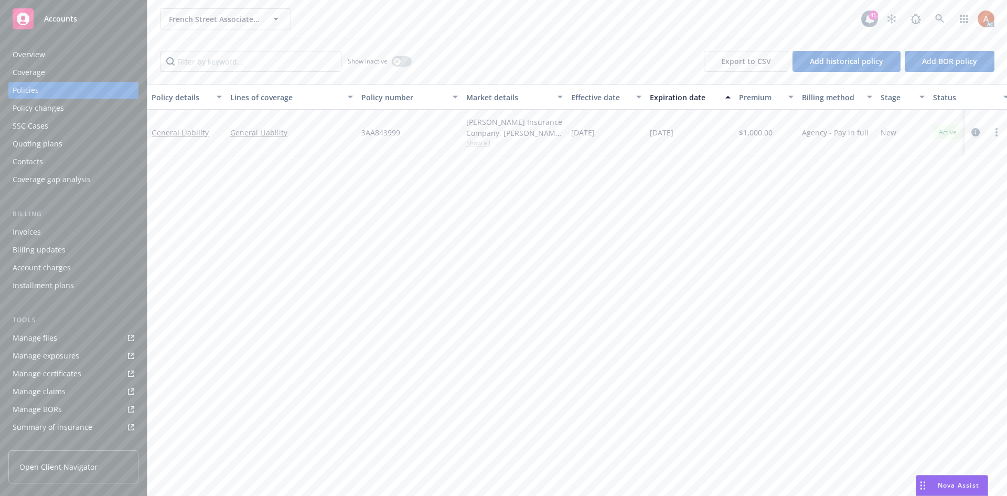
click at [974, 133] on icon "circleInformation" at bounding box center [975, 132] width 8 height 8
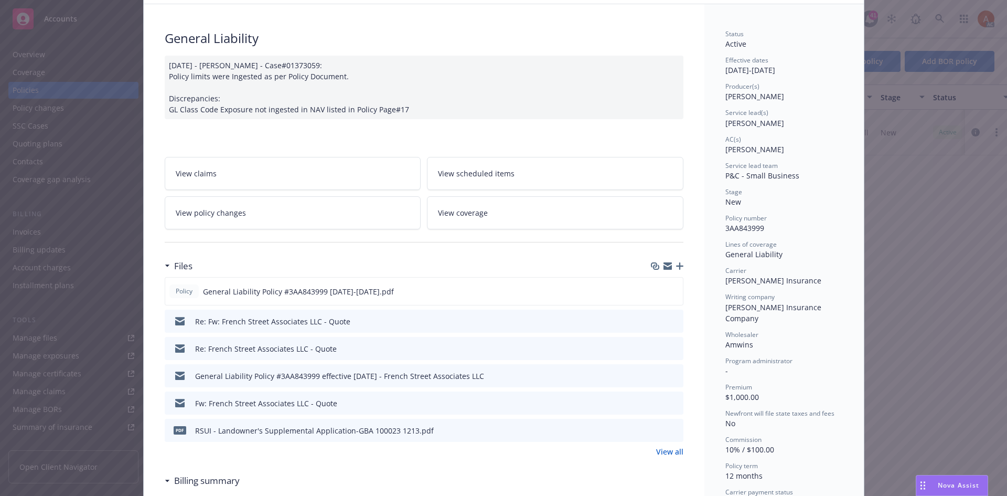
scroll to position [157, 0]
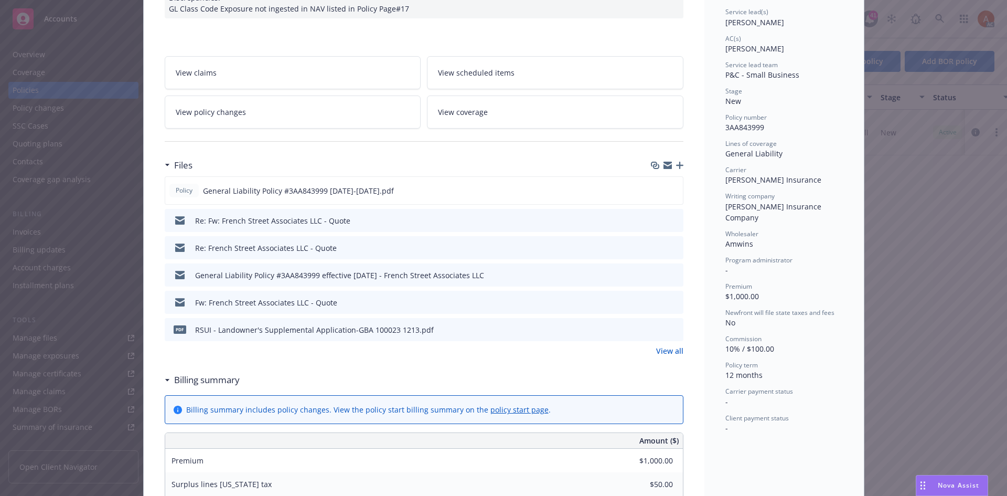
click at [657, 352] on link "View all" at bounding box center [669, 350] width 27 height 11
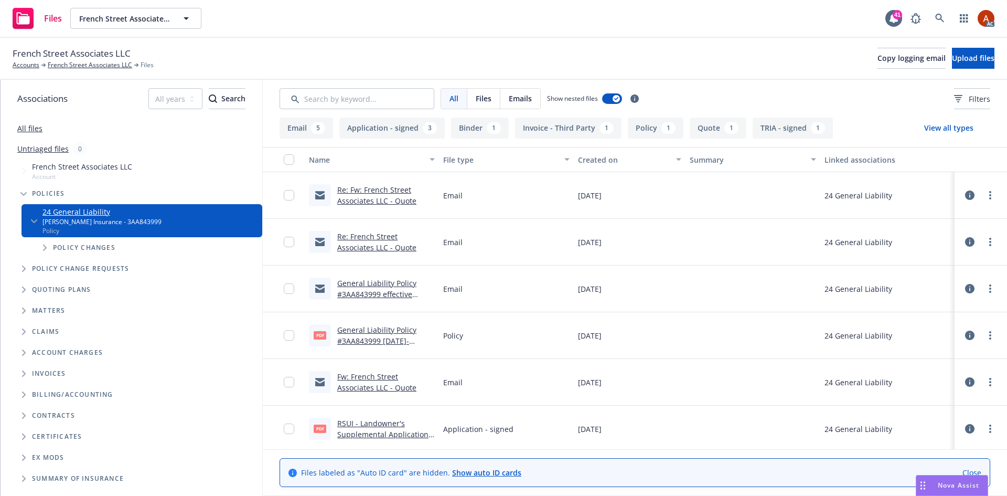
click at [392, 124] on button "Application - signed 3" at bounding box center [391, 127] width 105 height 21
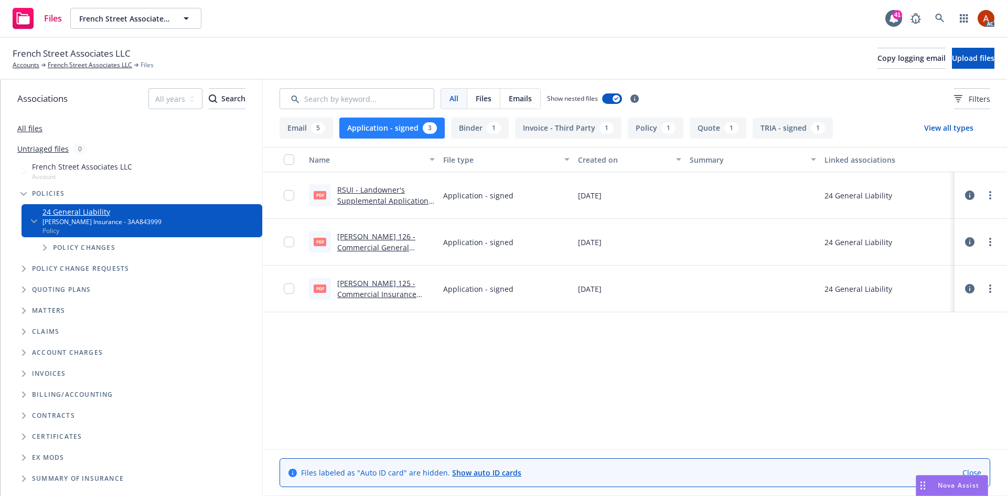
click at [376, 189] on link "RSUI - Landowner's Supplemental Application-GBA 100023 1213.pdf" at bounding box center [384, 201] width 94 height 32
click at [360, 238] on link "[PERSON_NAME] 126 - Commercial General Liability.pdf" at bounding box center [376, 247] width 78 height 32
click at [371, 286] on link "[PERSON_NAME] 125 - Commercial Insurance Applicant Information.pdf" at bounding box center [382, 294] width 91 height 32
click at [665, 132] on div "1" at bounding box center [668, 128] width 14 height 12
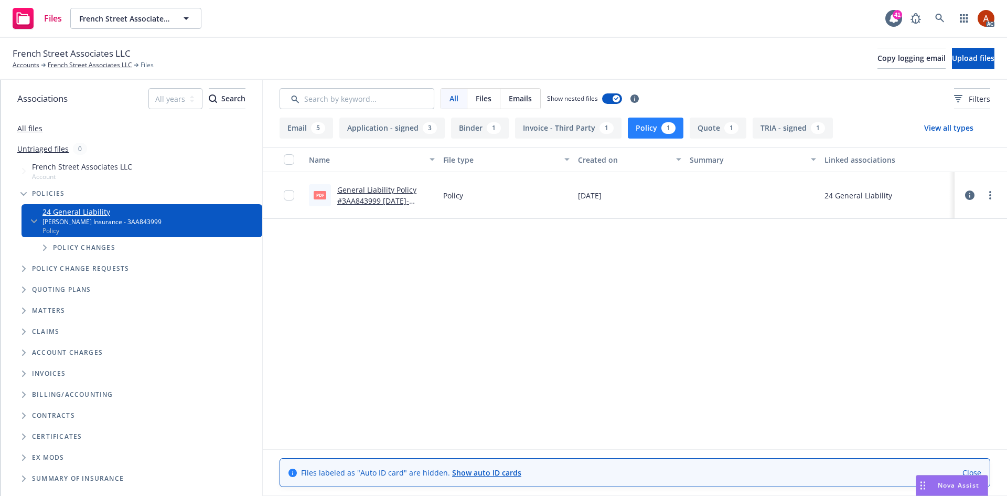
click at [381, 187] on link "General Liability Policy #3AA843999 [DATE]-[DATE].pdf" at bounding box center [376, 201] width 79 height 32
click at [648, 132] on button "Policy 1" at bounding box center [656, 127] width 56 height 21
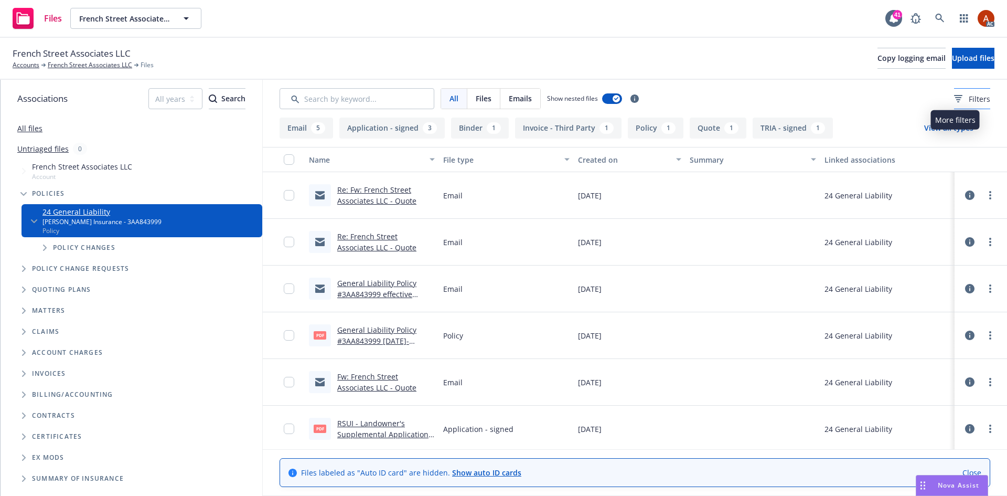
click at [969, 100] on span "Filters" at bounding box center [980, 98] width 22 height 11
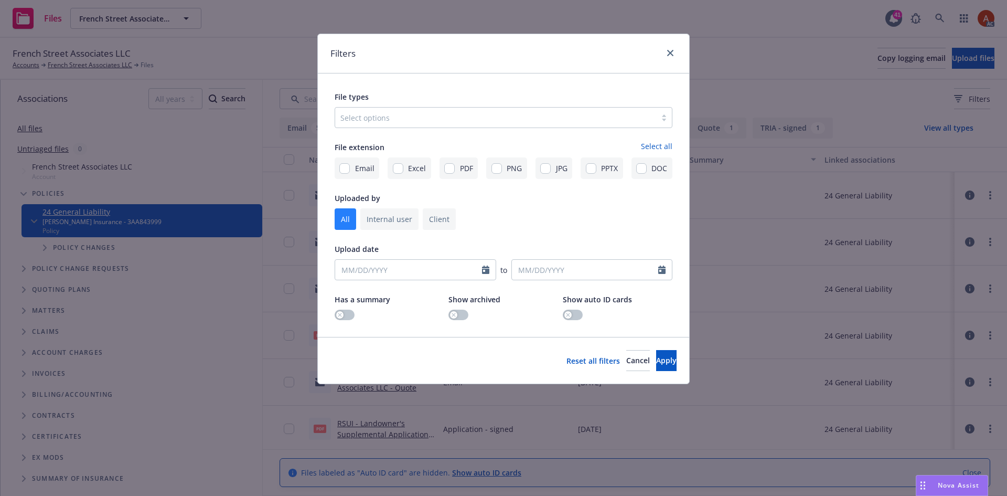
click at [383, 116] on div at bounding box center [495, 117] width 310 height 13
type input "poli"
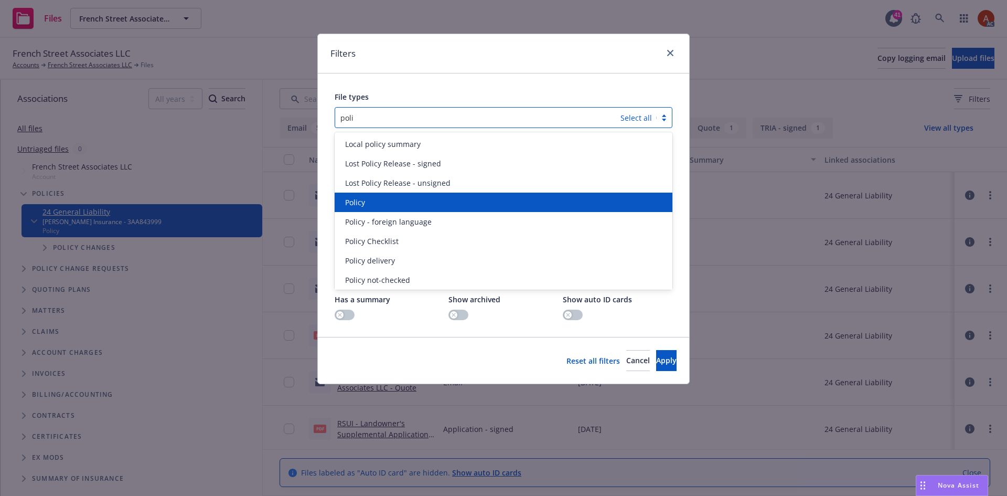
click at [366, 200] on div "Policy" at bounding box center [503, 202] width 325 height 11
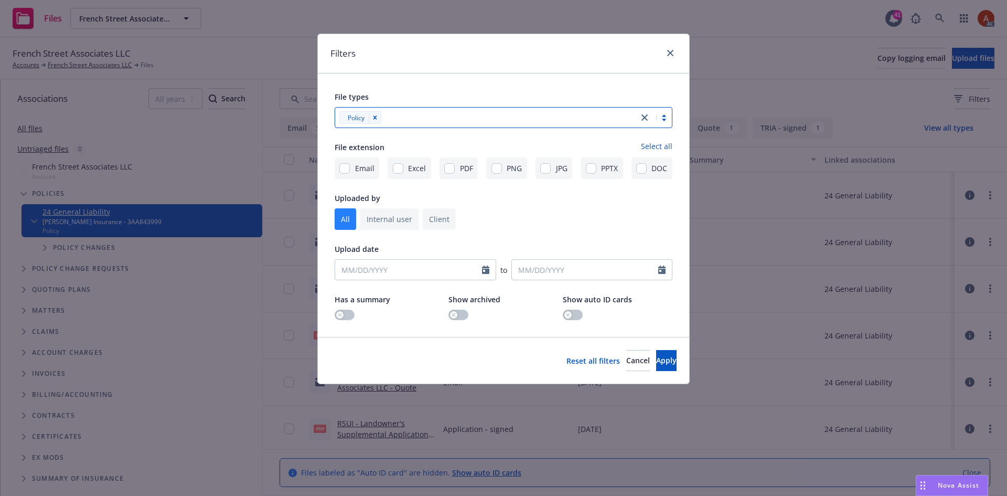
click at [404, 119] on div at bounding box center [508, 117] width 249 height 13
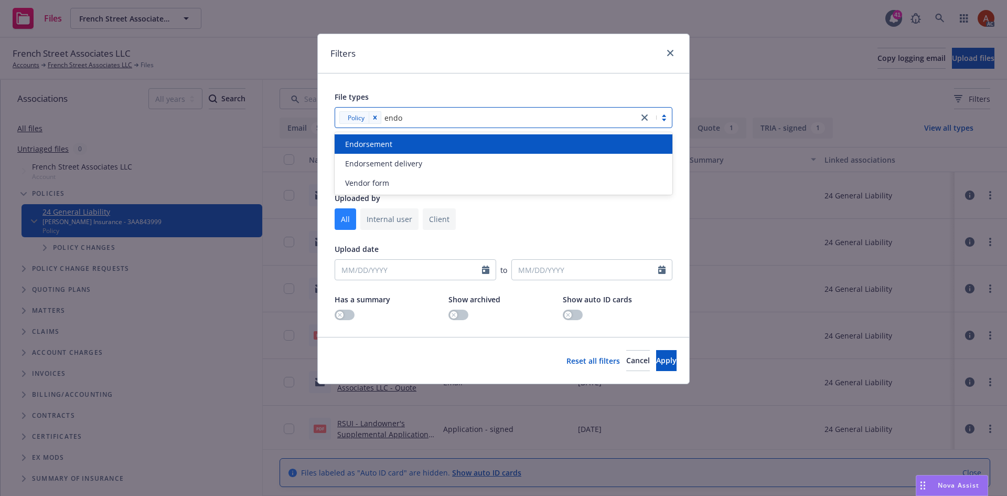
type input "endor"
click at [401, 144] on div "Endorsement" at bounding box center [503, 143] width 325 height 11
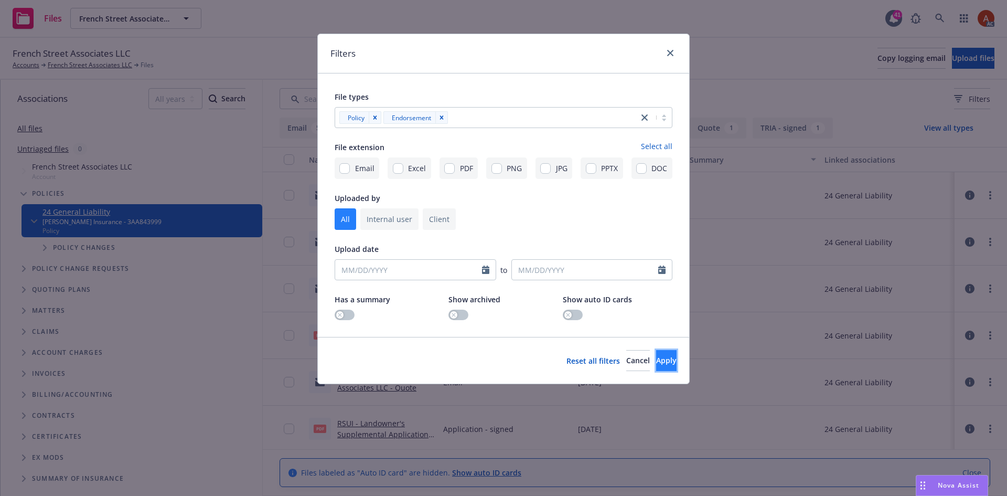
click at [656, 363] on span "Apply" at bounding box center [666, 360] width 20 height 10
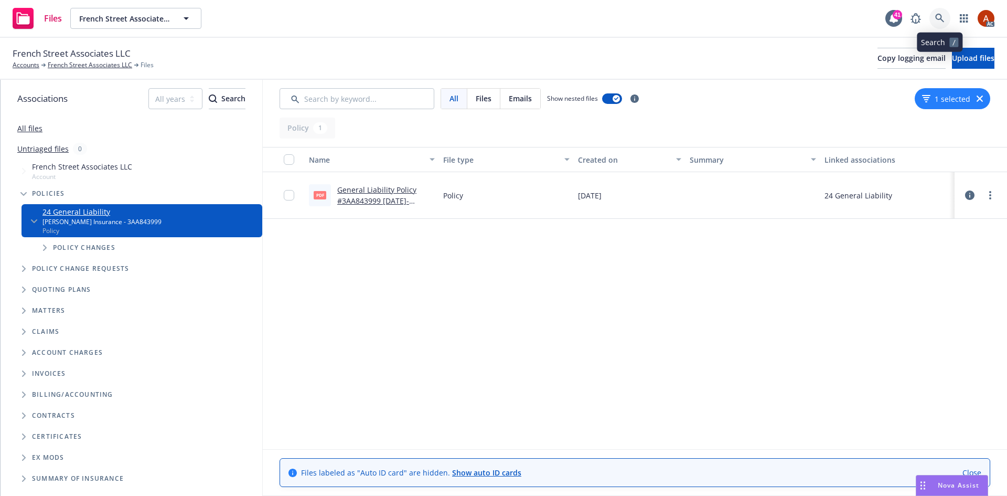
click at [940, 18] on icon at bounding box center [939, 18] width 9 height 9
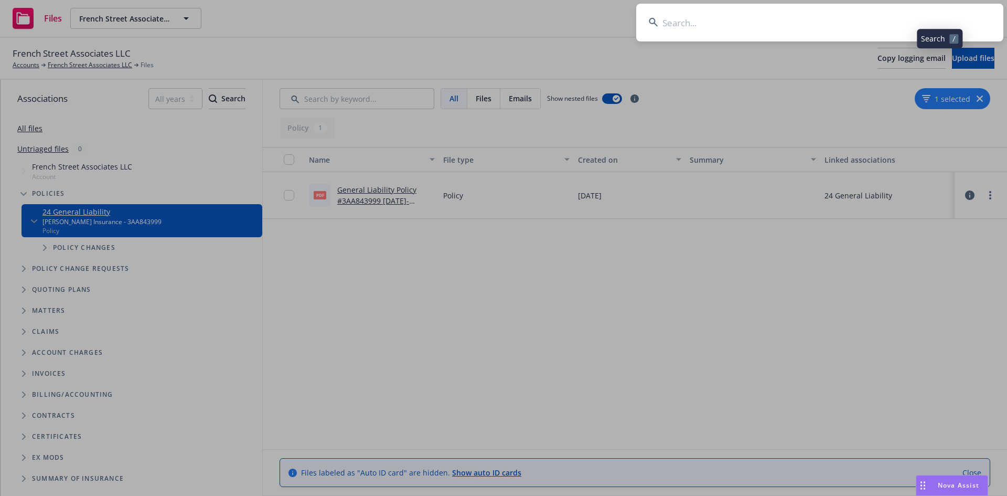
type input "Kroll LLC"
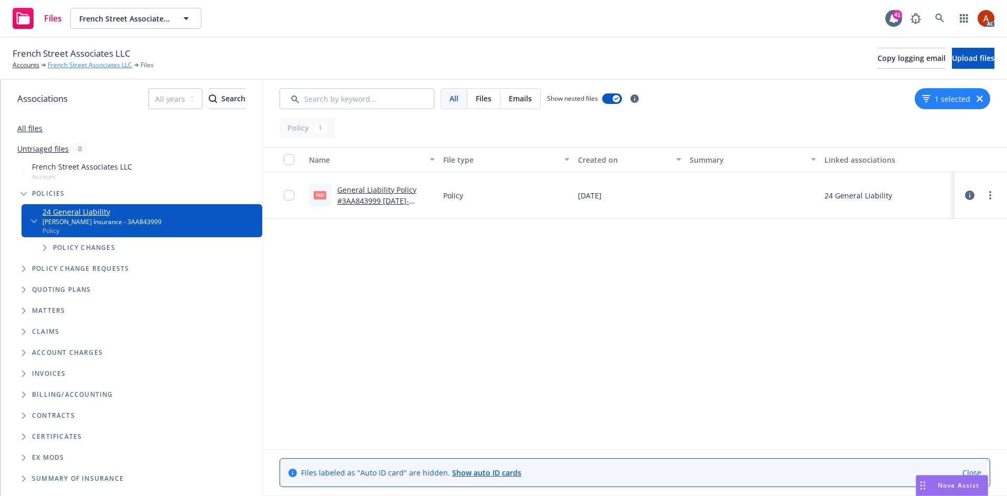
click at [107, 69] on link "French Street Associates LLC" at bounding box center [90, 64] width 84 height 9
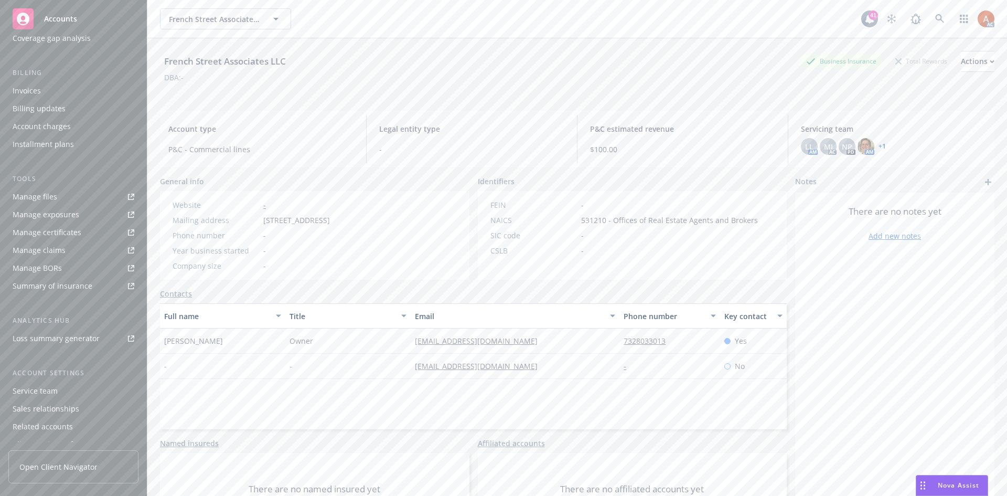
scroll to position [170, 0]
click at [34, 365] on div "Service team" at bounding box center [35, 361] width 45 height 17
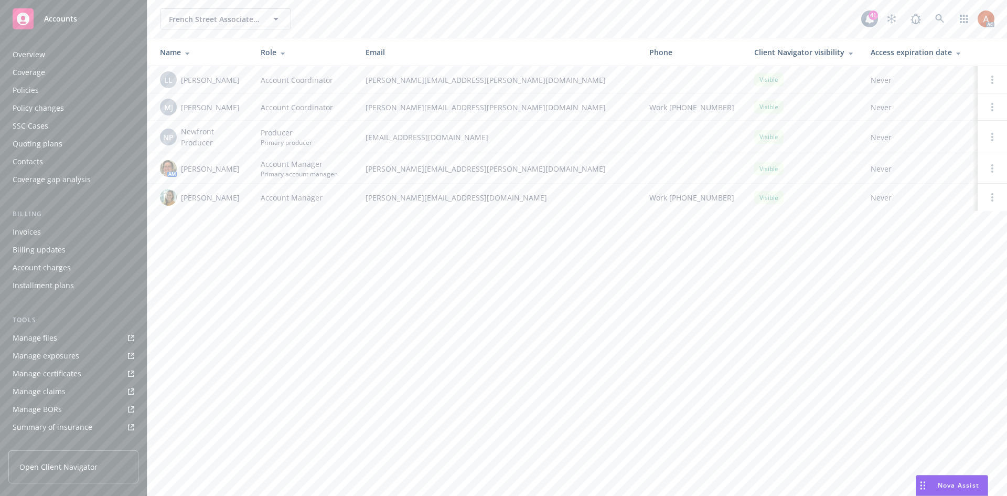
click at [34, 88] on div "Policies" at bounding box center [26, 90] width 26 height 17
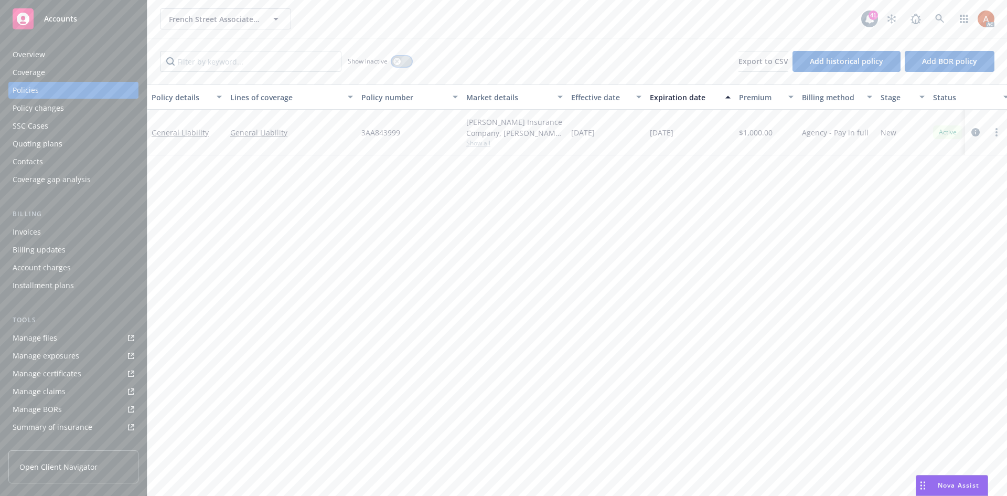
click at [399, 60] on icon "button" at bounding box center [397, 61] width 4 height 4
click at [406, 61] on icon "button" at bounding box center [406, 61] width 4 height 3
click at [17, 51] on div "Overview" at bounding box center [29, 54] width 33 height 17
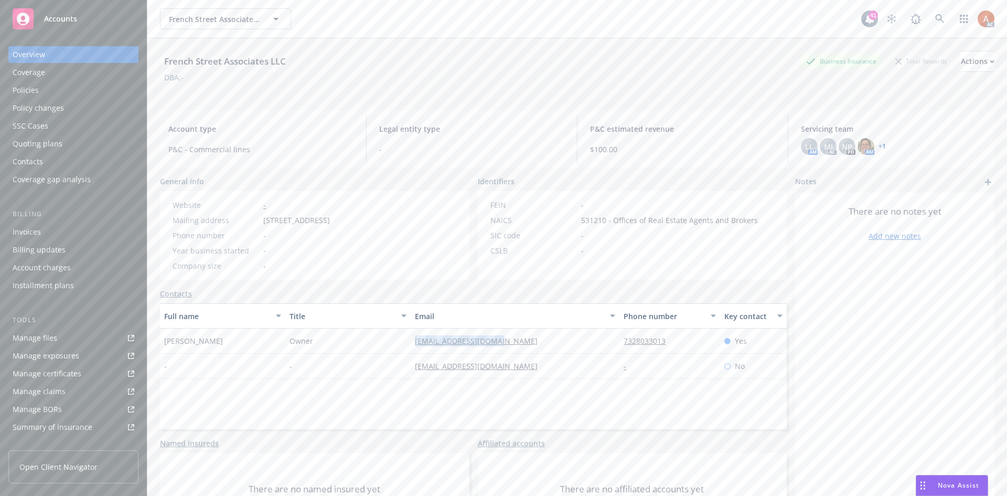
drag, startPoint x: 402, startPoint y: 341, endPoint x: 484, endPoint y: 344, distance: 81.9
click at [500, 342] on div "[PERSON_NAME] Owner [EMAIL_ADDRESS][DOMAIN_NAME] 7328033013 Yes" at bounding box center [473, 340] width 627 height 25
drag, startPoint x: 163, startPoint y: 341, endPoint x: 215, endPoint y: 341, distance: 52.4
click at [215, 341] on div "French Street Associates LLC Business Insurance Total Rewards Actions DBA: - Ac…" at bounding box center [577, 286] width 860 height 496
copy span "[PERSON_NAME]"
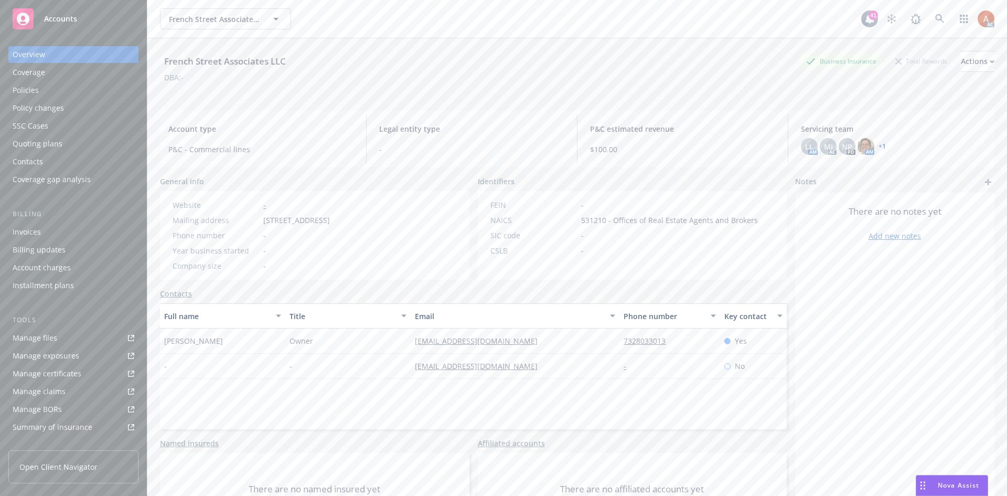
drag, startPoint x: 385, startPoint y: 365, endPoint x: 395, endPoint y: 359, distance: 12.2
click at [385, 365] on div "-" at bounding box center [347, 365] width 125 height 25
drag, startPoint x: 405, startPoint y: 341, endPoint x: 520, endPoint y: 337, distance: 115.0
click at [520, 337] on div "[PERSON_NAME] Owner [EMAIL_ADDRESS][DOMAIN_NAME] 7328033013 Yes" at bounding box center [473, 340] width 627 height 25
copy div "[EMAIL_ADDRESS][DOMAIN_NAME]"
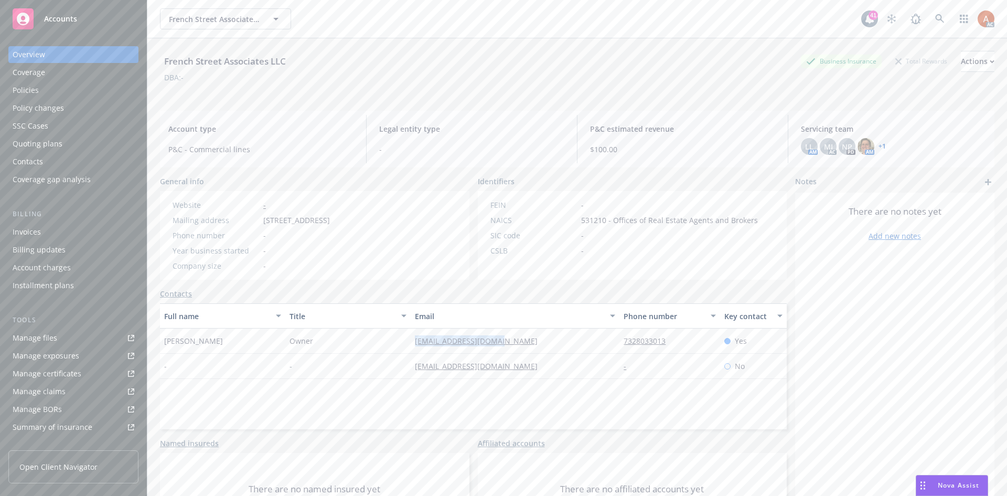
click at [650, 337] on link "7328033013" at bounding box center [649, 341] width 50 height 10
click at [581, 372] on div "[EMAIL_ADDRESS][DOMAIN_NAME]" at bounding box center [515, 365] width 209 height 25
drag, startPoint x: 612, startPoint y: 337, endPoint x: 692, endPoint y: 337, distance: 80.2
click at [692, 337] on div "[PERSON_NAME] Owner [EMAIL_ADDRESS][DOMAIN_NAME] 7328033013 Yes" at bounding box center [473, 340] width 627 height 25
copy div "7328033013"
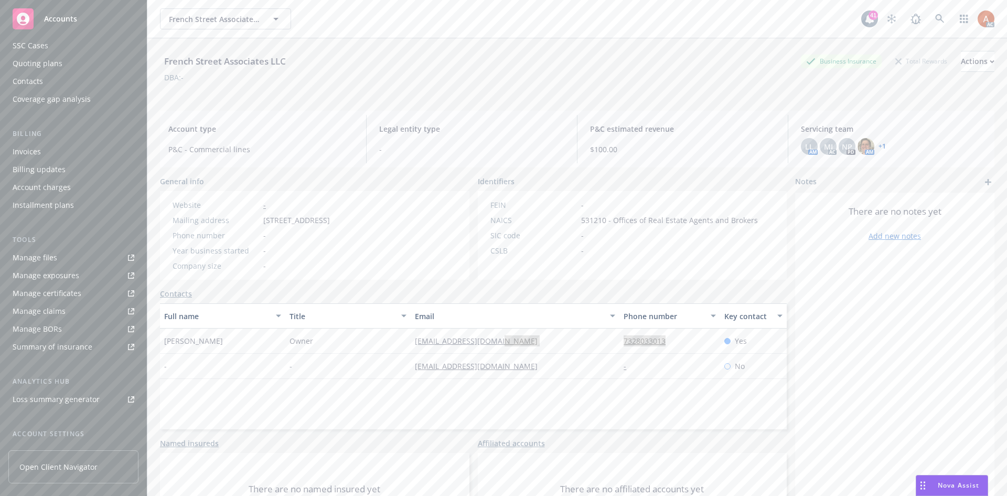
scroll to position [170, 0]
drag, startPoint x: 164, startPoint y: 60, endPoint x: 315, endPoint y: 59, distance: 151.0
click at [315, 59] on div "French Street Associates LLC Business Insurance Total Rewards Actions" at bounding box center [577, 61] width 834 height 21
copy div "French Street Associates LLC"
click at [40, 363] on div "Service team" at bounding box center [35, 361] width 45 height 17
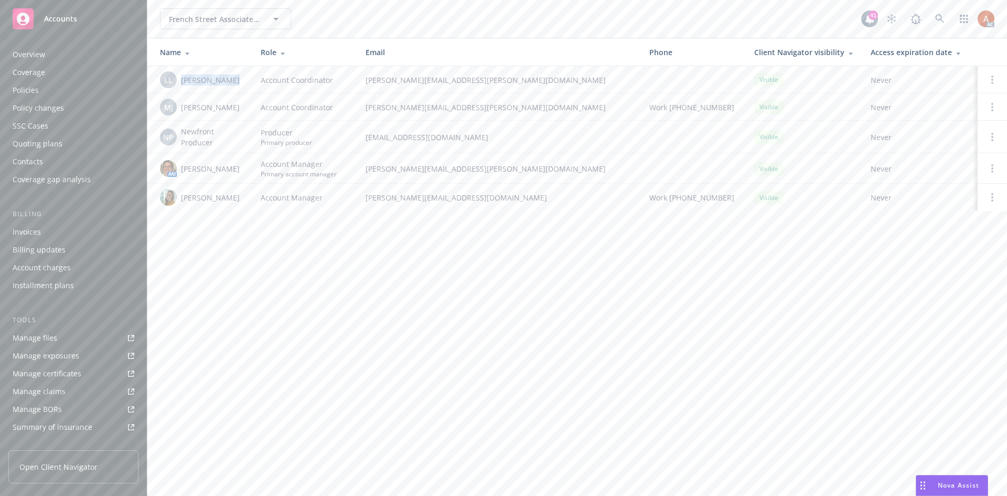
drag, startPoint x: 196, startPoint y: 81, endPoint x: 233, endPoint y: 82, distance: 37.8
click at [233, 82] on div "LL [PERSON_NAME]" at bounding box center [202, 79] width 84 height 17
copy span "[PERSON_NAME]"
drag, startPoint x: 179, startPoint y: 104, endPoint x: 245, endPoint y: 107, distance: 65.6
click at [245, 107] on td "[PERSON_NAME] [PERSON_NAME]" at bounding box center [199, 106] width 105 height 27
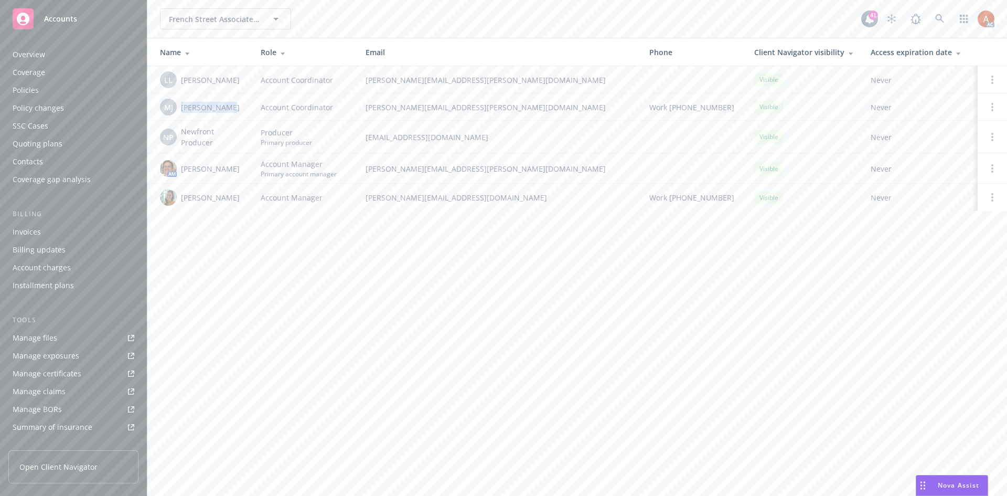
copy span "[PERSON_NAME]"
drag, startPoint x: 181, startPoint y: 166, endPoint x: 239, endPoint y: 168, distance: 57.7
click at [239, 168] on span "[PERSON_NAME]" at bounding box center [210, 168] width 59 height 11
copy span "[PERSON_NAME]"
click at [41, 142] on div "Quoting plans" at bounding box center [38, 143] width 50 height 17
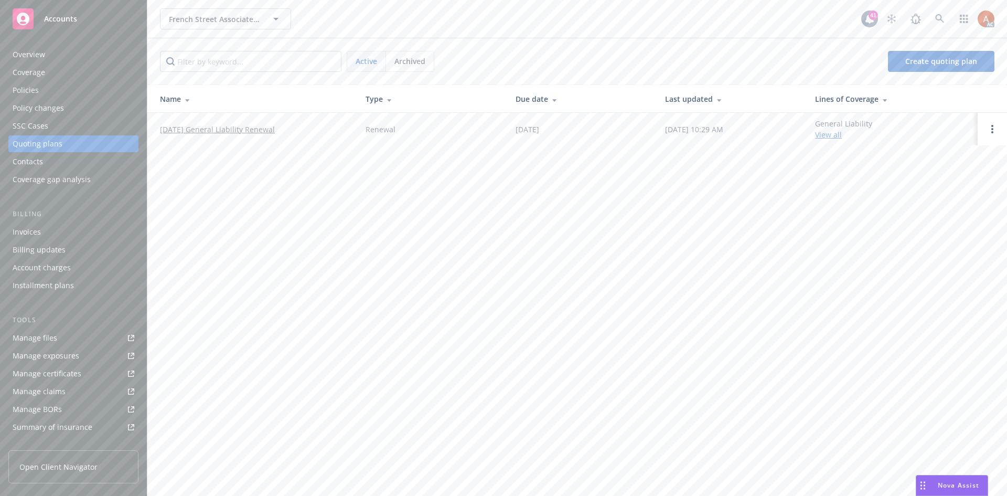
drag, startPoint x: 155, startPoint y: 127, endPoint x: 322, endPoint y: 136, distance: 166.5
click at [322, 136] on td "[DATE] General Liability Renewal" at bounding box center [252, 129] width 210 height 33
copy link "[DATE] General Liability Renewal"
click at [25, 92] on div "Policies" at bounding box center [26, 90] width 26 height 17
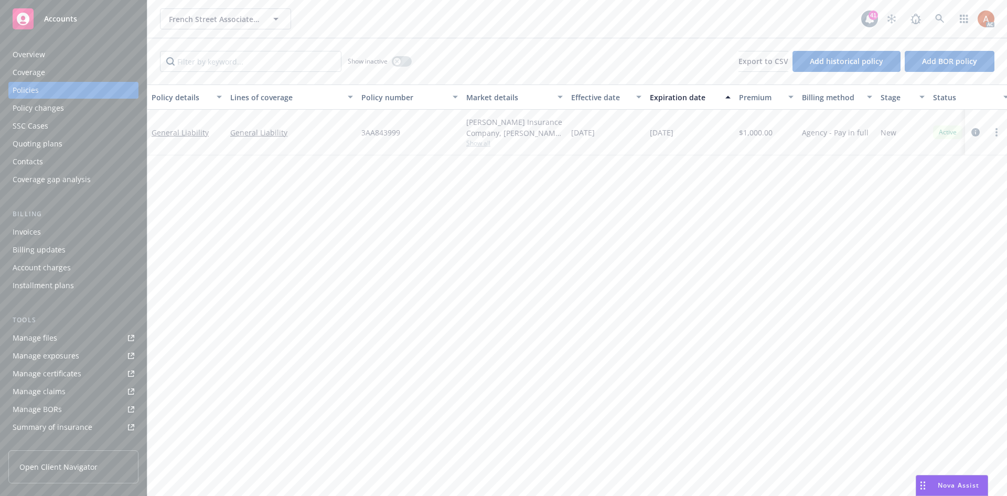
click at [477, 145] on span "Show all" at bounding box center [514, 142] width 97 height 9
click at [30, 58] on div "Overview" at bounding box center [29, 54] width 33 height 17
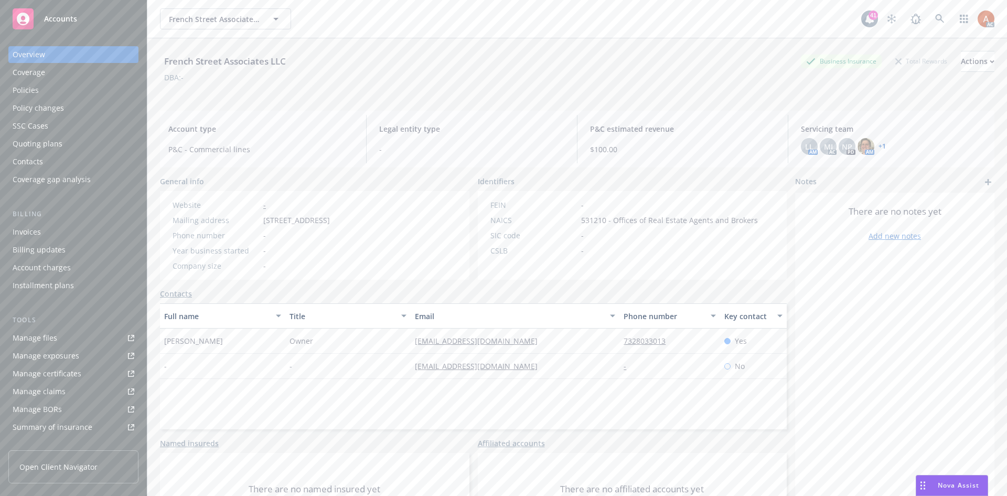
click at [196, 342] on span "[PERSON_NAME]" at bounding box center [193, 340] width 59 height 11
copy span "[PERSON_NAME]"
click at [936, 21] on icon at bounding box center [939, 18] width 9 height 9
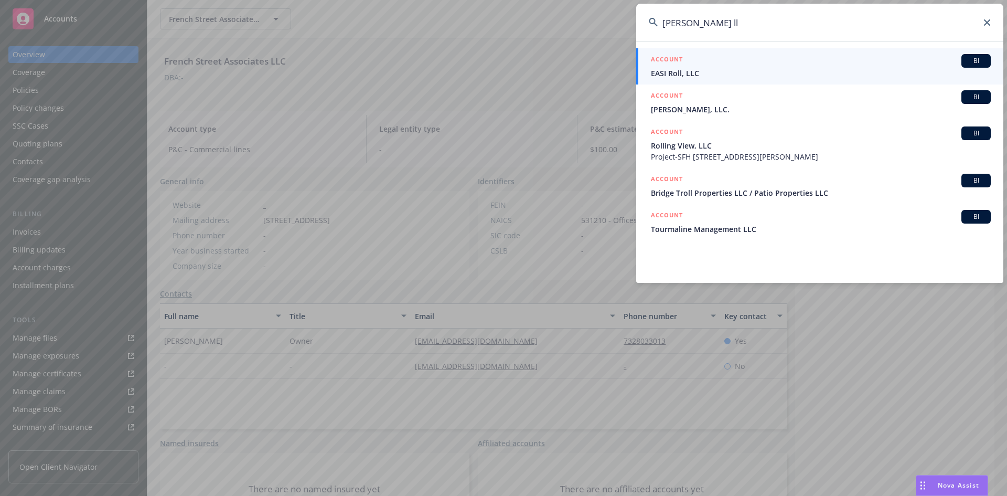
type input "[PERSON_NAME] llc"
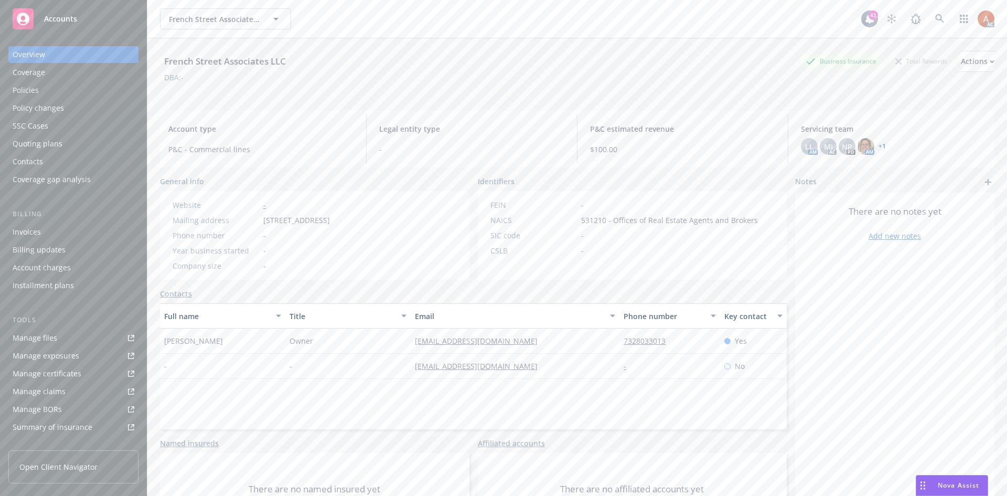
click at [26, 96] on div "Policies" at bounding box center [26, 90] width 26 height 17
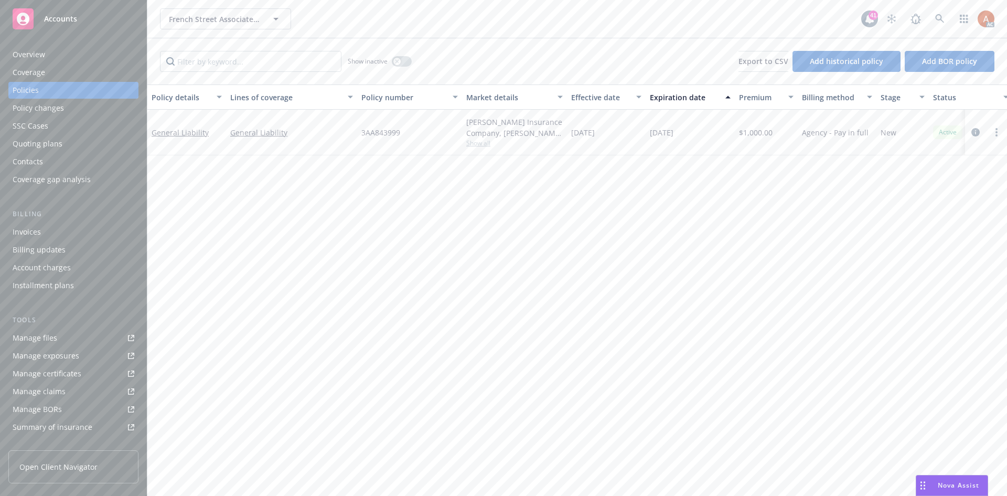
click at [26, 57] on div "Overview" at bounding box center [29, 54] width 33 height 17
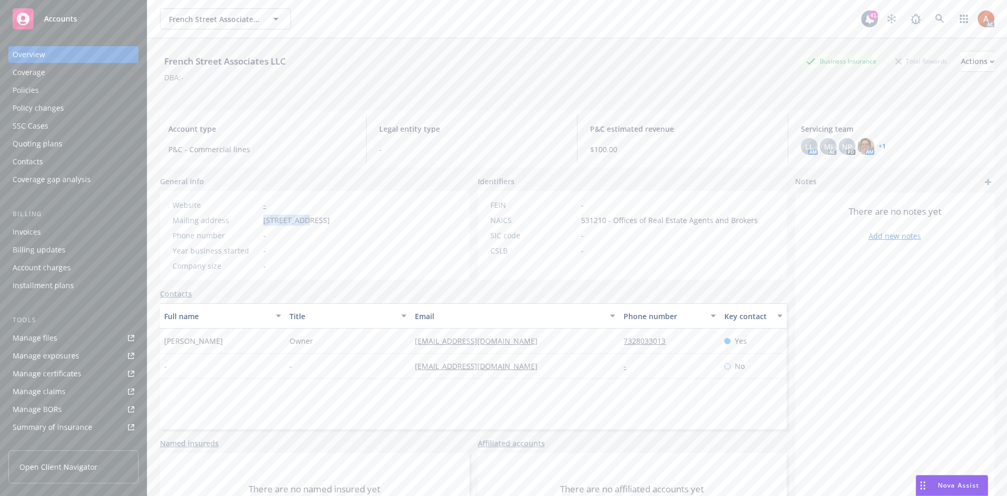
drag, startPoint x: 258, startPoint y: 217, endPoint x: 305, endPoint y: 220, distance: 47.3
click at [305, 220] on div "Mailing address [STREET_ADDRESS]" at bounding box center [251, 220] width 166 height 11
copy div "PO Box 5300"
click at [334, 243] on div "Website - Mailing address [STREET_ADDRESS] Phone number - Year business started…" at bounding box center [251, 235] width 166 height 72
click at [299, 341] on span "Owner" at bounding box center [302, 340] width 24 height 11
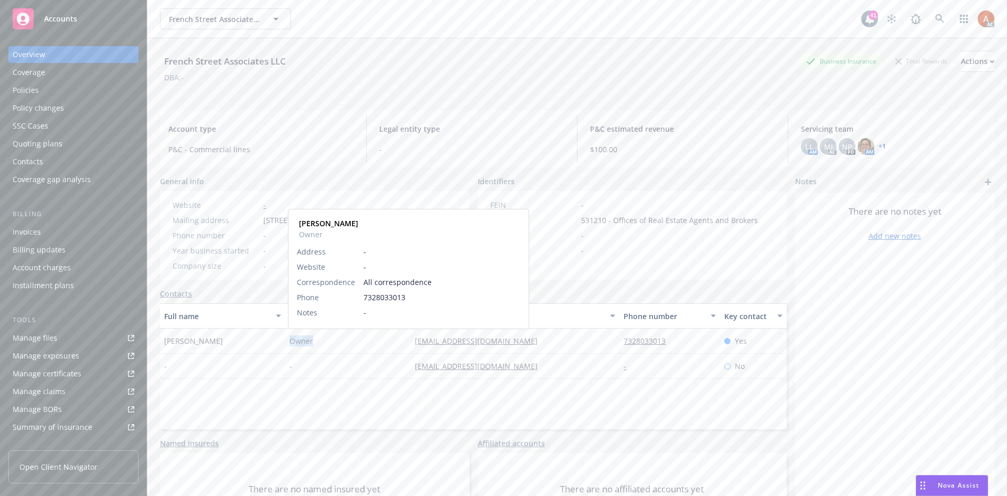
click at [299, 341] on span "Owner" at bounding box center [302, 340] width 24 height 11
click at [323, 398] on div "Full name Title Email Phone number Key contact [PERSON_NAME] Owner [EMAIL_ADDRE…" at bounding box center [473, 366] width 627 height 126
drag, startPoint x: 161, startPoint y: 338, endPoint x: 233, endPoint y: 348, distance: 72.5
click at [233, 348] on div "[PERSON_NAME]" at bounding box center [222, 340] width 125 height 25
click at [561, 380] on div "Full name Title Email Phone number Key contact [PERSON_NAME] Owner [EMAIL_ADDRE…" at bounding box center [473, 366] width 627 height 126
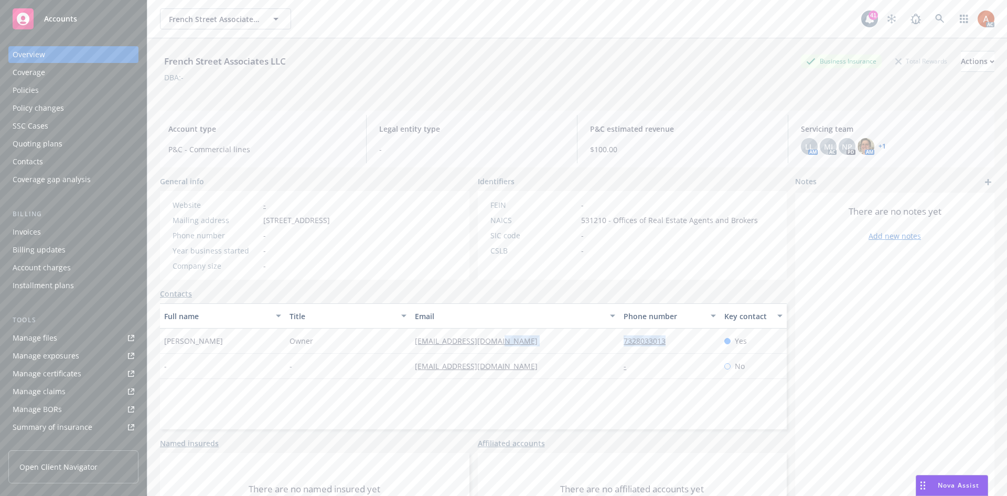
drag, startPoint x: 599, startPoint y: 338, endPoint x: 682, endPoint y: 340, distance: 82.9
click at [682, 340] on div "[PERSON_NAME] Owner [EMAIL_ADDRESS][DOMAIN_NAME] 7328033013 Yes" at bounding box center [473, 340] width 627 height 25
drag, startPoint x: 521, startPoint y: 397, endPoint x: 470, endPoint y: 362, distance: 62.3
click at [521, 397] on div "Full name Title Email Phone number Key contact [PERSON_NAME] Owner [EMAIL_ADDRE…" at bounding box center [473, 366] width 627 height 126
drag, startPoint x: 403, startPoint y: 337, endPoint x: 517, endPoint y: 335, distance: 113.3
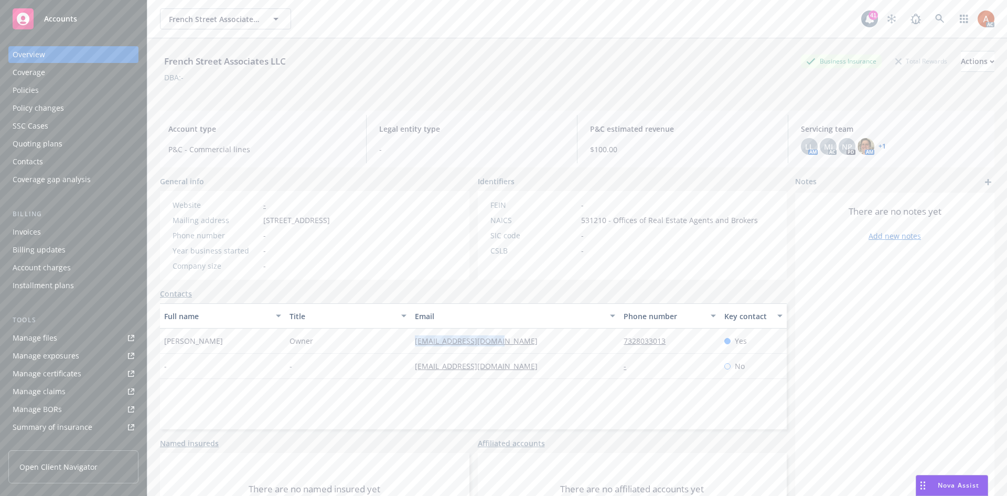
click at [505, 338] on div "[PERSON_NAME] Owner [EMAIL_ADDRESS][DOMAIN_NAME] 7328033013 Yes" at bounding box center [473, 340] width 627 height 25
click at [23, 87] on div "Policies" at bounding box center [26, 90] width 26 height 17
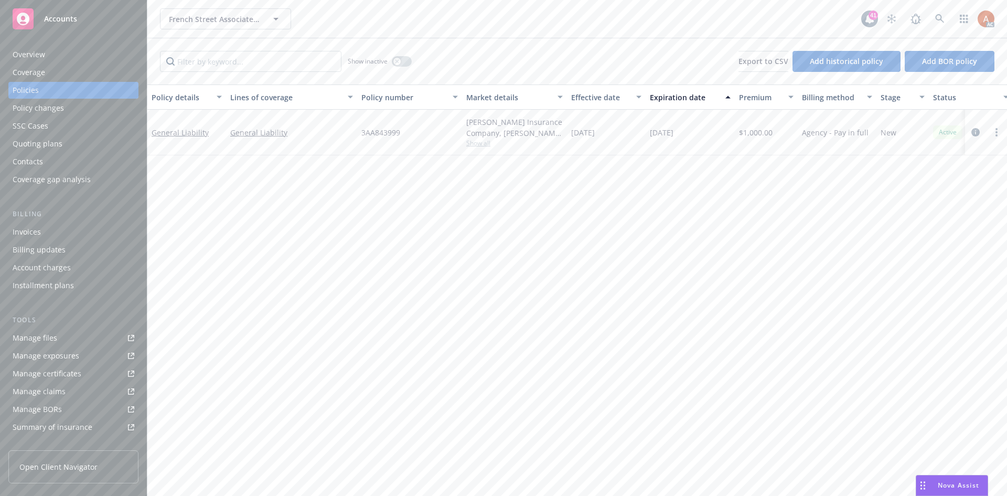
click at [479, 143] on span "Show all" at bounding box center [514, 142] width 97 height 9
drag, startPoint x: 359, startPoint y: 204, endPoint x: 424, endPoint y: 205, distance: 65.0
click at [424, 205] on div "Writing company [PERSON_NAME] Insurance Company Carrier [PERSON_NAME] Insurance…" at bounding box center [457, 211] width 210 height 117
click at [583, 260] on div "Policy details Lines of coverage Policy number Market details Effective date Ex…" at bounding box center [577, 289] width 860 height 411
click at [383, 130] on span "3AA843999" at bounding box center [380, 132] width 39 height 11
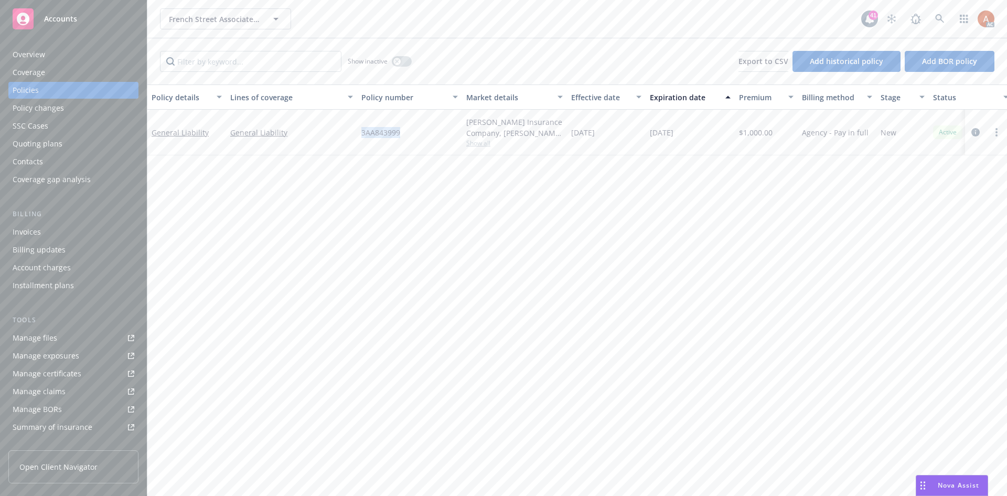
click at [383, 130] on span "3AA843999" at bounding box center [380, 132] width 39 height 11
drag, startPoint x: 635, startPoint y: 198, endPoint x: 654, endPoint y: 171, distance: 32.7
click at [637, 192] on div "Policy details Lines of coverage Policy number Market details Effective date Ex…" at bounding box center [577, 289] width 860 height 411
click at [750, 132] on span "$1,000.00" at bounding box center [756, 132] width 34 height 11
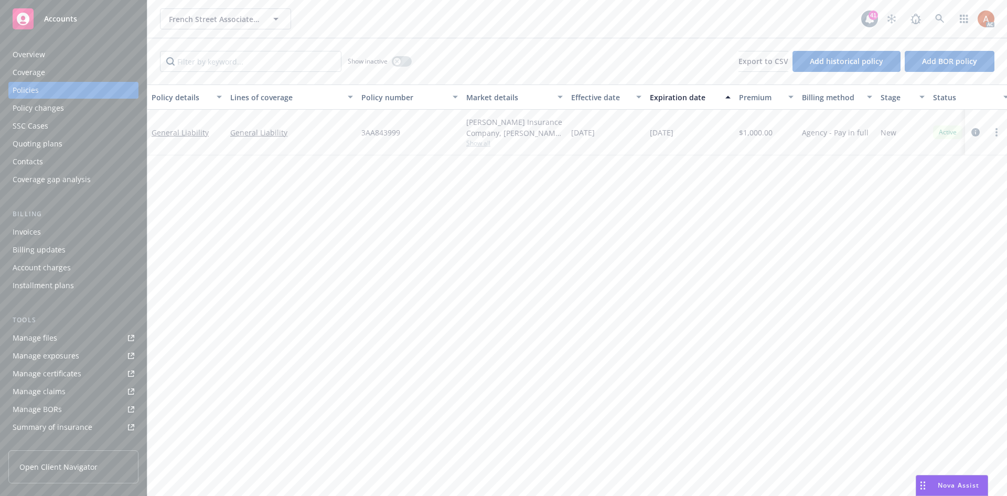
drag, startPoint x: 613, startPoint y: 217, endPoint x: 606, endPoint y: 160, distance: 57.1
click at [613, 215] on div "Policy details Lines of coverage Policy number Market details Effective date Ex…" at bounding box center [577, 289] width 860 height 411
click at [628, 131] on div "[DATE]" at bounding box center [606, 133] width 79 height 46
click at [37, 365] on div "Service team" at bounding box center [35, 361] width 45 height 17
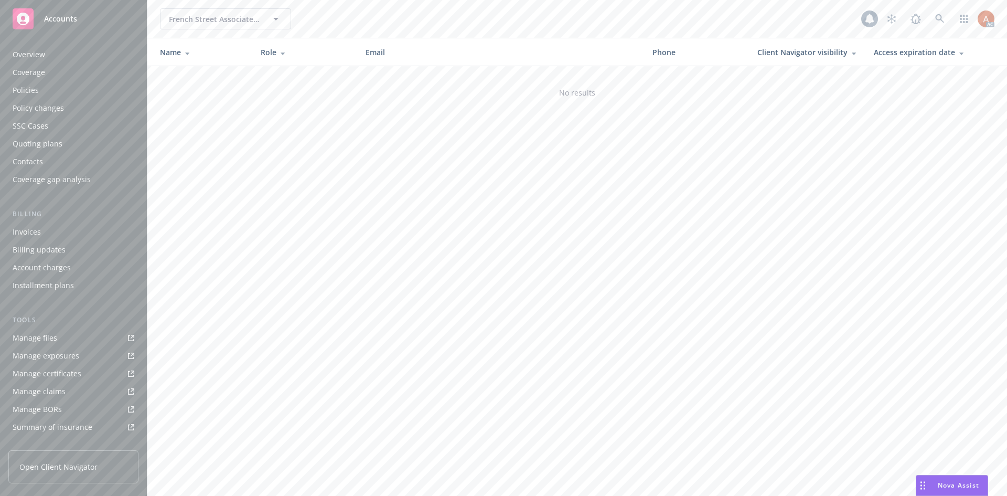
scroll to position [170, 0]
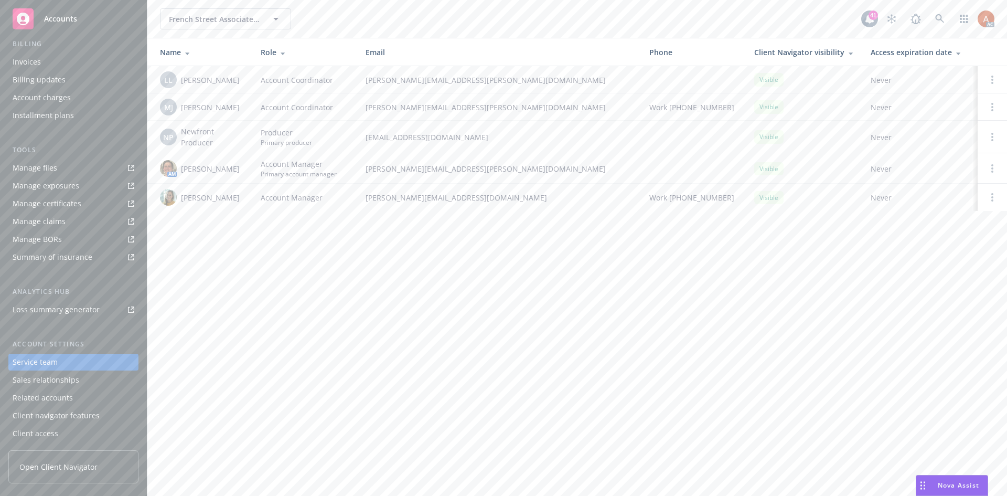
drag, startPoint x: 182, startPoint y: 168, endPoint x: 243, endPoint y: 168, distance: 60.8
click at [243, 168] on div "AM [PERSON_NAME]" at bounding box center [202, 168] width 84 height 17
drag, startPoint x: 366, startPoint y: 169, endPoint x: 494, endPoint y: 172, distance: 128.0
click at [494, 172] on td "[PERSON_NAME][EMAIL_ADDRESS][PERSON_NAME][DOMAIN_NAME]" at bounding box center [499, 168] width 284 height 30
drag, startPoint x: 392, startPoint y: 283, endPoint x: 284, endPoint y: 184, distance: 147.0
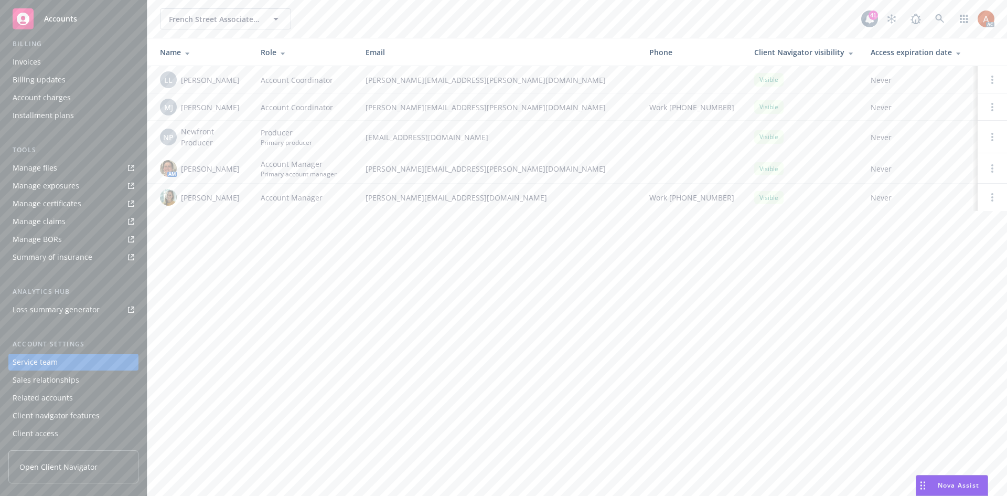
click at [392, 283] on div "French Street Associates LLC French Street Associates LLC 41 AC Name Role Email…" at bounding box center [577, 248] width 860 height 496
drag, startPoint x: 178, startPoint y: 131, endPoint x: 211, endPoint y: 147, distance: 36.8
click at [211, 147] on div "NP Newfront Producer" at bounding box center [202, 137] width 84 height 22
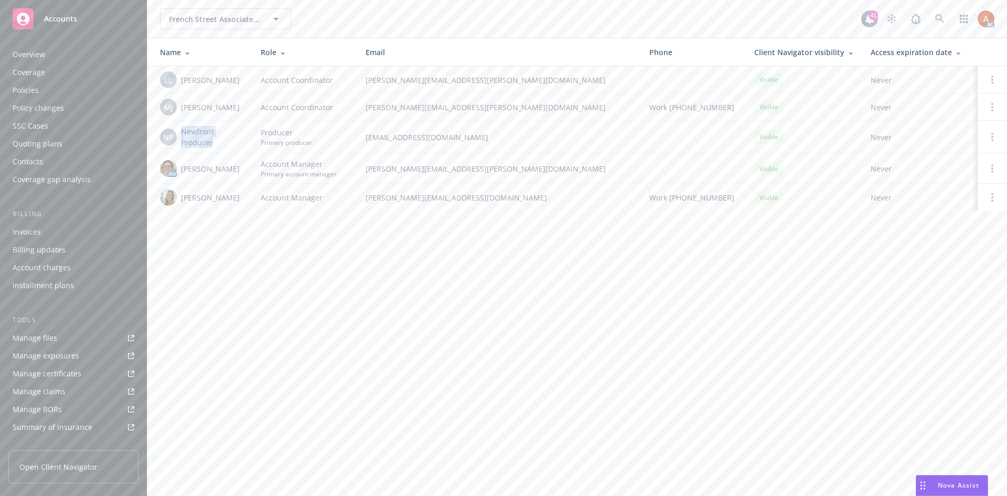
click at [14, 87] on div "Policies" at bounding box center [26, 90] width 26 height 17
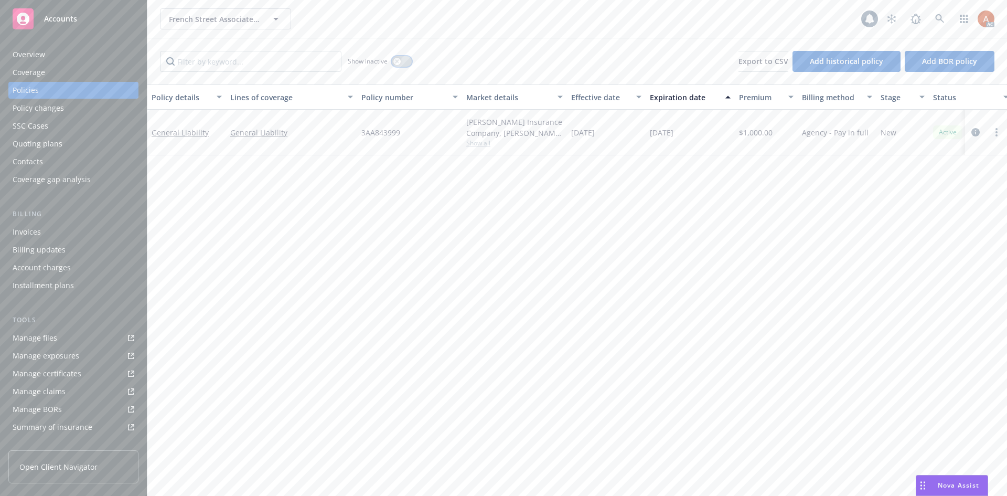
click at [393, 62] on button "button" at bounding box center [402, 61] width 20 height 10
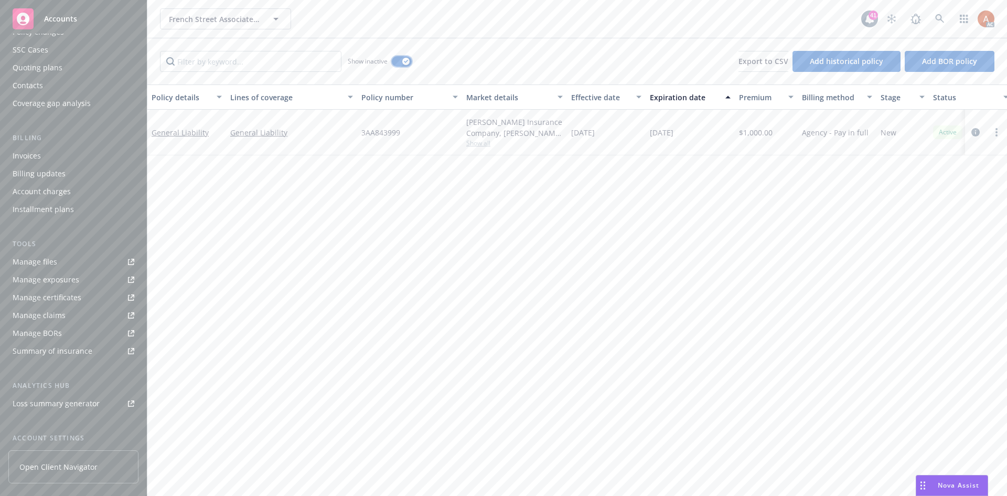
scroll to position [170, 0]
click at [33, 363] on div "Service team" at bounding box center [35, 361] width 45 height 17
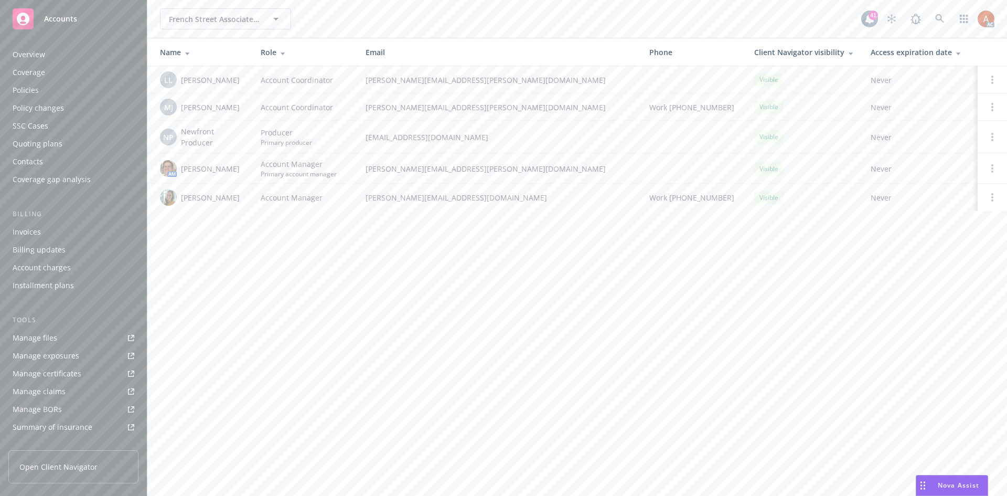
click at [28, 54] on div "Overview" at bounding box center [29, 54] width 33 height 17
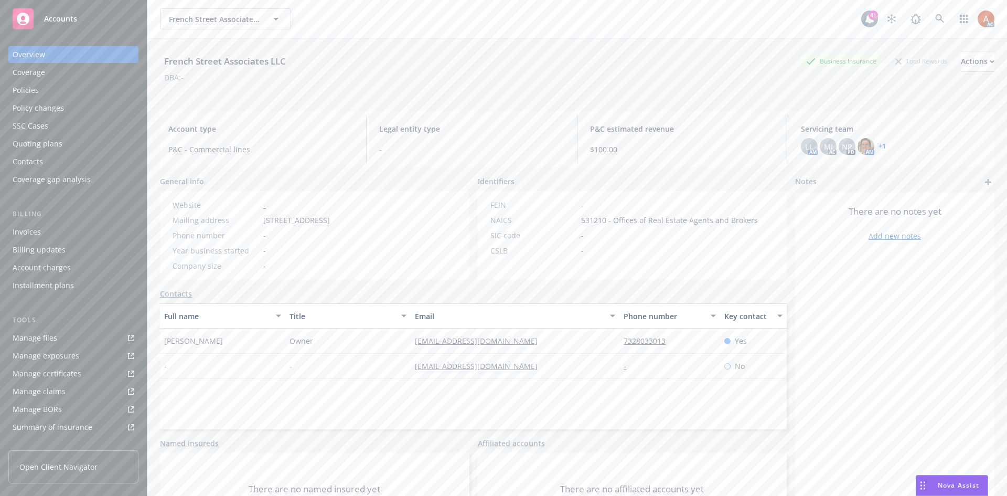
click at [333, 241] on div "Website - Mailing address [STREET_ADDRESS] Phone number - Year business started…" at bounding box center [251, 235] width 166 height 72
drag, startPoint x: 267, startPoint y: 215, endPoint x: 287, endPoint y: 216, distance: 19.9
click at [287, 216] on span "[STREET_ADDRESS]" at bounding box center [296, 220] width 67 height 11
click at [592, 219] on span "531210 - Offices of Real Estate Agents and Brokers" at bounding box center [669, 220] width 177 height 11
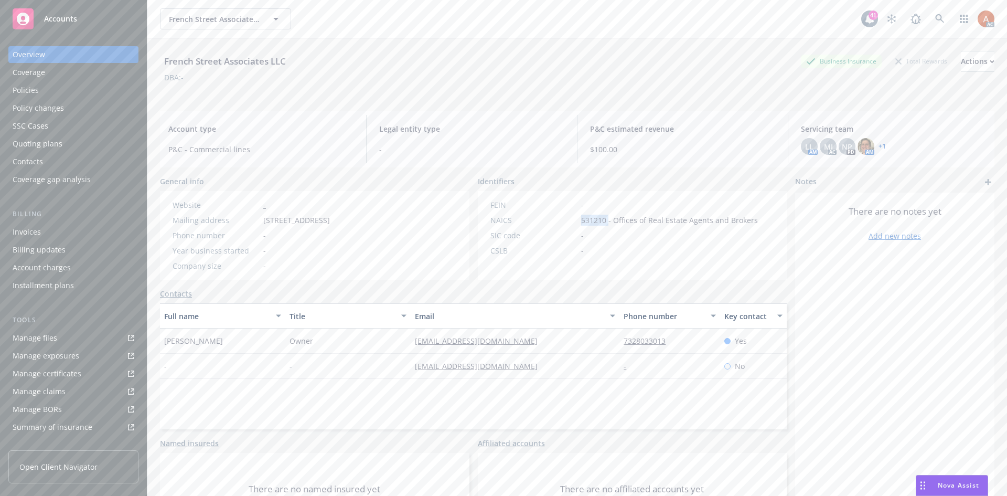
click at [28, 92] on div "Policies" at bounding box center [26, 90] width 26 height 17
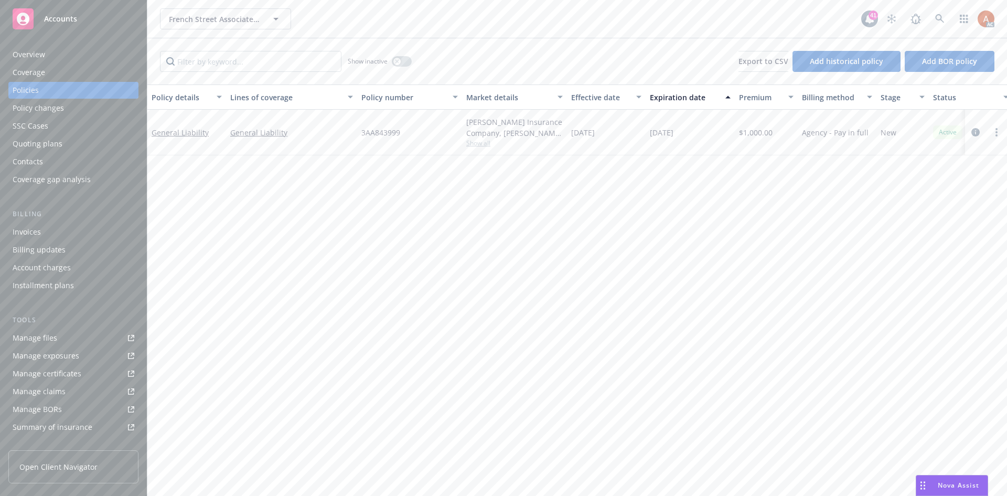
click at [483, 142] on span "Show all" at bounding box center [514, 142] width 97 height 9
click at [479, 143] on span "Show all" at bounding box center [514, 142] width 97 height 9
